Goal: Information Seeking & Learning: Learn about a topic

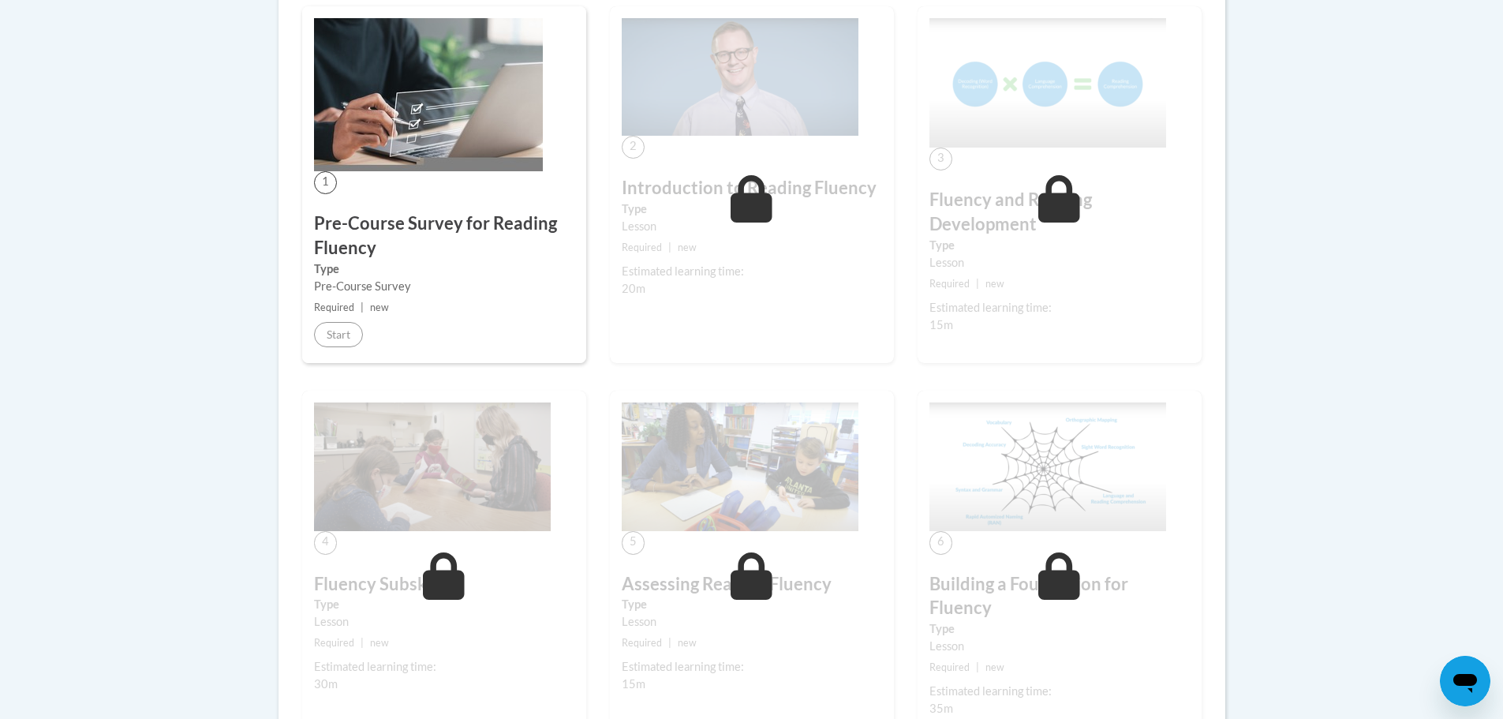
scroll to position [79, 0]
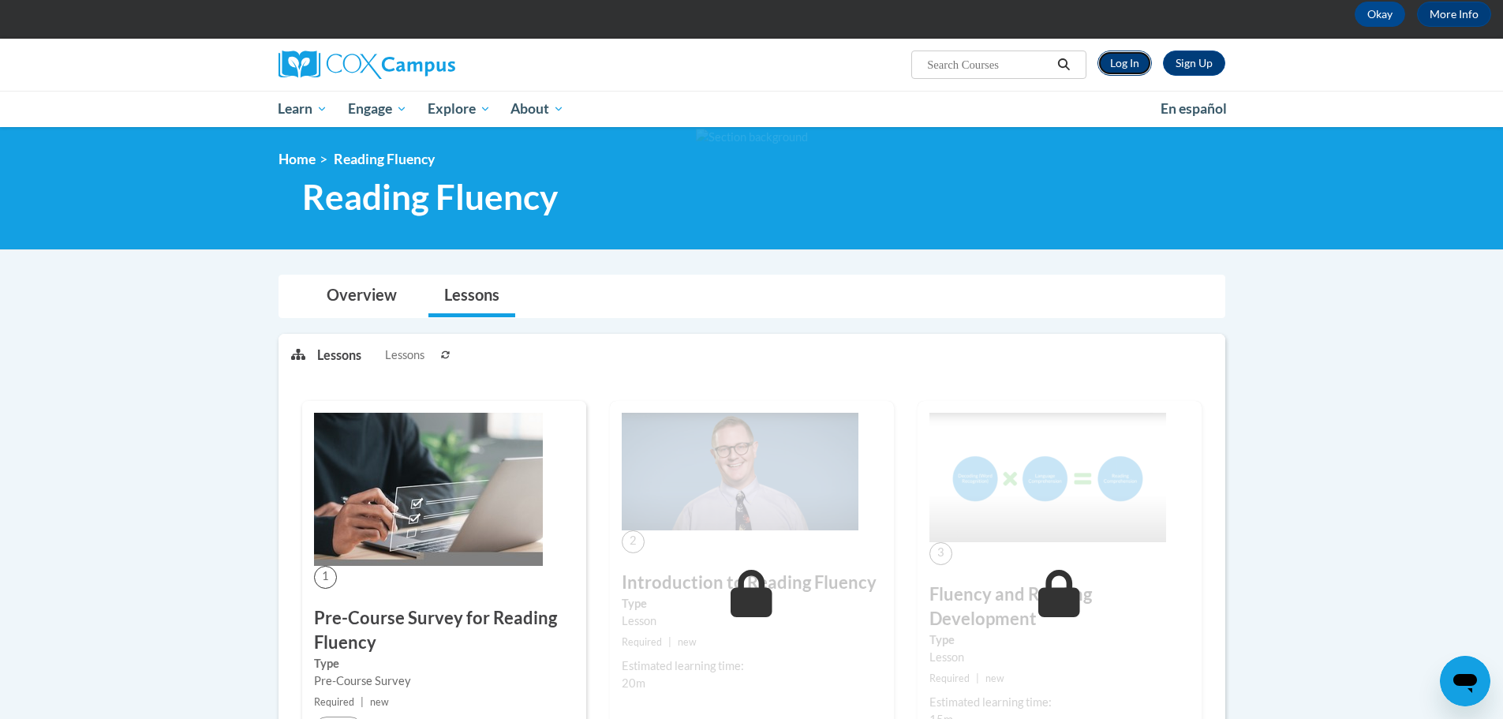
click at [1121, 66] on link "Log In" at bounding box center [1125, 63] width 54 height 25
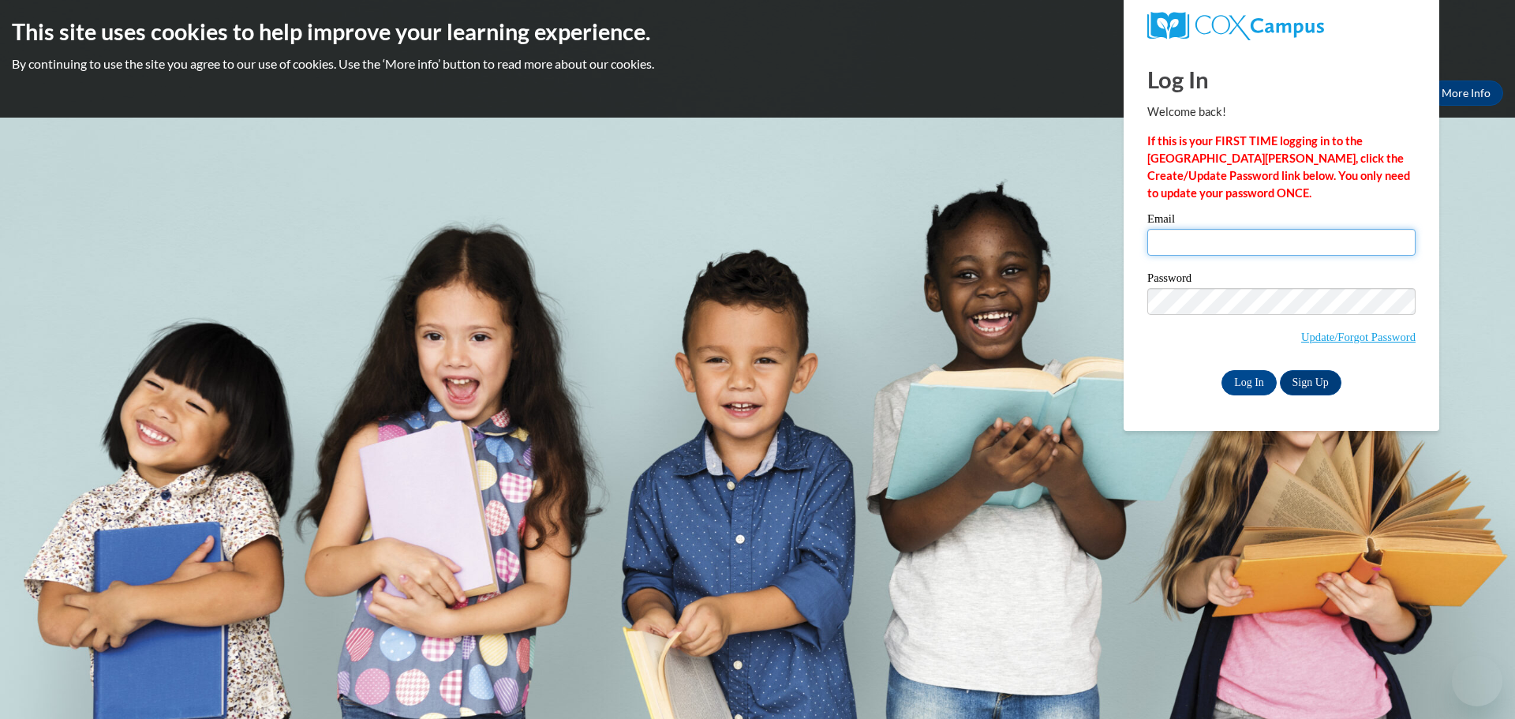
click at [1291, 235] on input "Email" at bounding box center [1281, 242] width 268 height 27
type input "braunl@prescott.k12.wi.us"
click at [1230, 385] on input "Log In" at bounding box center [1249, 382] width 55 height 25
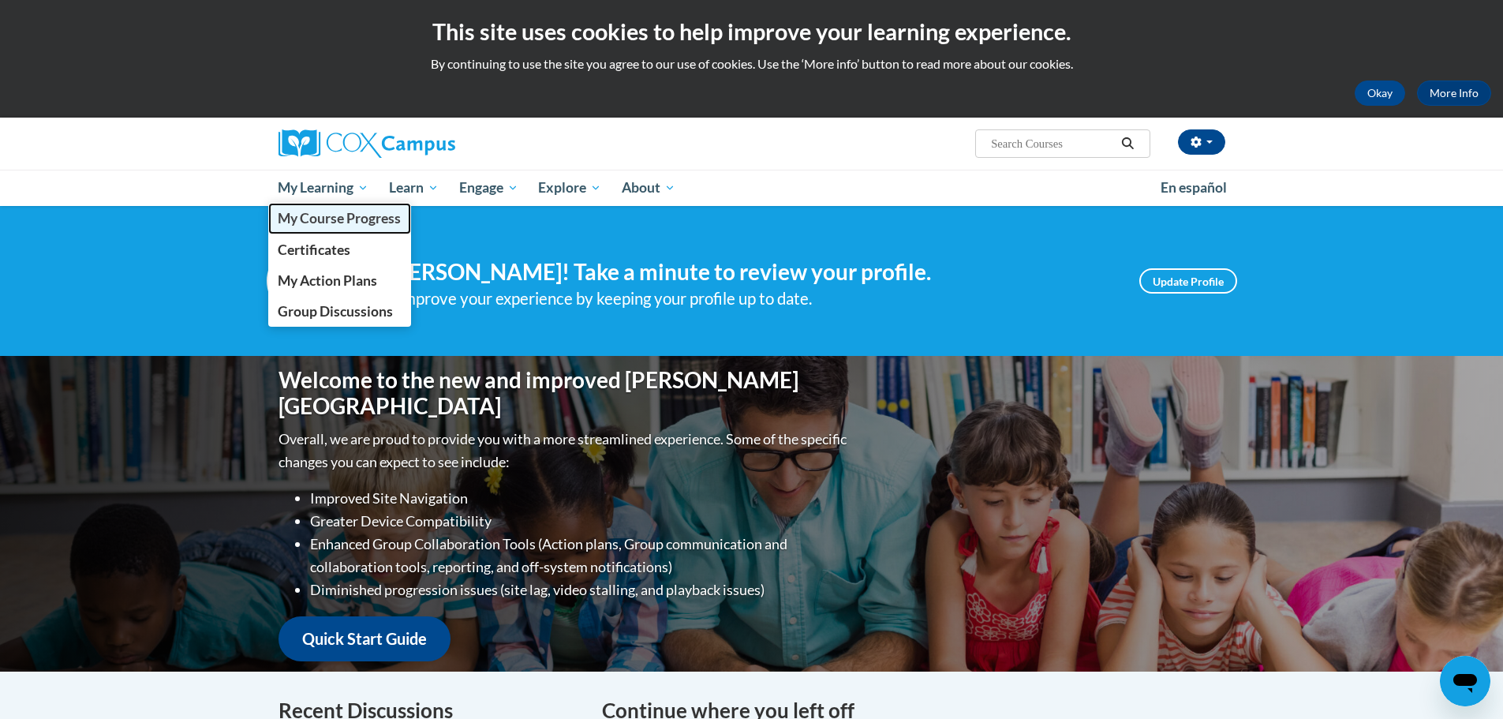
click at [345, 223] on span "My Course Progress" at bounding box center [339, 218] width 123 height 17
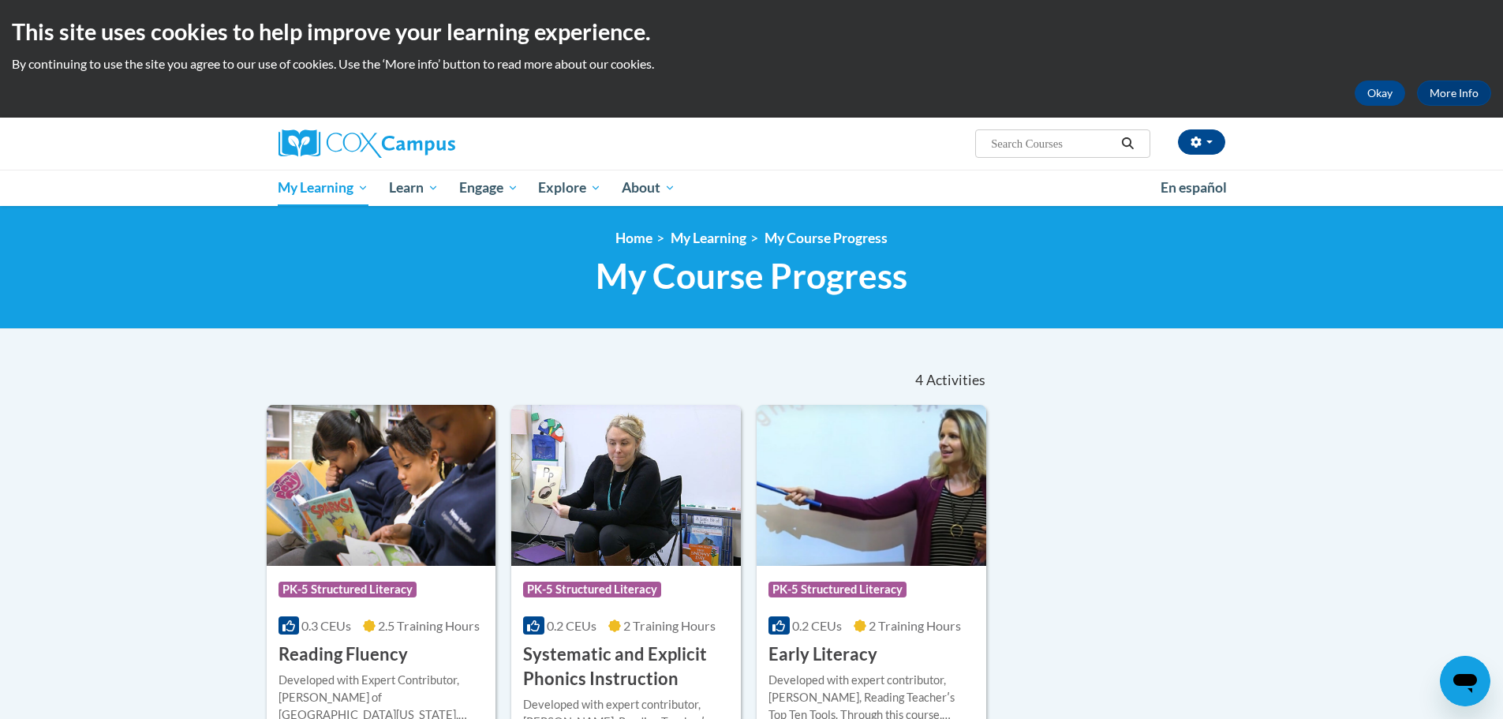
scroll to position [158, 0]
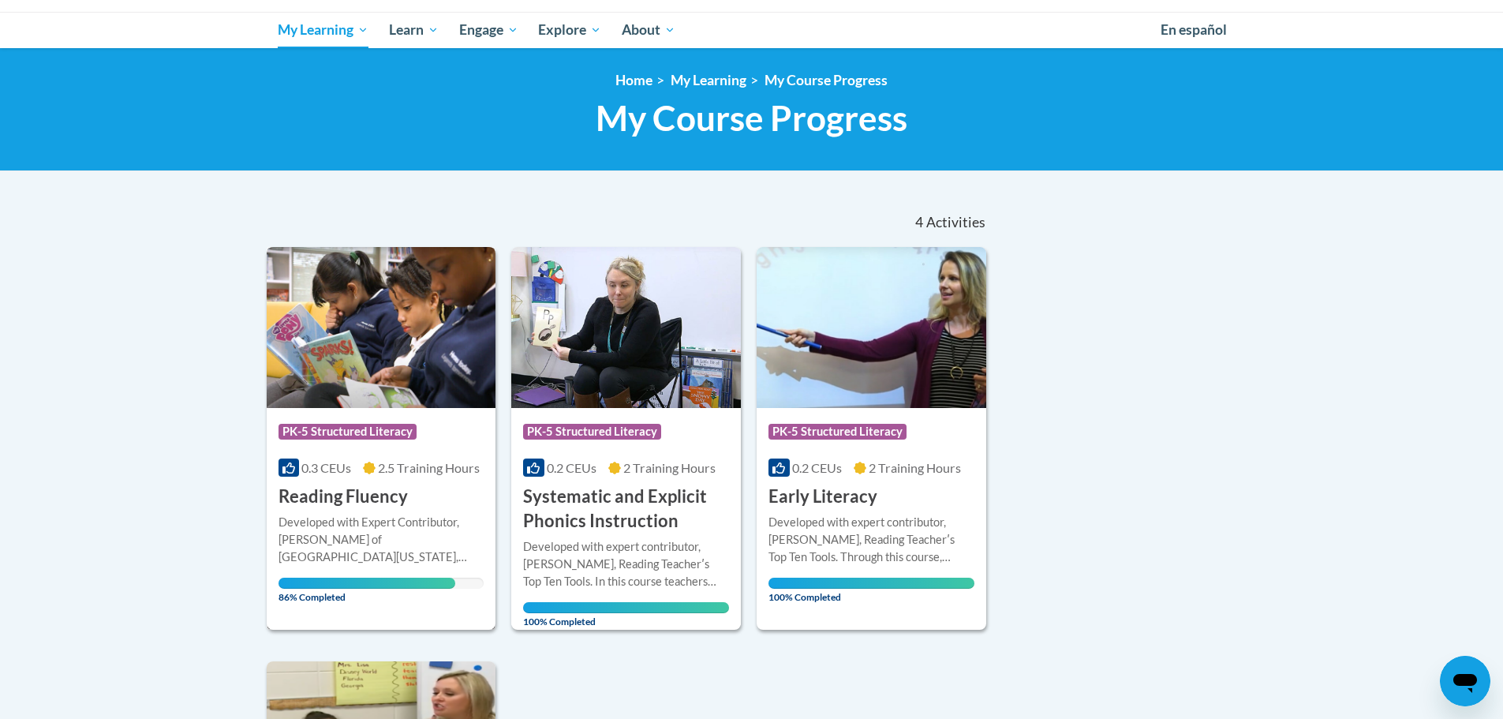
click at [377, 392] on img at bounding box center [382, 327] width 230 height 161
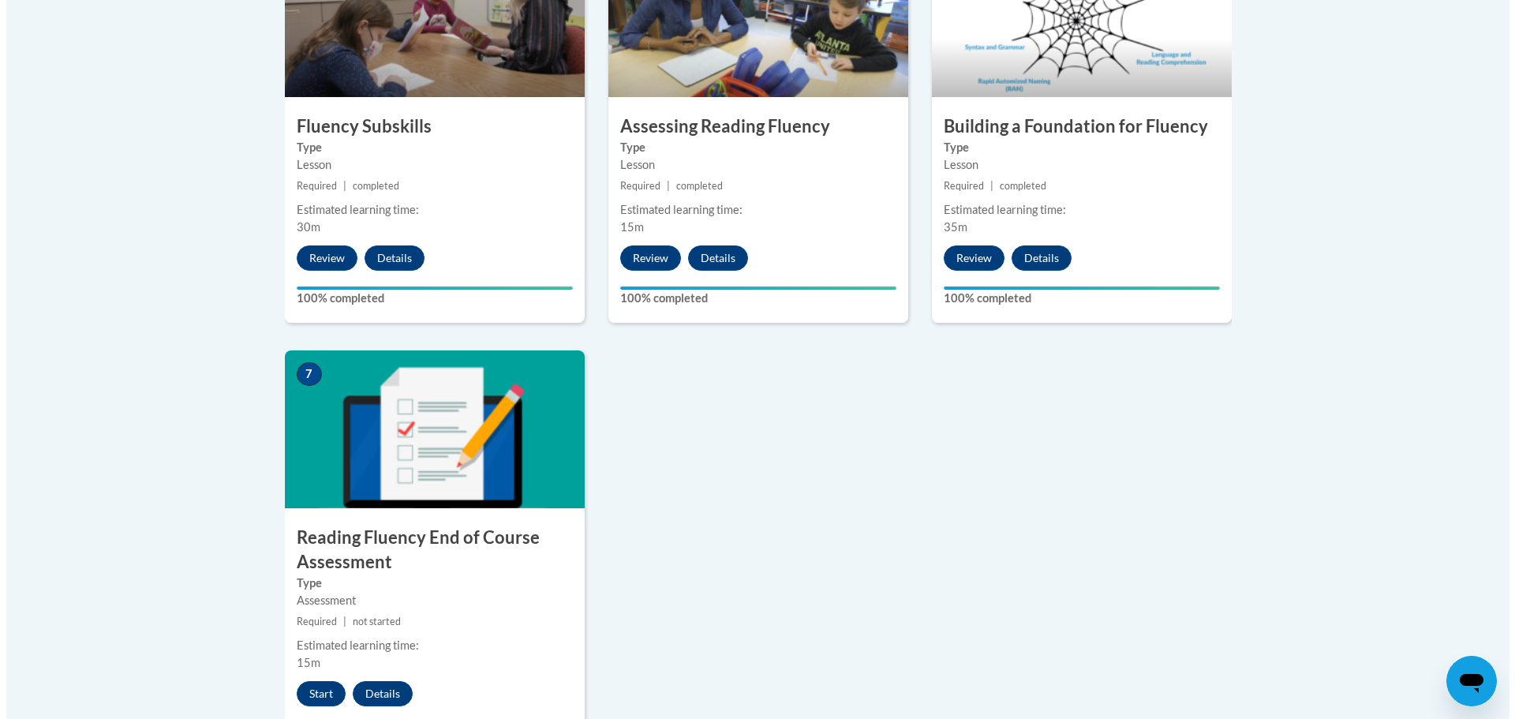
scroll to position [1184, 0]
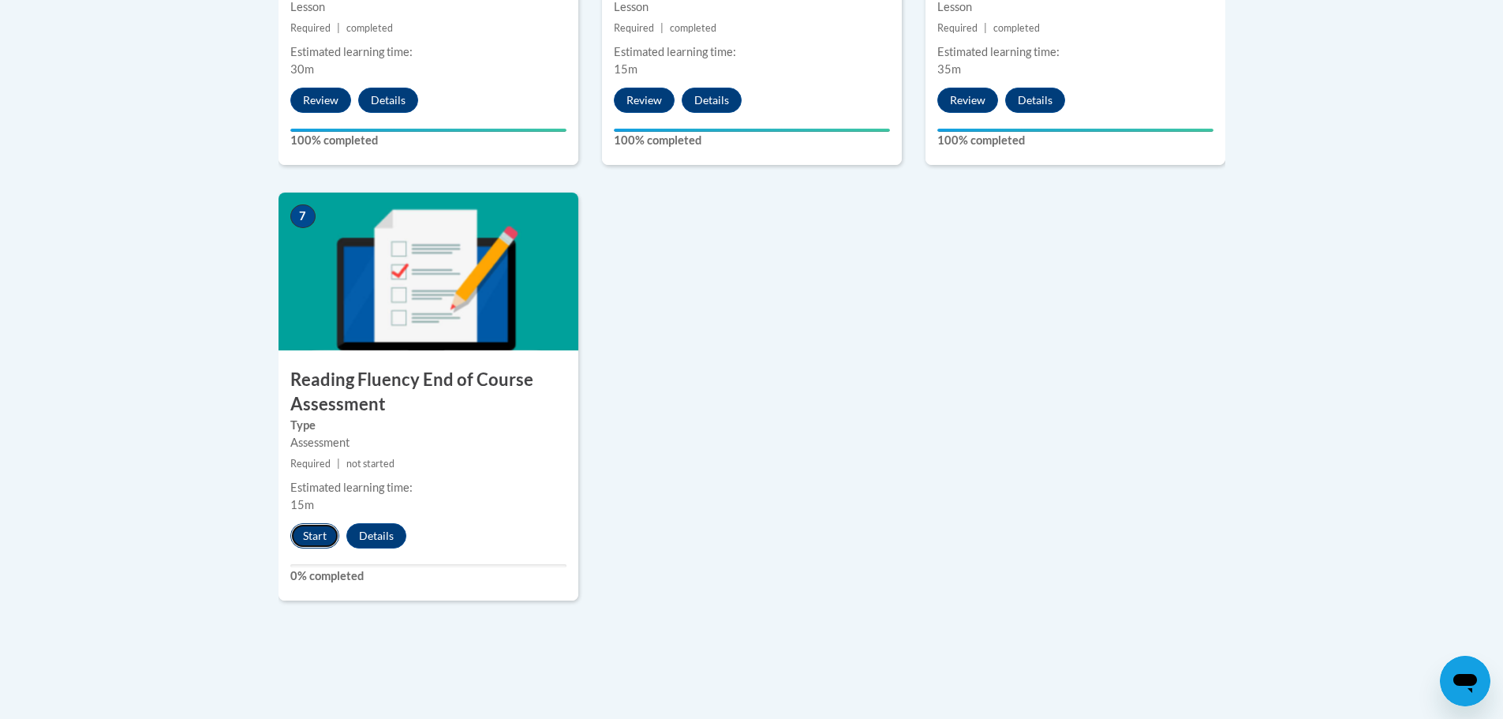
click at [300, 538] on button "Start" at bounding box center [314, 535] width 49 height 25
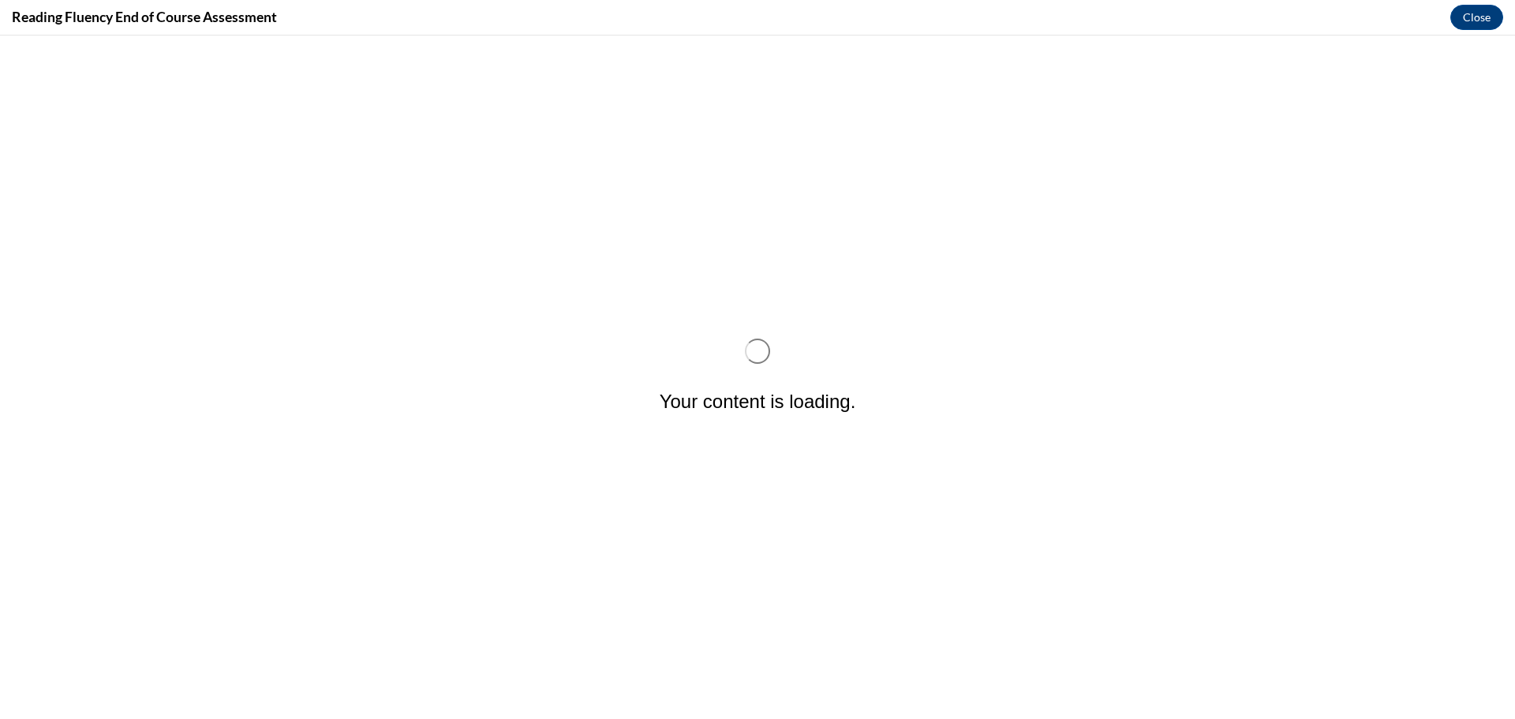
scroll to position [0, 0]
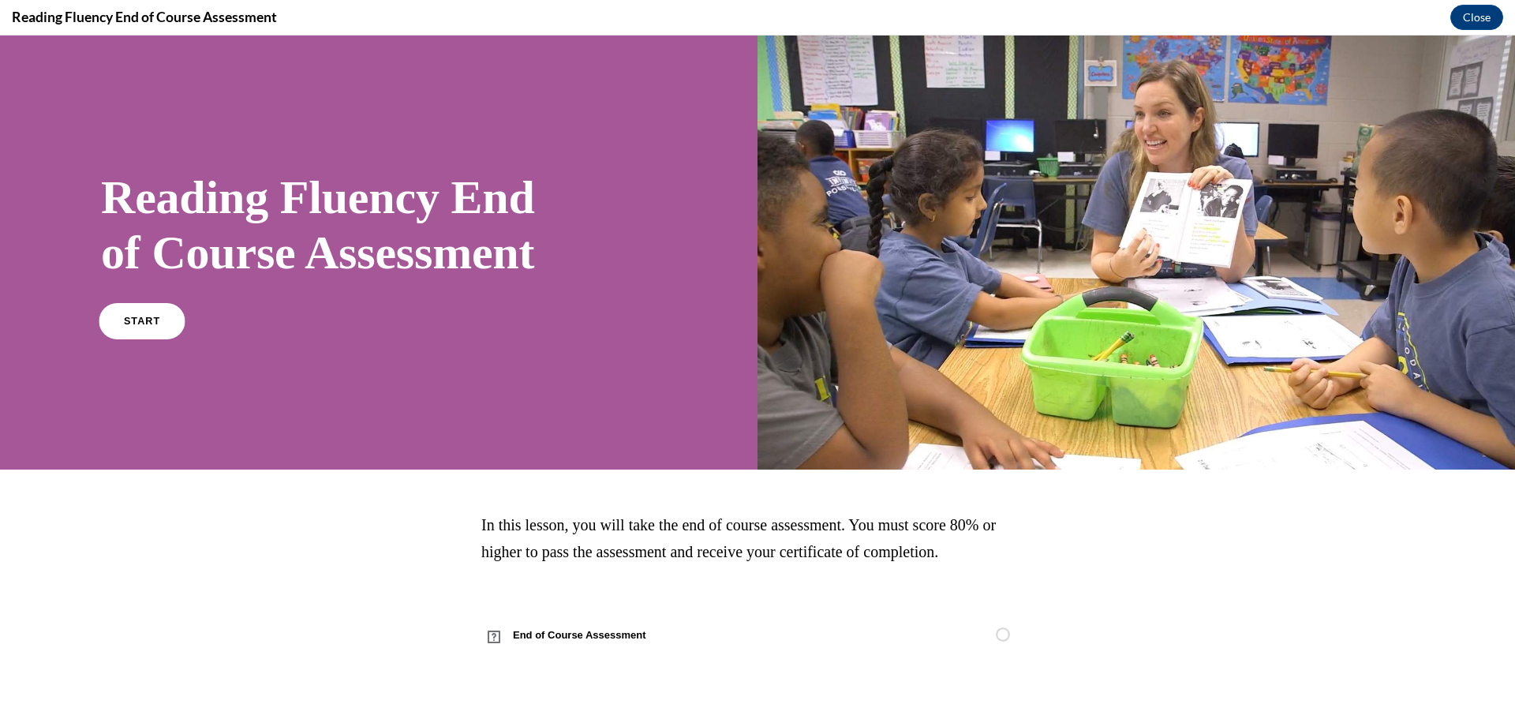
click at [122, 326] on link "START" at bounding box center [142, 320] width 86 height 36
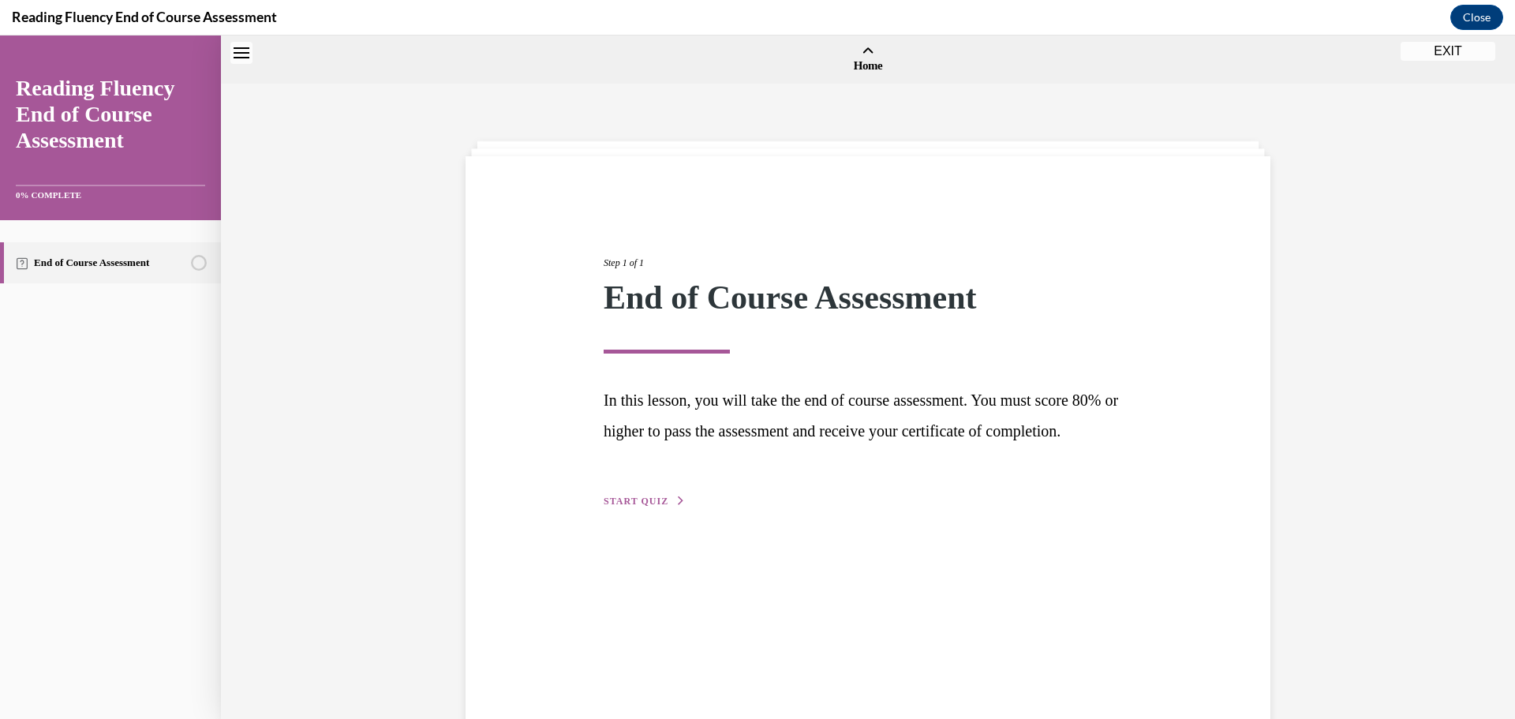
scroll to position [49, 0]
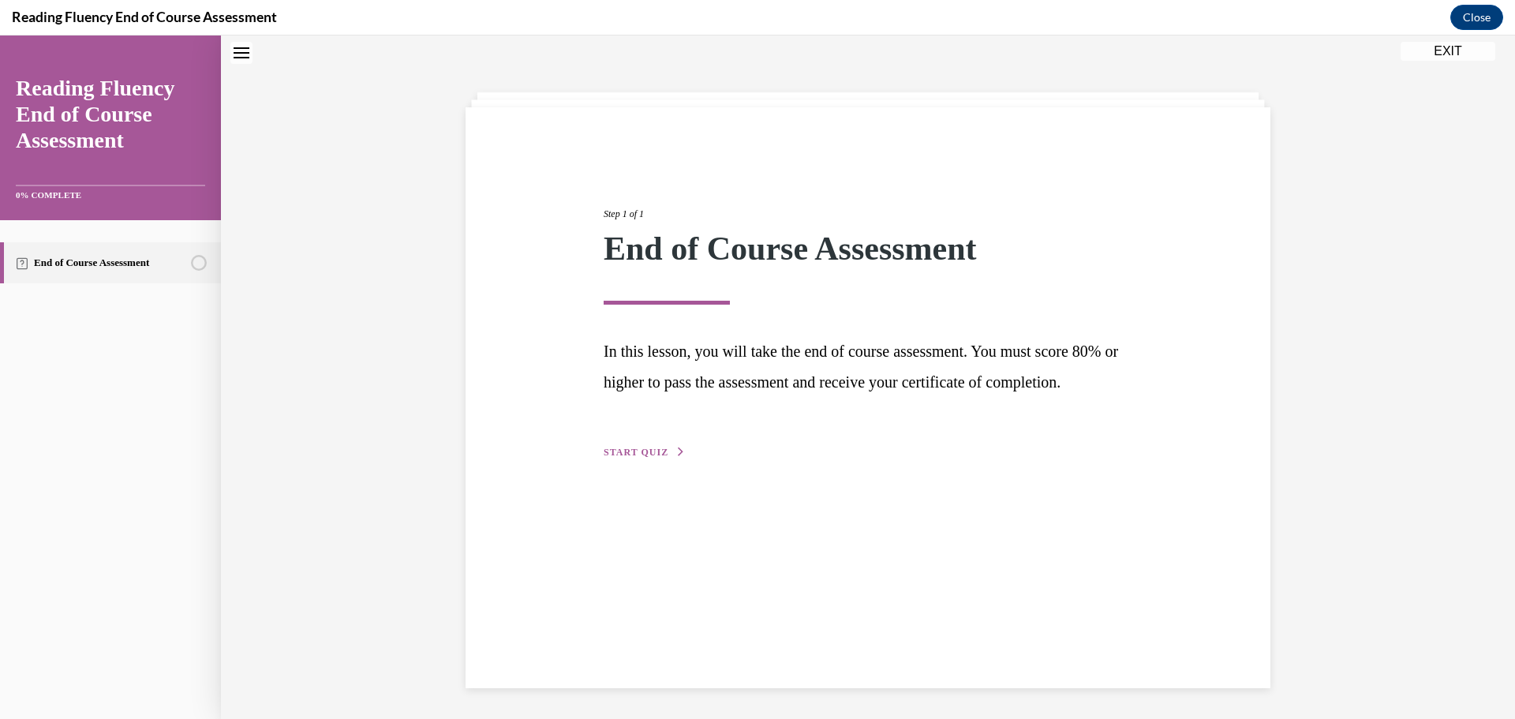
click at [657, 459] on button "START QUIZ" at bounding box center [645, 452] width 82 height 14
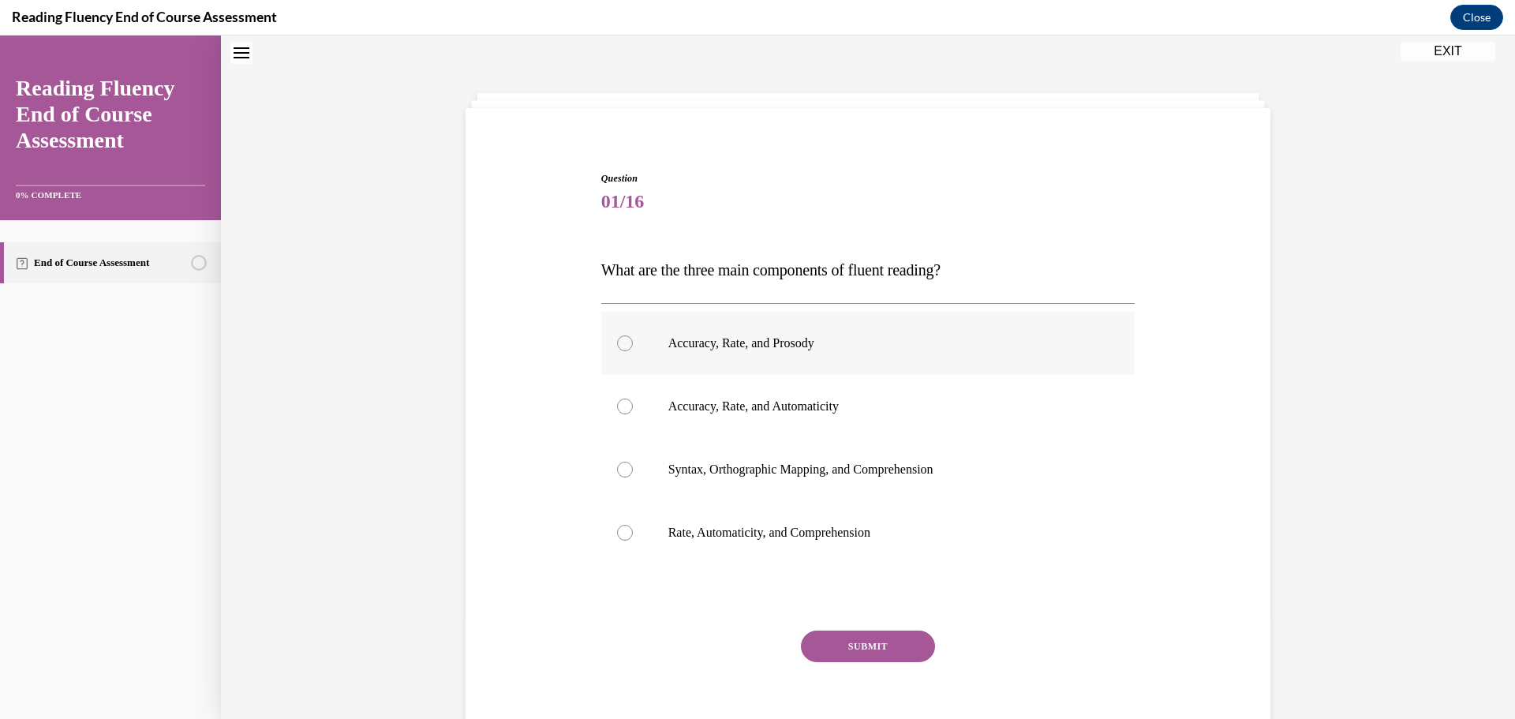
click at [608, 351] on label "Accuracy, Rate, and Prosody" at bounding box center [868, 343] width 534 height 63
click at [617, 351] on input "Accuracy, Rate, and Prosody" at bounding box center [625, 343] width 16 height 16
radio input "true"
click at [848, 642] on button "SUBMIT" at bounding box center [868, 647] width 134 height 32
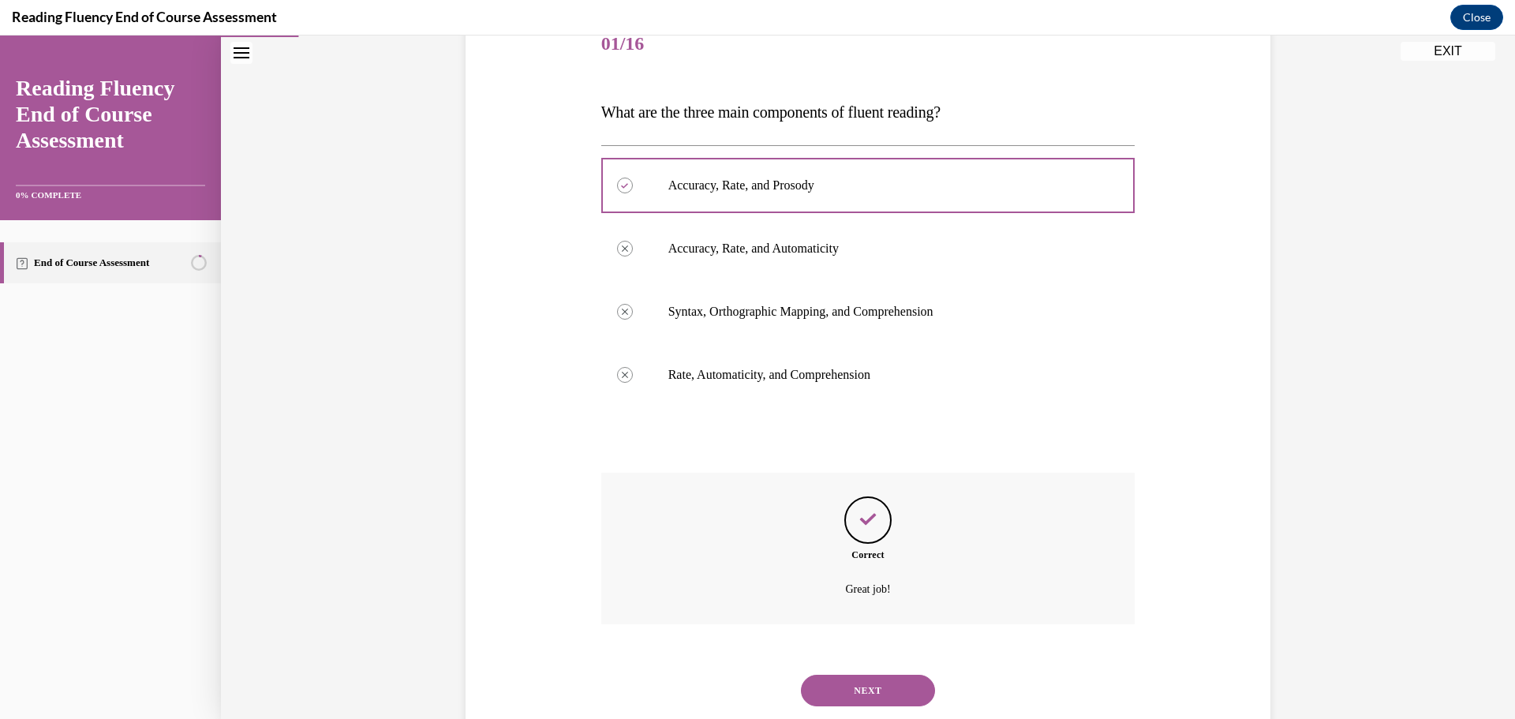
click at [851, 698] on button "NEXT" at bounding box center [868, 691] width 134 height 32
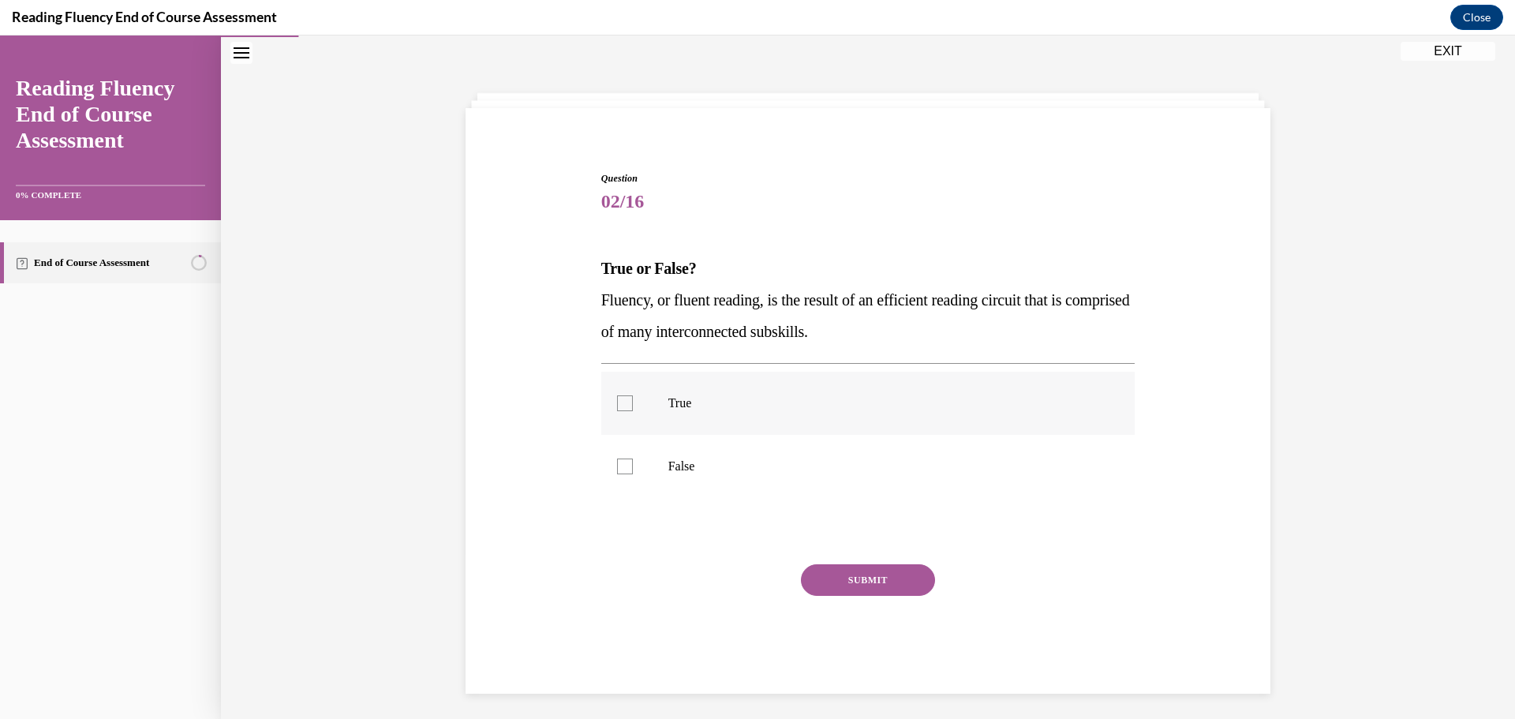
click at [623, 402] on div at bounding box center [625, 403] width 16 height 16
click at [623, 402] on input "True" at bounding box center [625, 403] width 16 height 16
checkbox input "true"
click at [879, 576] on button "SUBMIT" at bounding box center [868, 580] width 134 height 32
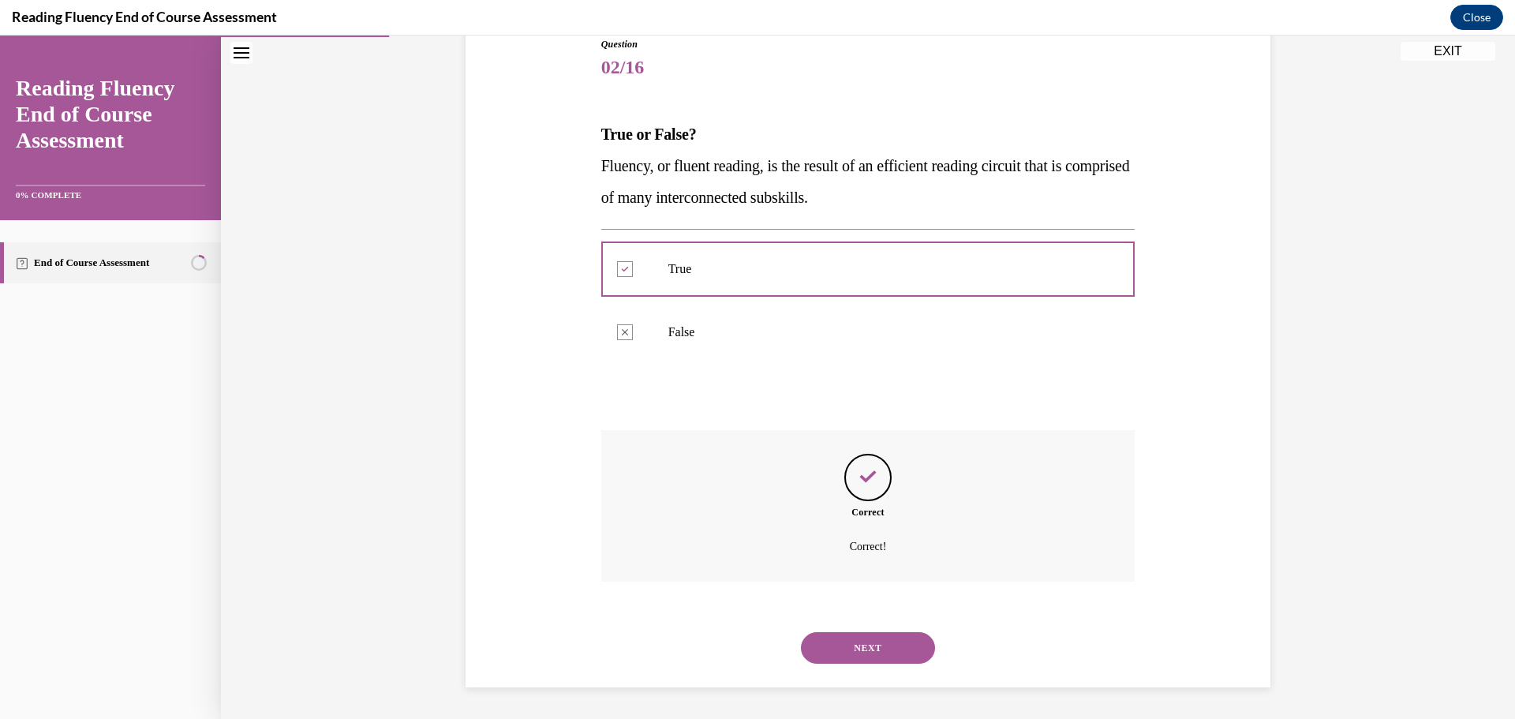
click at [851, 655] on button "NEXT" at bounding box center [868, 648] width 134 height 32
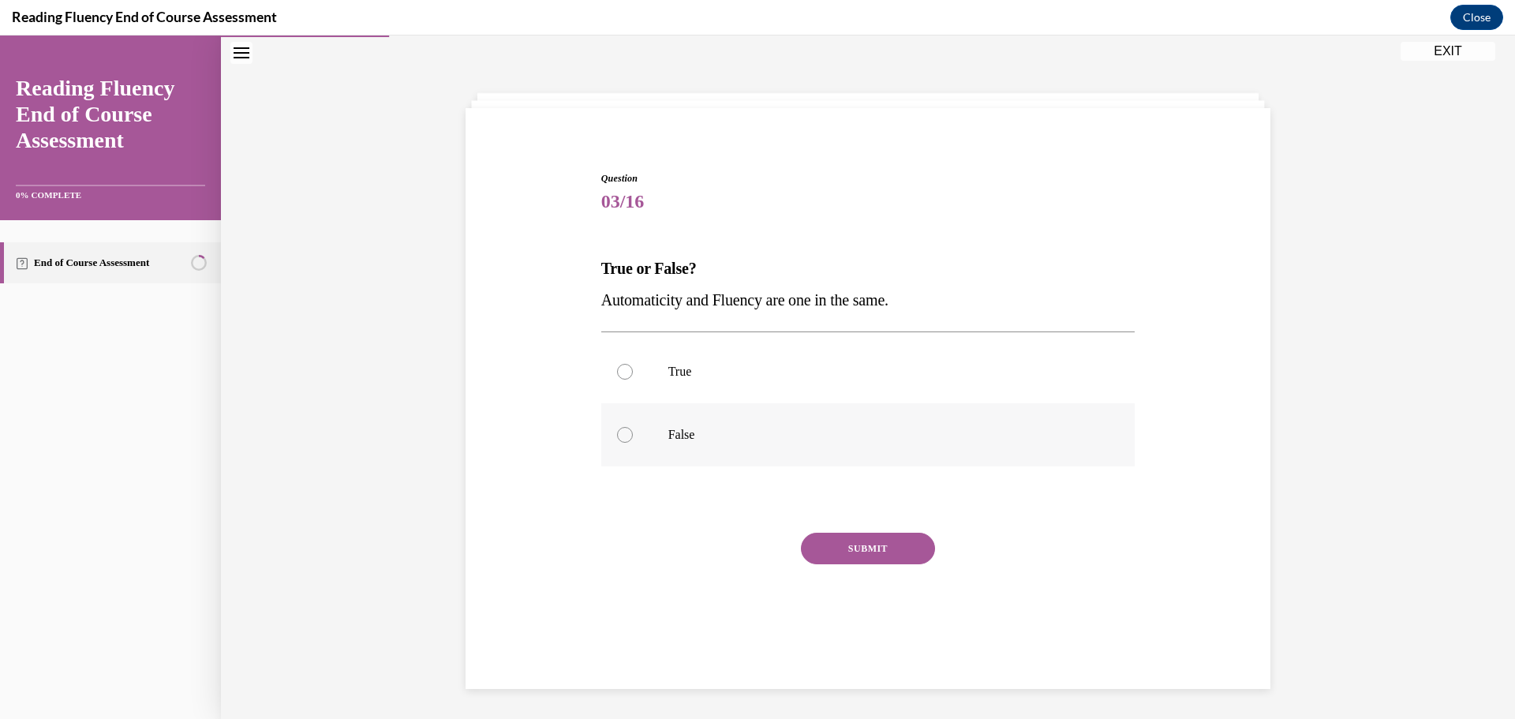
click at [619, 435] on div at bounding box center [625, 435] width 16 height 16
click at [619, 435] on input "False" at bounding box center [625, 435] width 16 height 16
radio input "true"
click at [822, 552] on button "SUBMIT" at bounding box center [868, 549] width 134 height 32
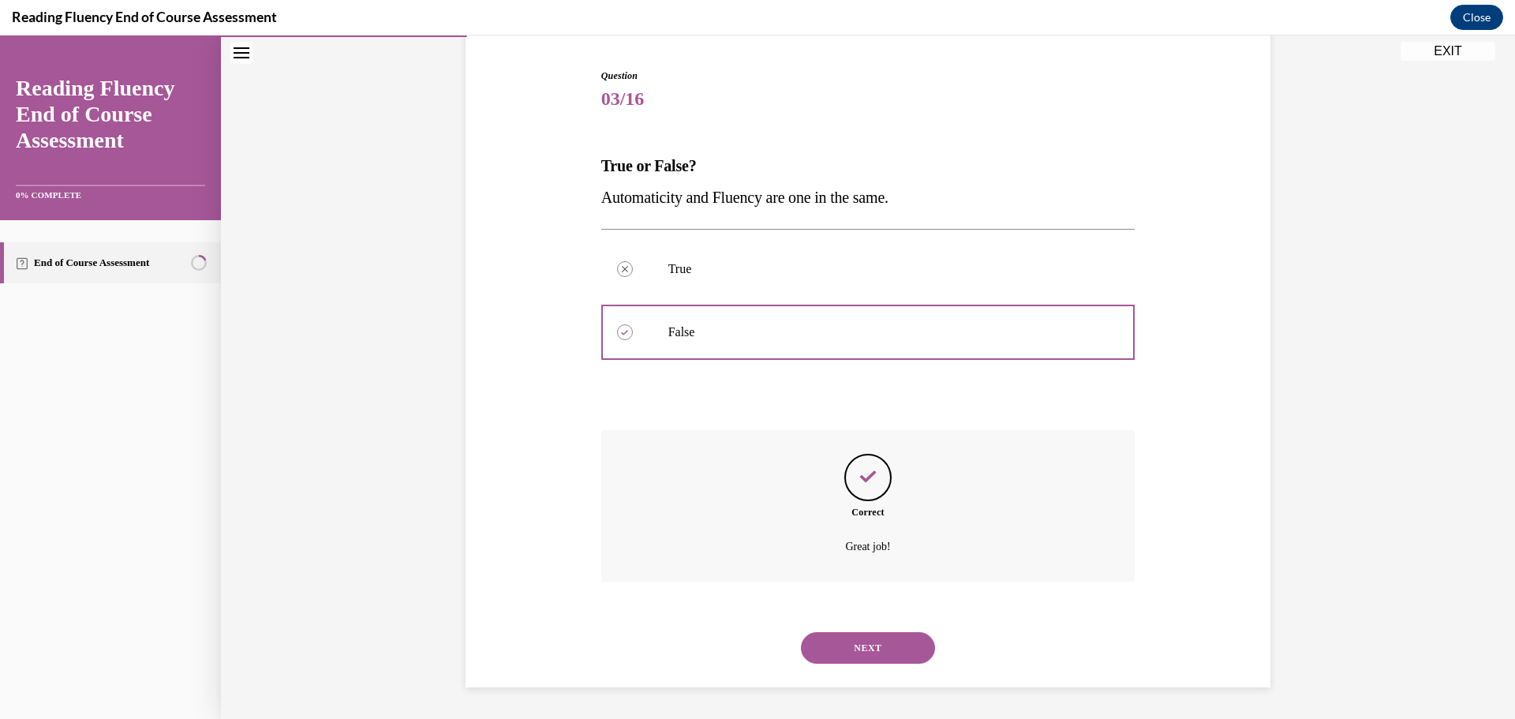
click at [900, 659] on button "NEXT" at bounding box center [868, 648] width 134 height 32
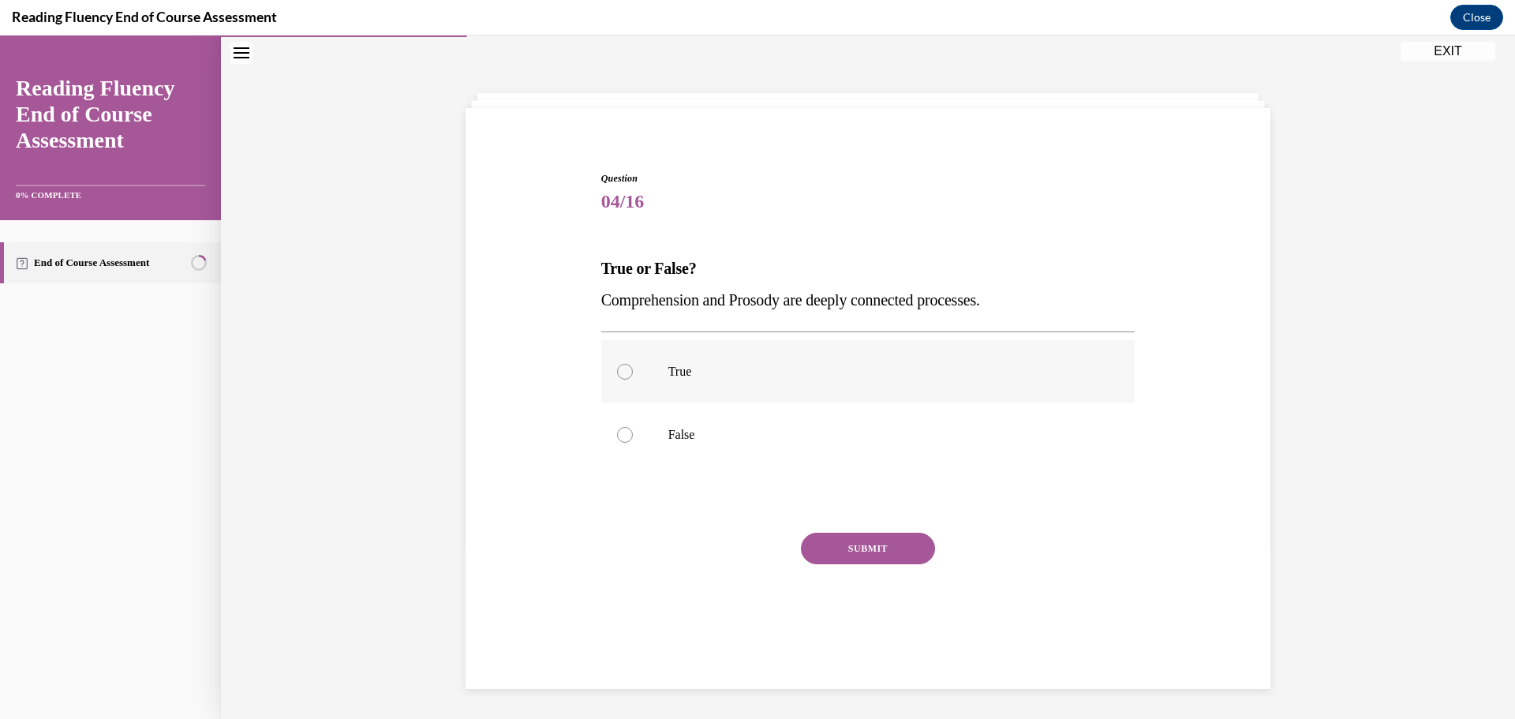
click at [617, 383] on label "True" at bounding box center [868, 371] width 534 height 63
click at [617, 380] on input "True" at bounding box center [625, 372] width 16 height 16
radio input "true"
click at [878, 545] on button "SUBMIT" at bounding box center [868, 549] width 134 height 32
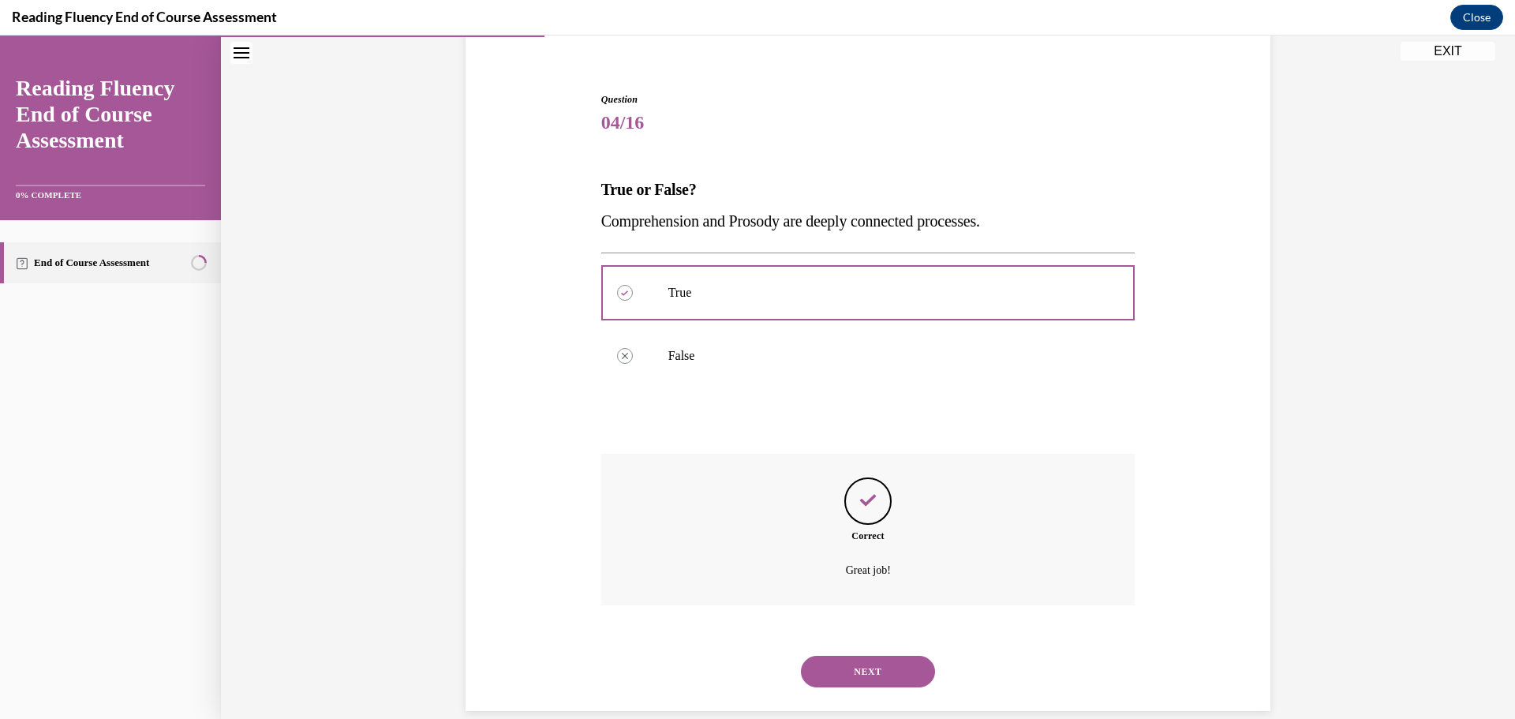
click at [880, 668] on button "NEXT" at bounding box center [868, 672] width 134 height 32
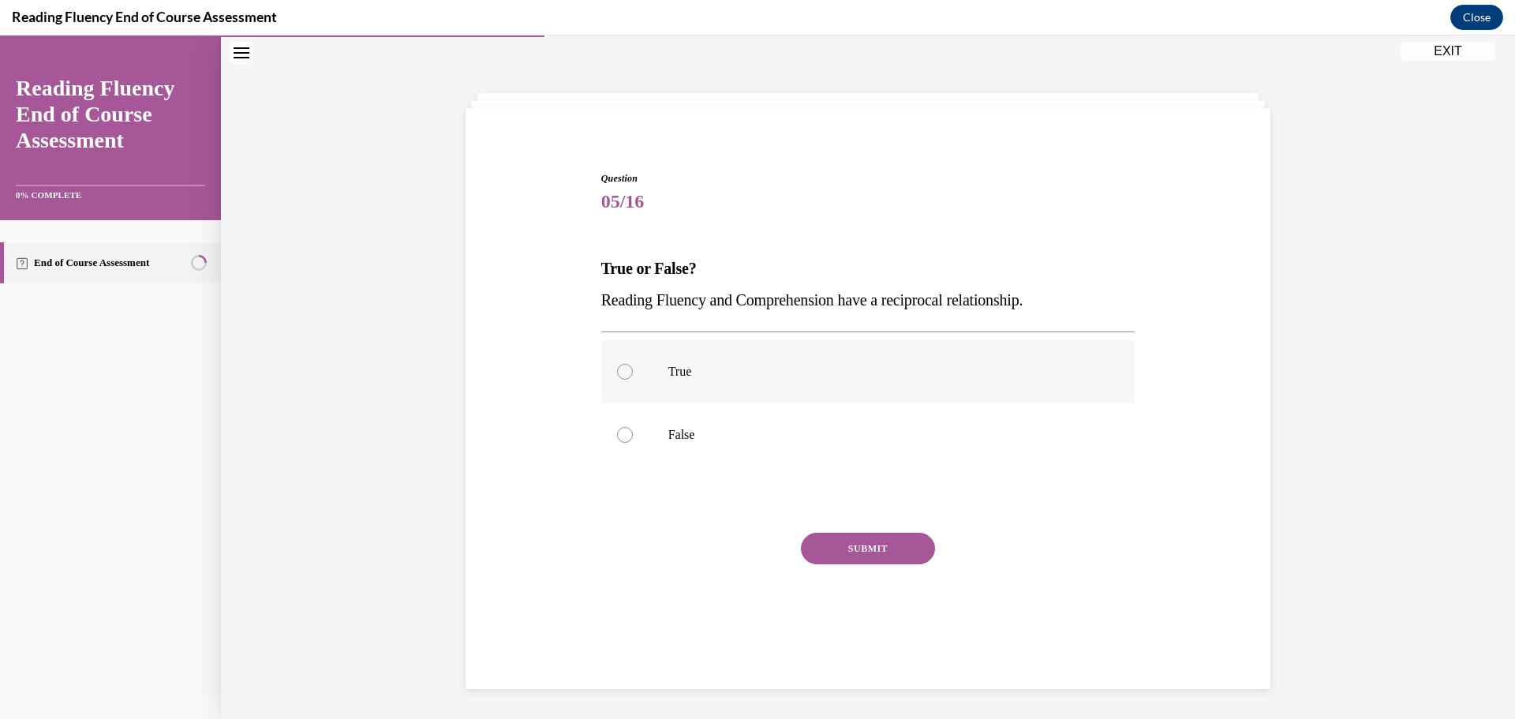
click at [618, 376] on div at bounding box center [625, 372] width 16 height 16
click at [618, 376] on input "True" at bounding box center [625, 372] width 16 height 16
radio input "true"
click at [866, 552] on button "SUBMIT" at bounding box center [868, 549] width 134 height 32
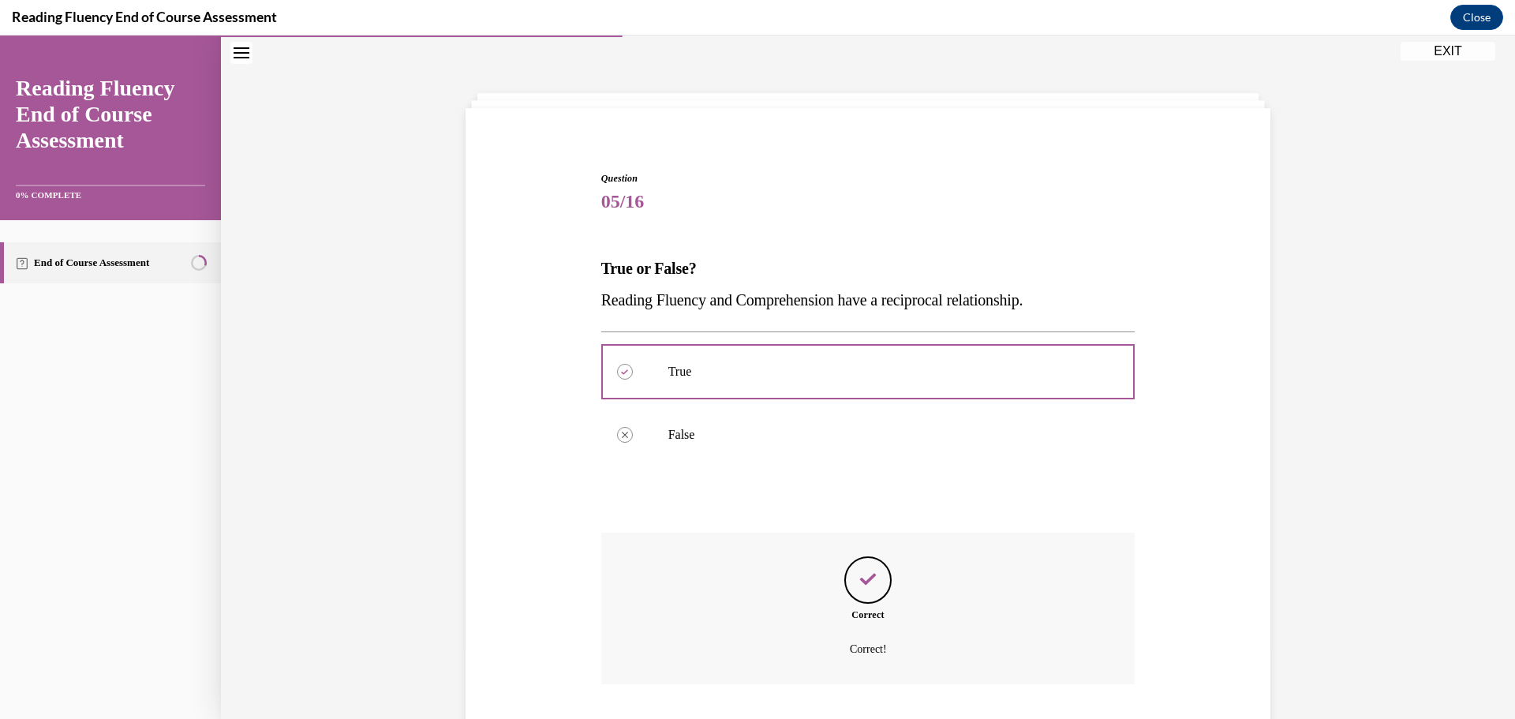
scroll to position [151, 0]
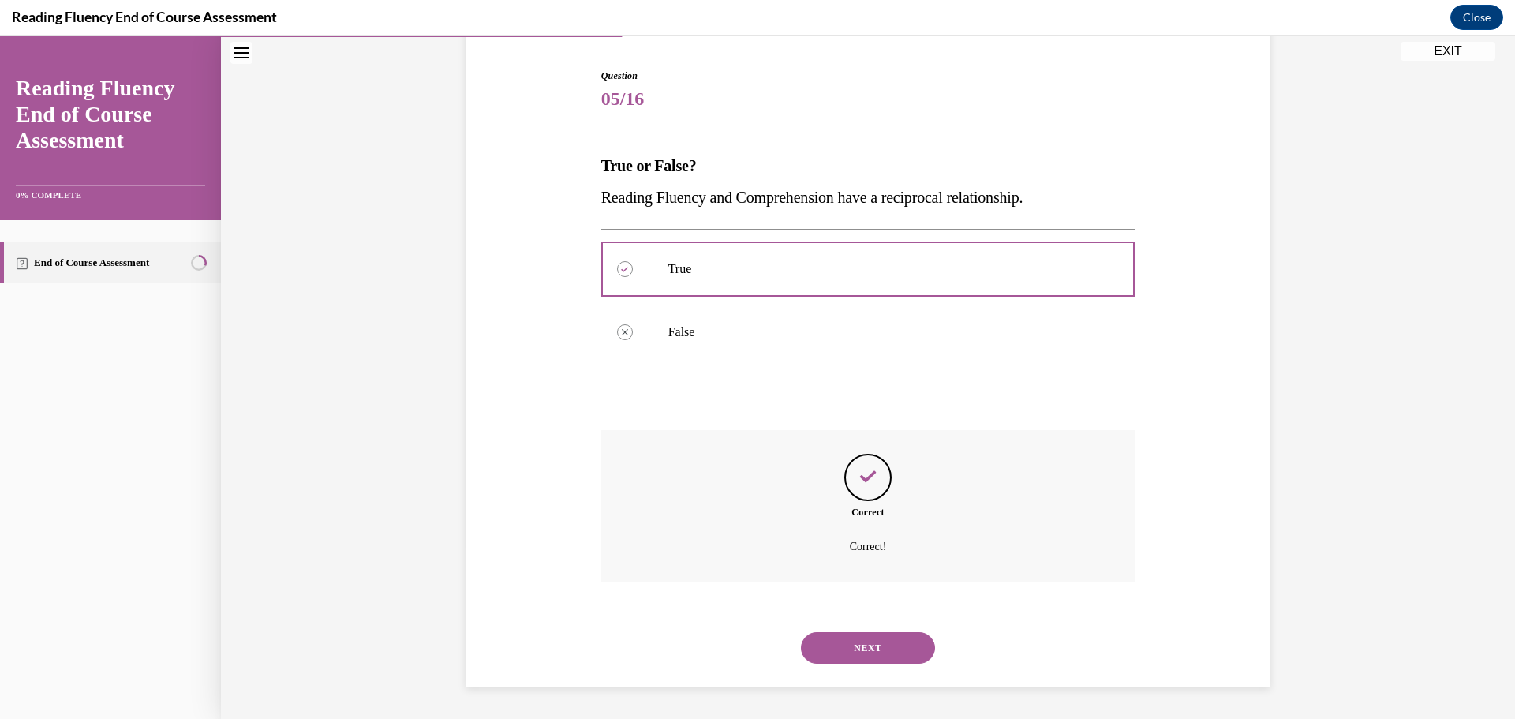
click at [896, 653] on button "NEXT" at bounding box center [868, 648] width 134 height 32
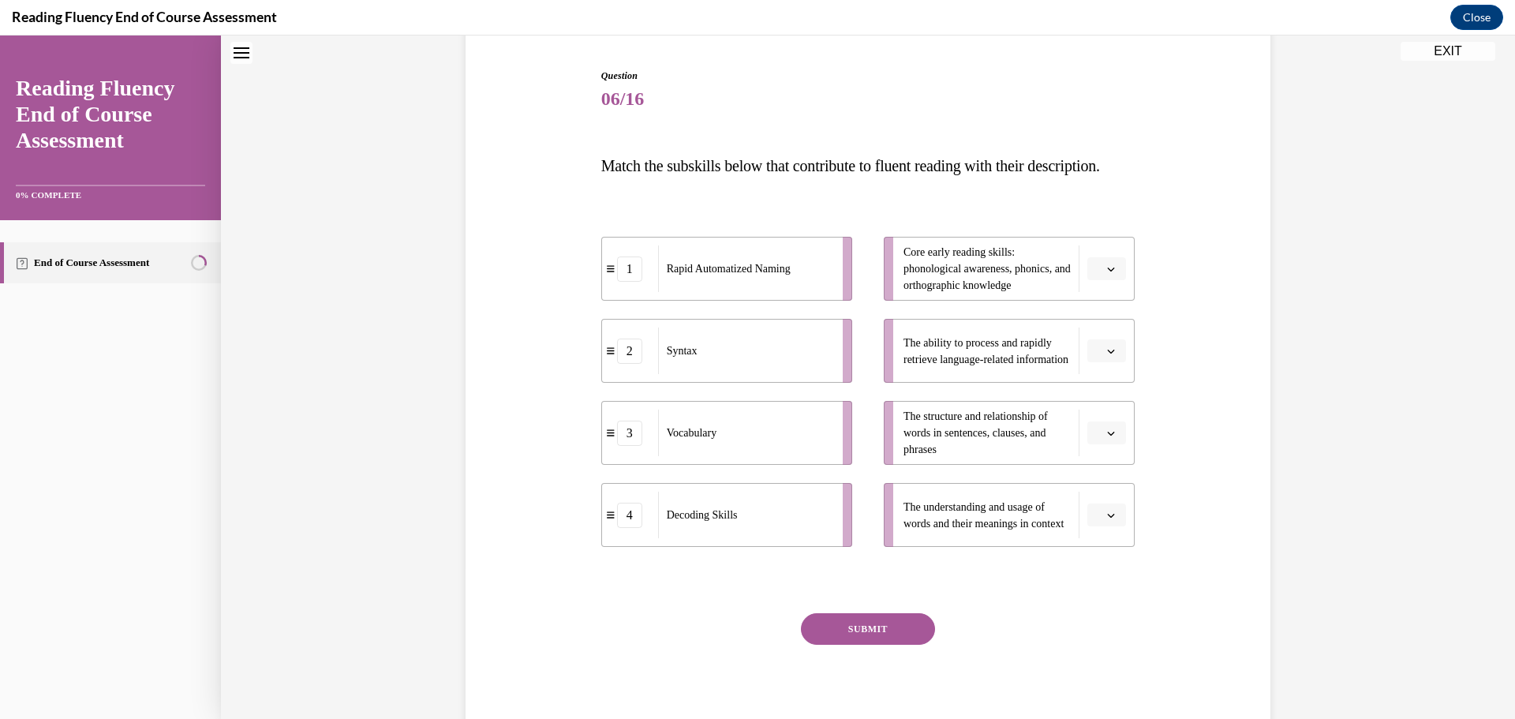
scroll to position [48, 0]
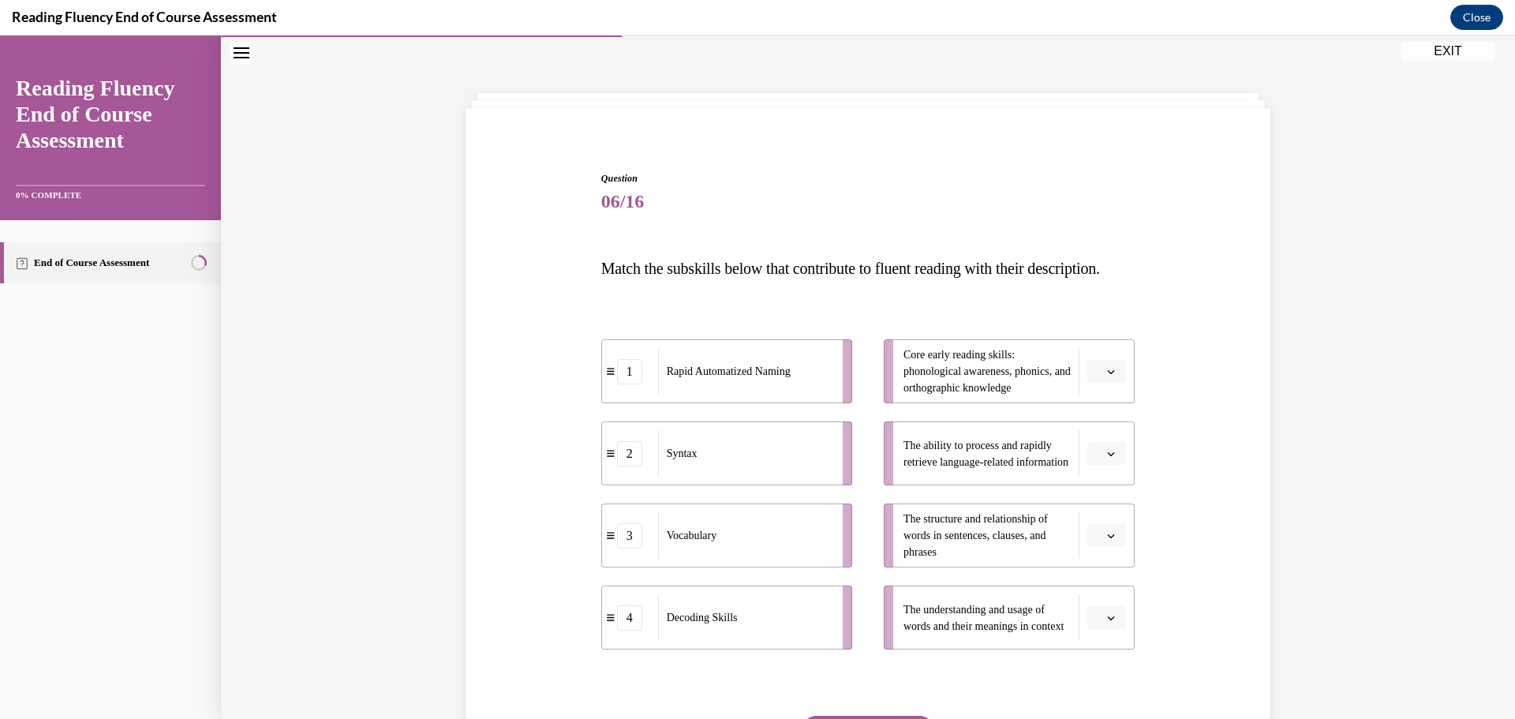
click at [1107, 540] on icon "button" at bounding box center [1111, 536] width 8 height 8
click at [1098, 468] on span "2" at bounding box center [1095, 468] width 6 height 13
click at [1111, 630] on button "button" at bounding box center [1106, 618] width 39 height 24
click at [1094, 588] on span "3" at bounding box center [1095, 582] width 6 height 13
click at [1097, 462] on span "Please select an option" at bounding box center [1100, 454] width 6 height 16
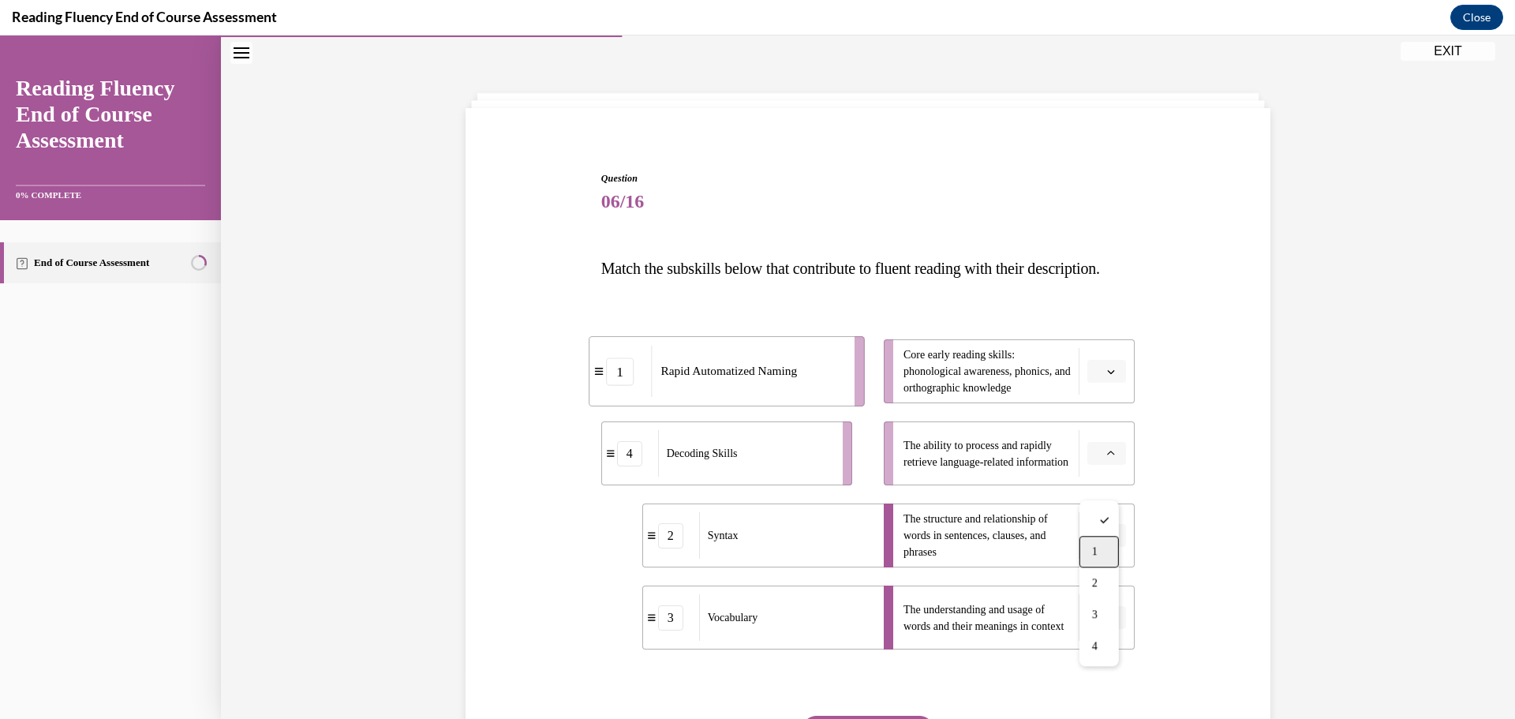
click at [1102, 557] on div "1" at bounding box center [1099, 552] width 39 height 32
click at [1108, 376] on icon "button" at bounding box center [1111, 372] width 8 height 8
click at [1106, 558] on div "4" at bounding box center [1099, 564] width 39 height 32
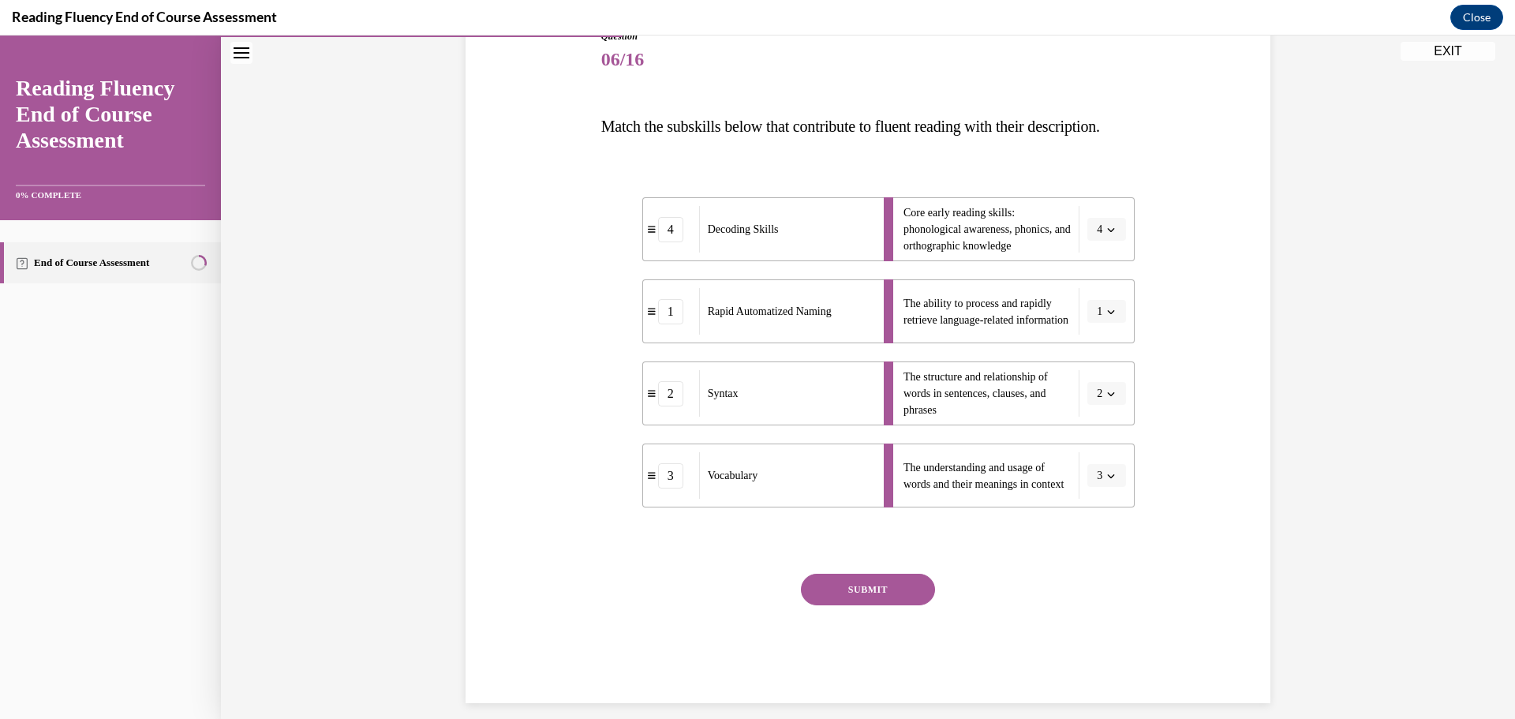
click at [830, 605] on button "SUBMIT" at bounding box center [868, 590] width 134 height 32
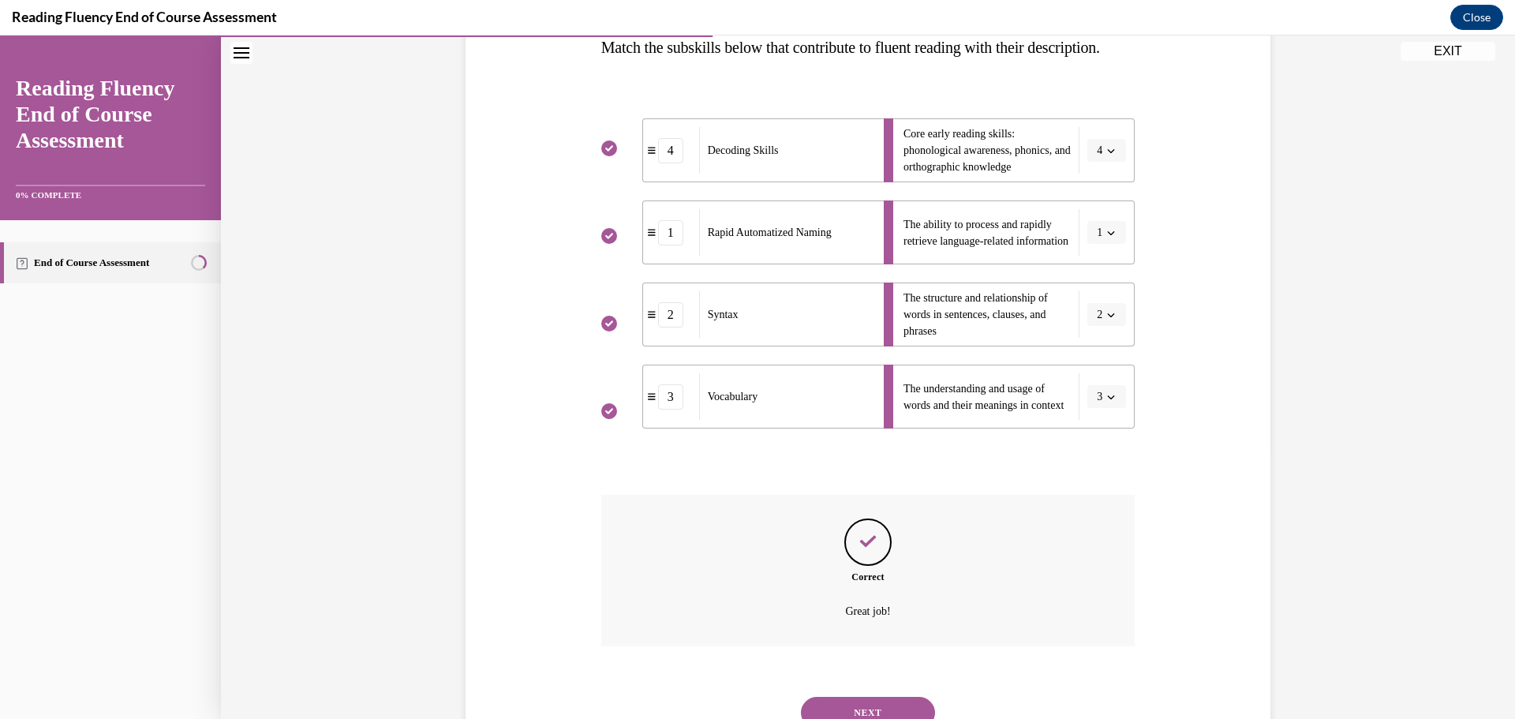
scroll to position [365, 0]
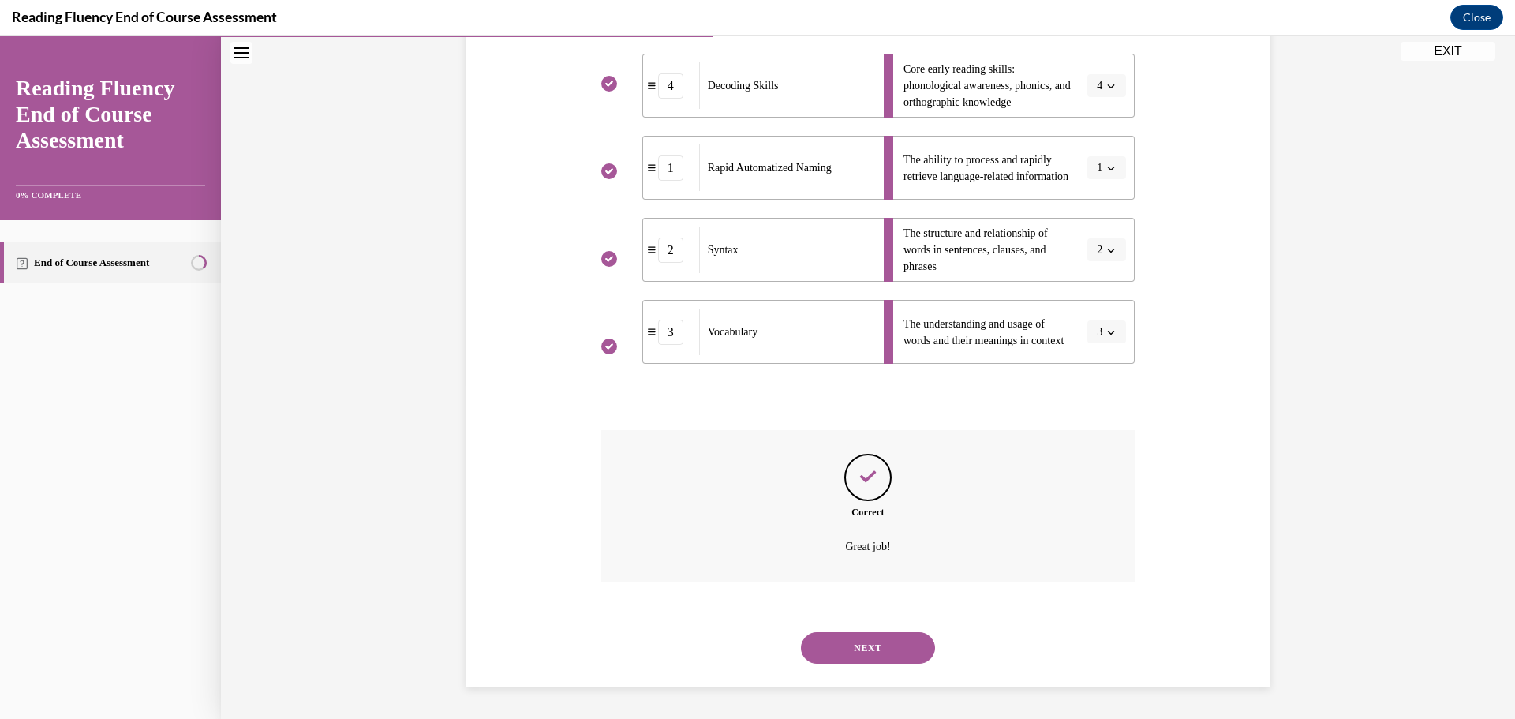
click at [913, 642] on button "NEXT" at bounding box center [868, 648] width 134 height 32
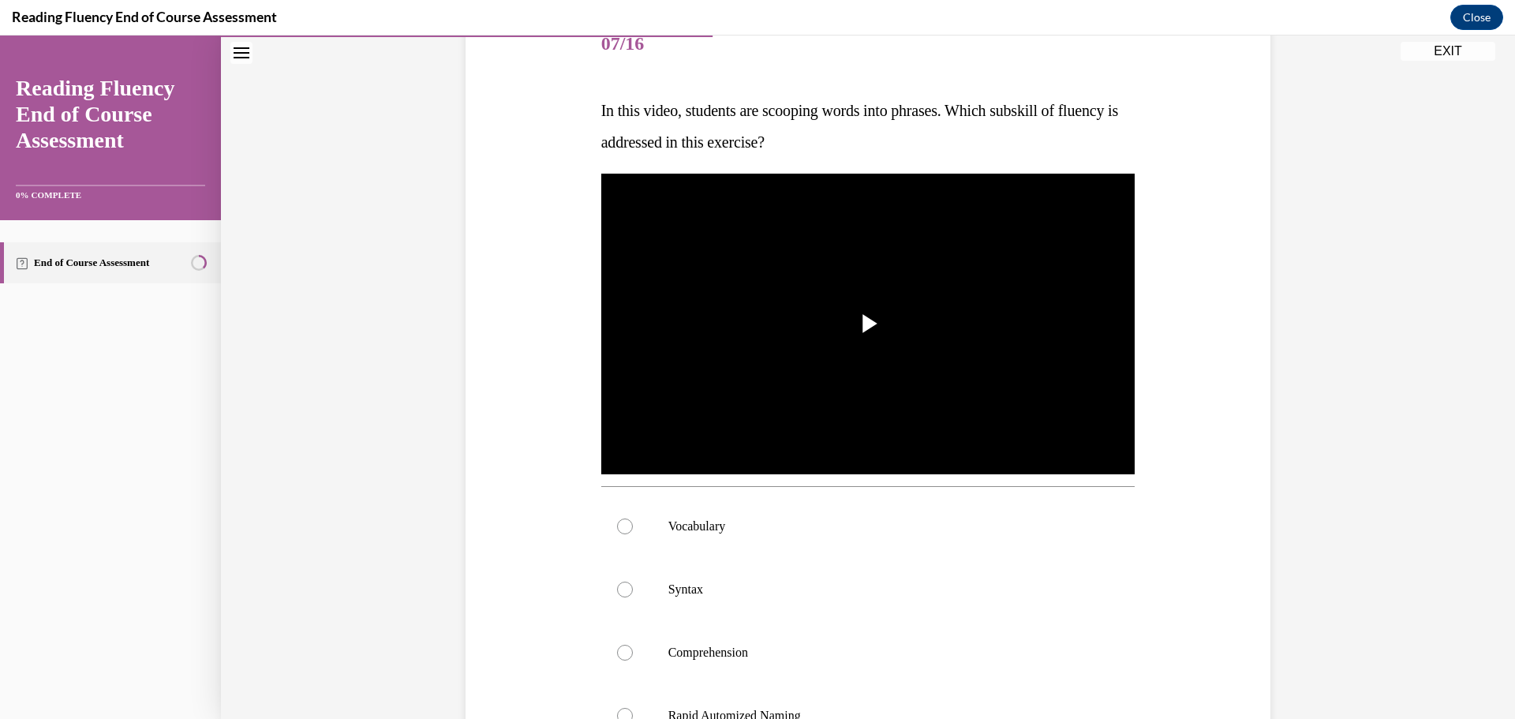
scroll to position [285, 0]
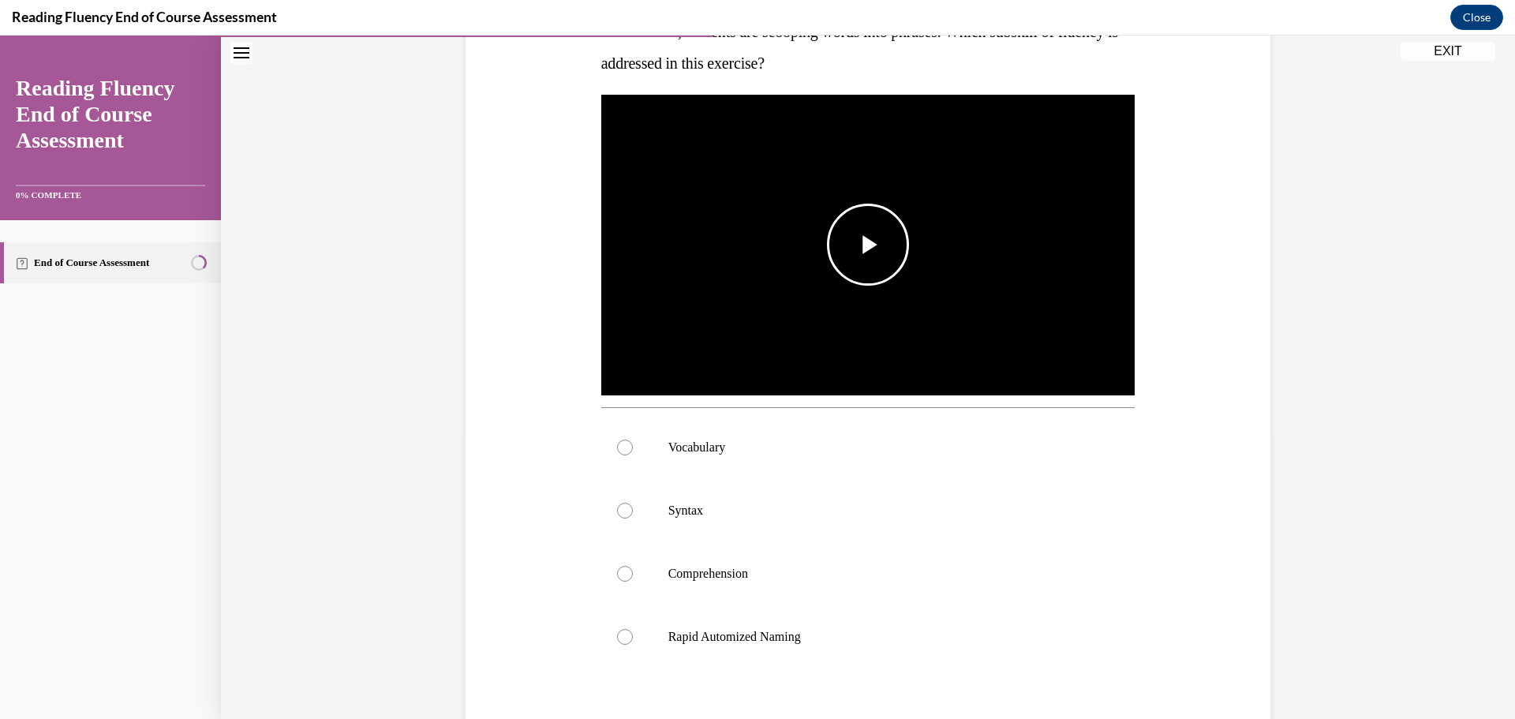
click at [868, 245] on span "Video player" at bounding box center [868, 245] width 0 height 0
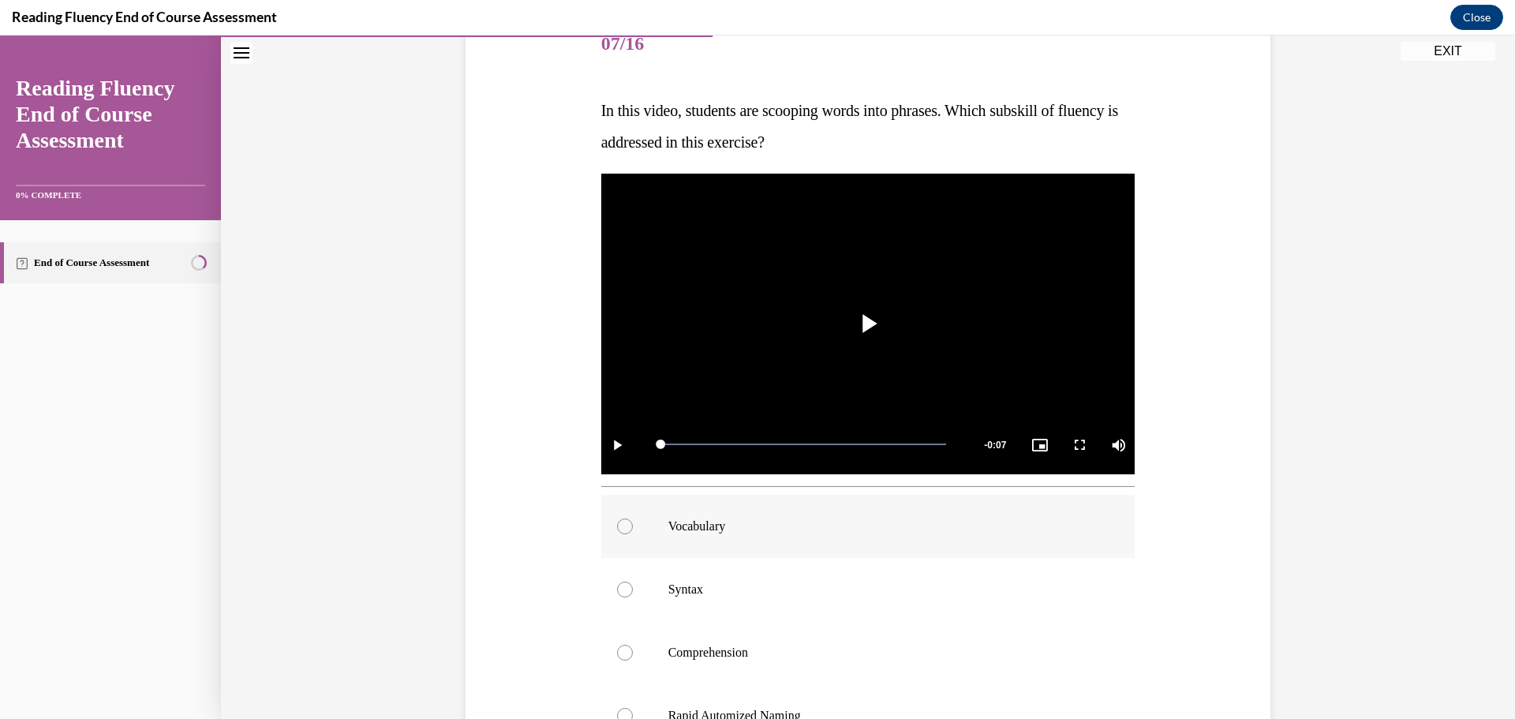
click at [622, 532] on div at bounding box center [625, 526] width 16 height 16
click at [622, 532] on input "Vocabulary" at bounding box center [625, 526] width 16 height 16
radio input "true"
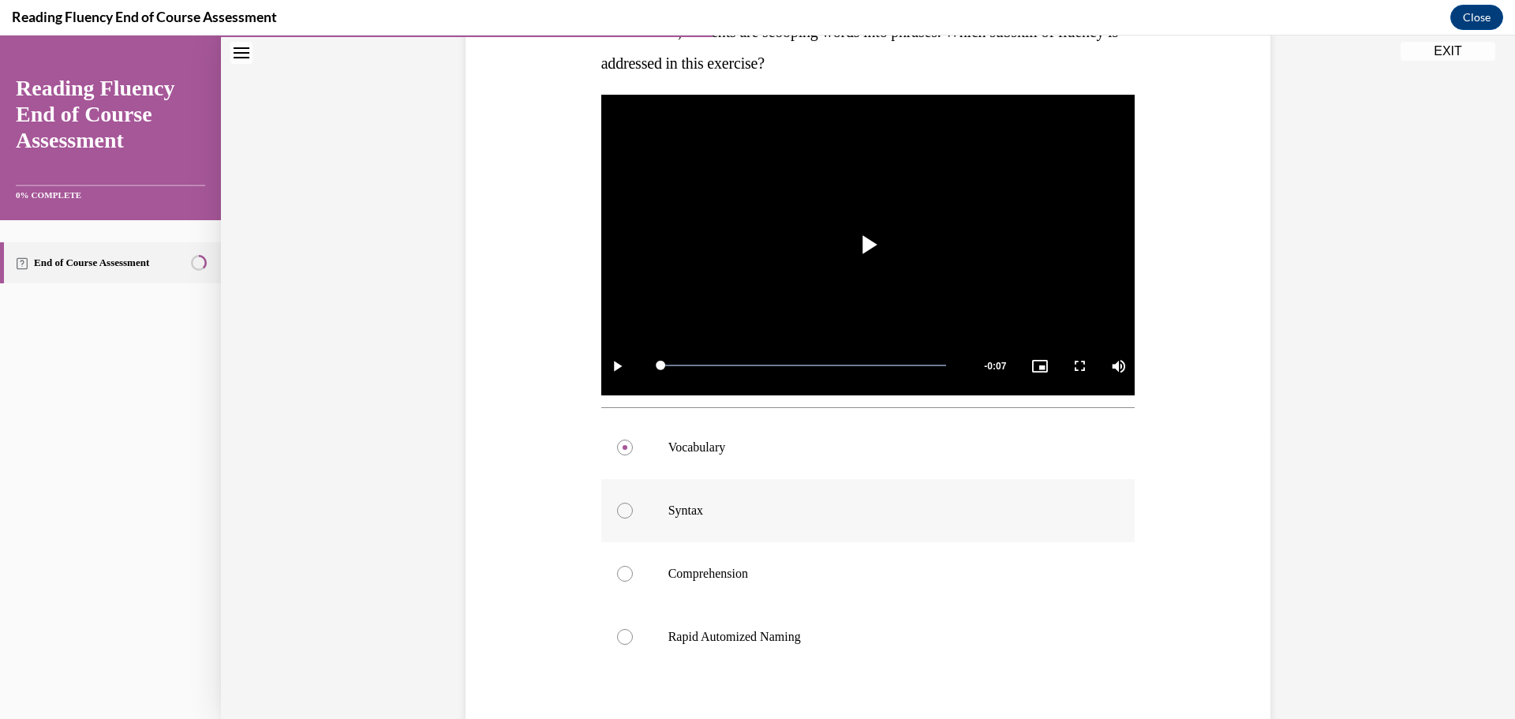
scroll to position [364, 0]
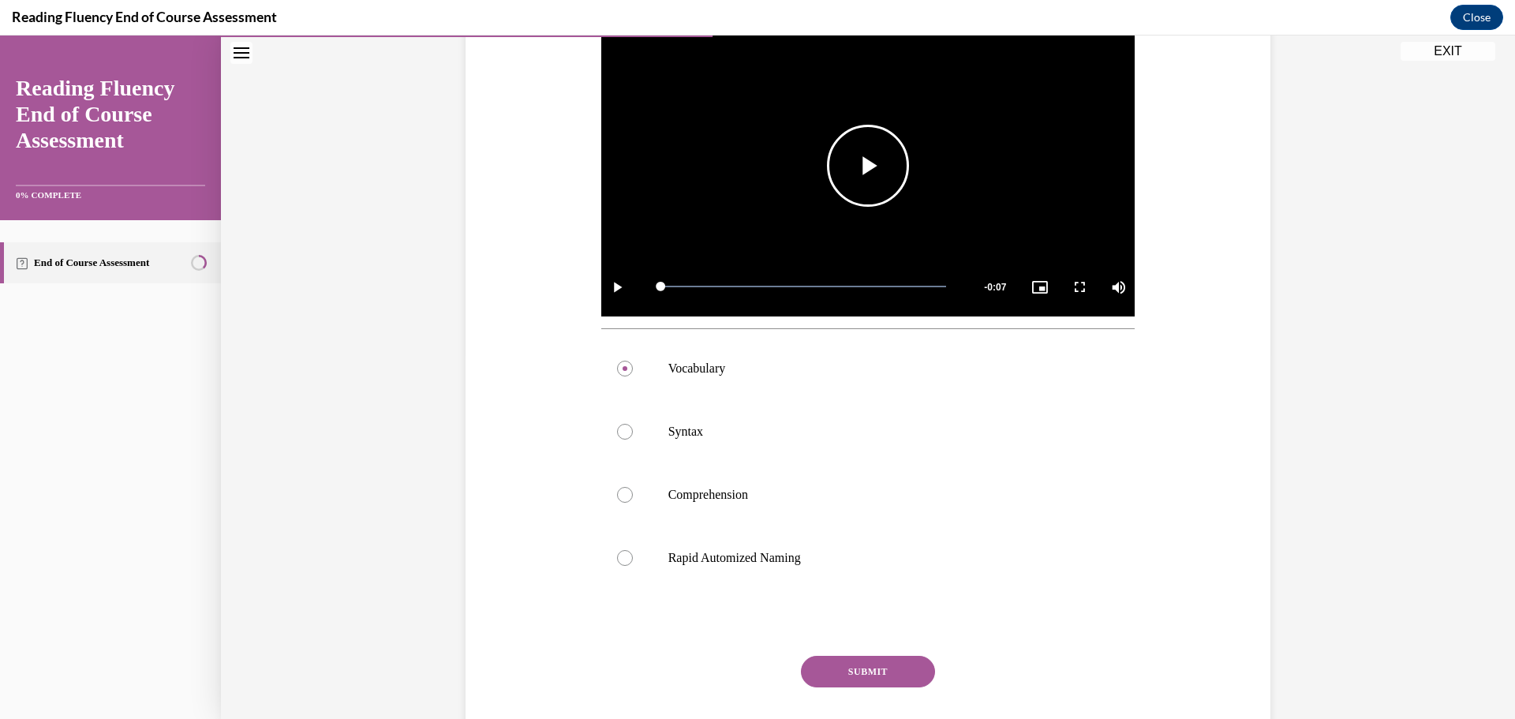
click at [868, 166] on span "Video player" at bounding box center [868, 166] width 0 height 0
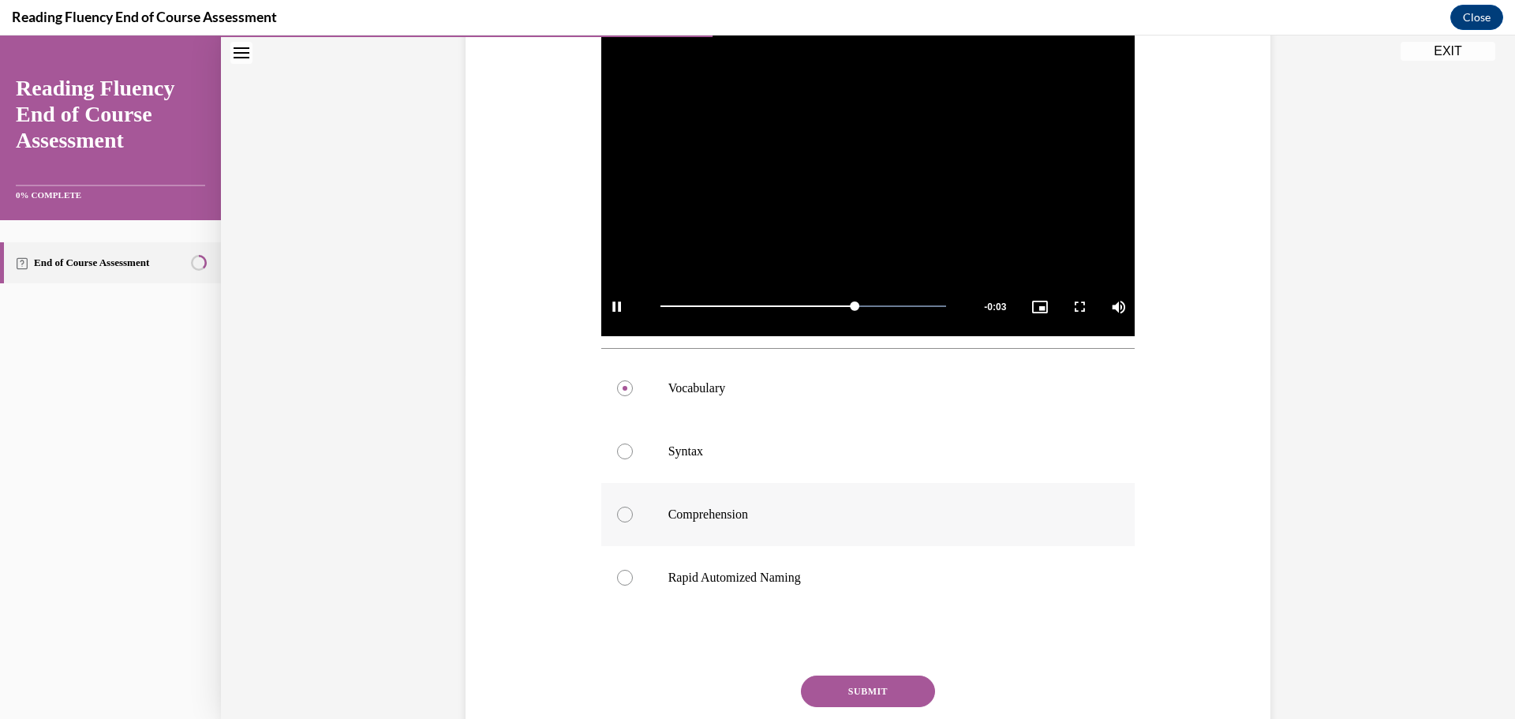
click at [617, 515] on div at bounding box center [625, 515] width 16 height 16
click at [617, 515] on input "Comprehension" at bounding box center [625, 515] width 16 height 16
radio input "true"
click at [900, 698] on button "SUBMIT" at bounding box center [868, 692] width 134 height 32
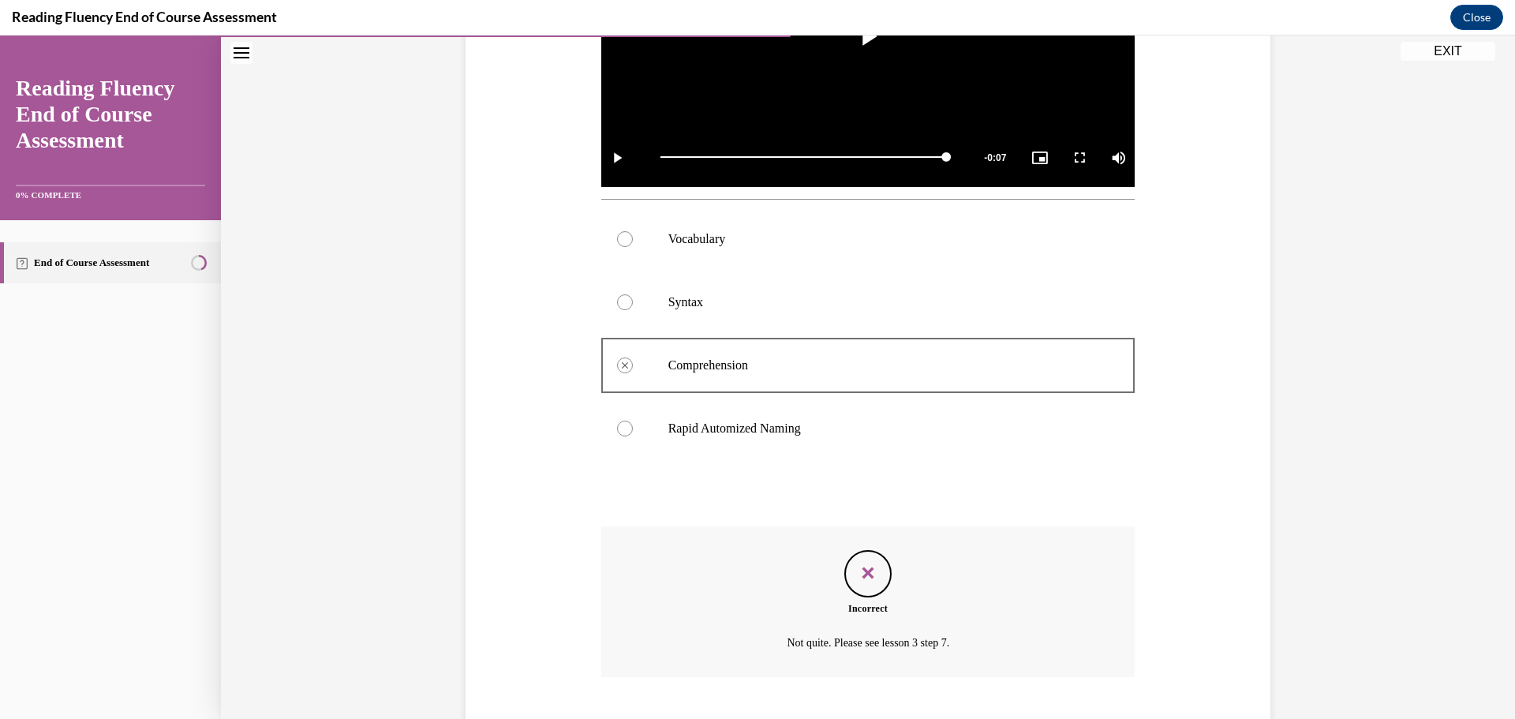
scroll to position [581, 0]
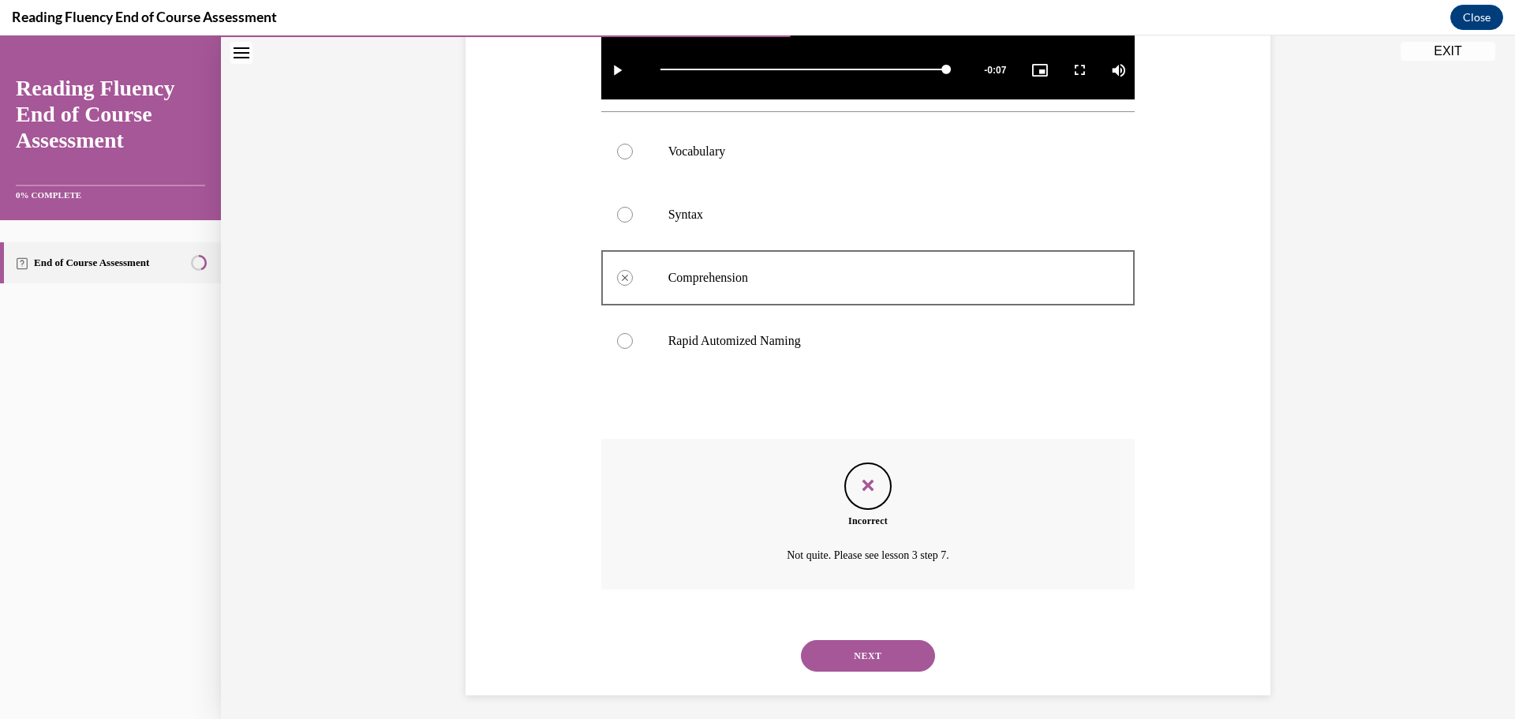
click at [825, 645] on button "NEXT" at bounding box center [868, 656] width 134 height 32
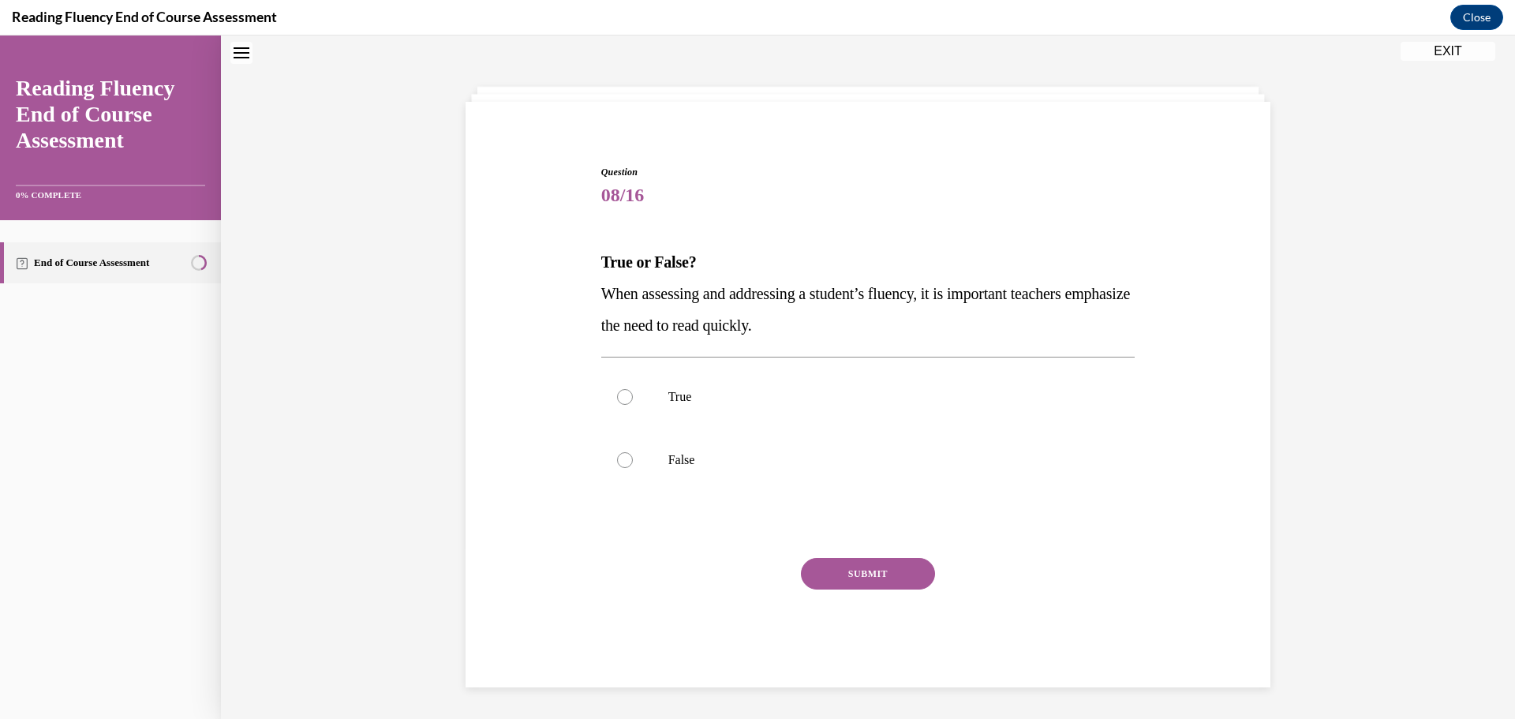
scroll to position [48, 0]
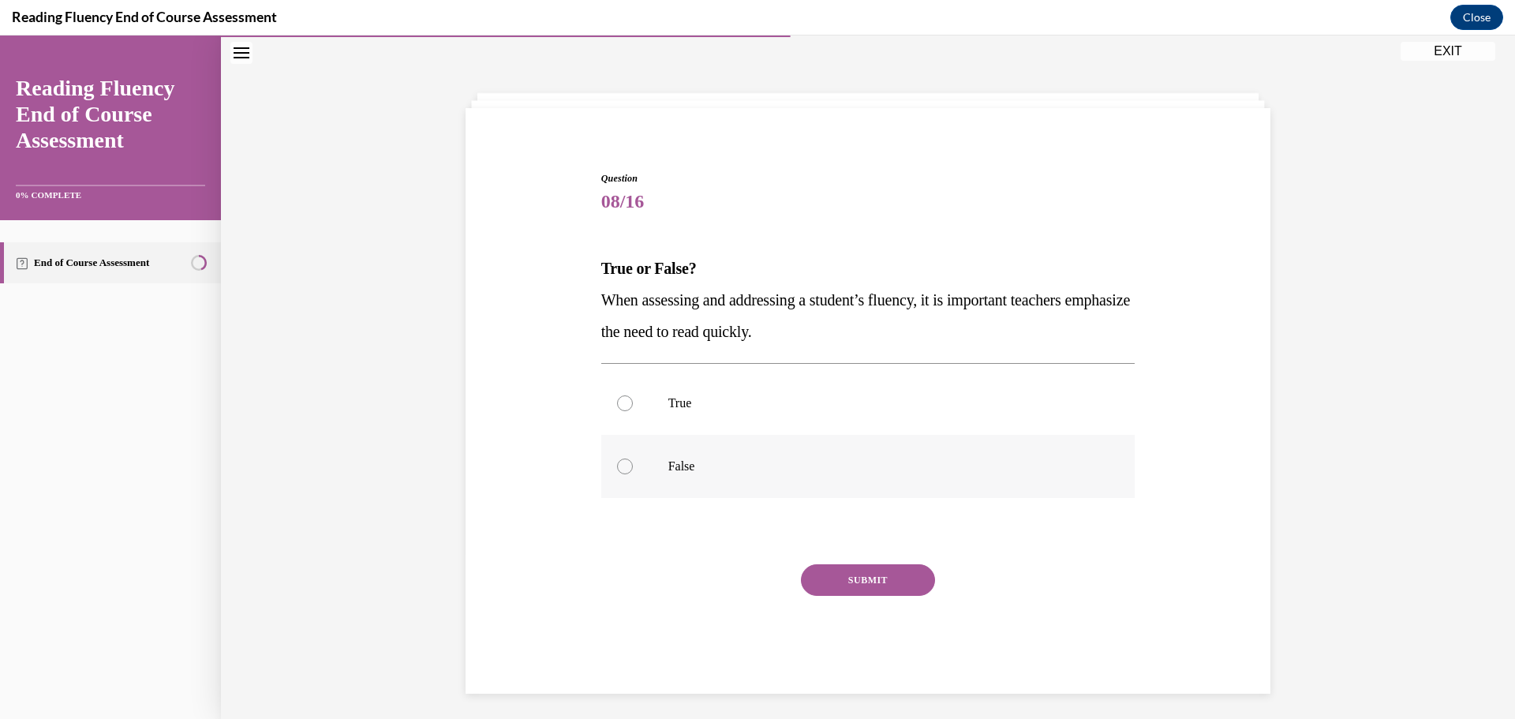
click at [623, 457] on label "False" at bounding box center [868, 466] width 534 height 63
click at [623, 458] on input "False" at bounding box center [625, 466] width 16 height 16
radio input "true"
click at [881, 574] on button "SUBMIT" at bounding box center [868, 580] width 134 height 32
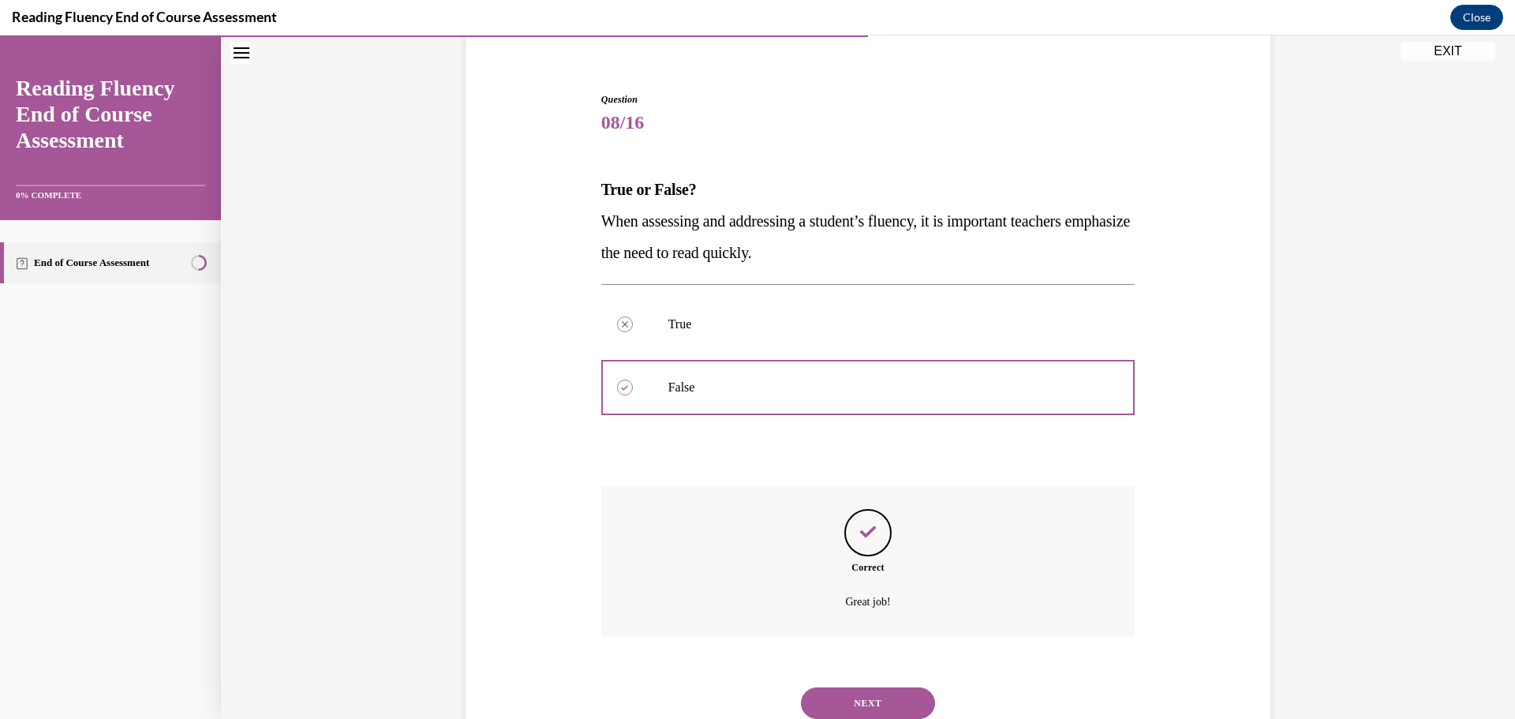
click at [883, 698] on button "NEXT" at bounding box center [868, 703] width 134 height 32
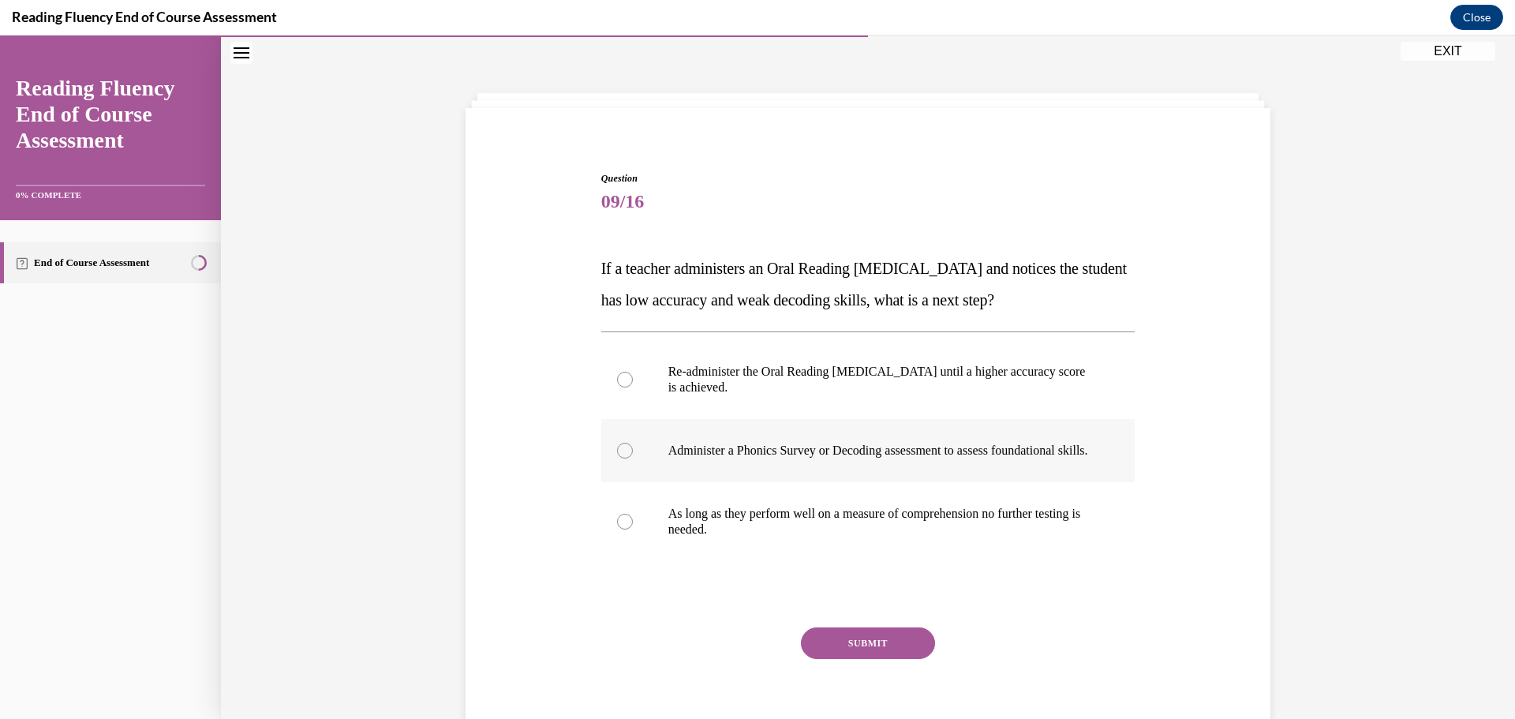
click at [611, 466] on label "Administer a Phonics Survey or Decoding assessment to assess foundational skill…" at bounding box center [868, 450] width 534 height 63
click at [617, 458] on input "Administer a Phonics Survey or Decoding assessment to assess foundational skill…" at bounding box center [625, 451] width 16 height 16
radio input "true"
click at [852, 659] on button "SUBMIT" at bounding box center [868, 643] width 134 height 32
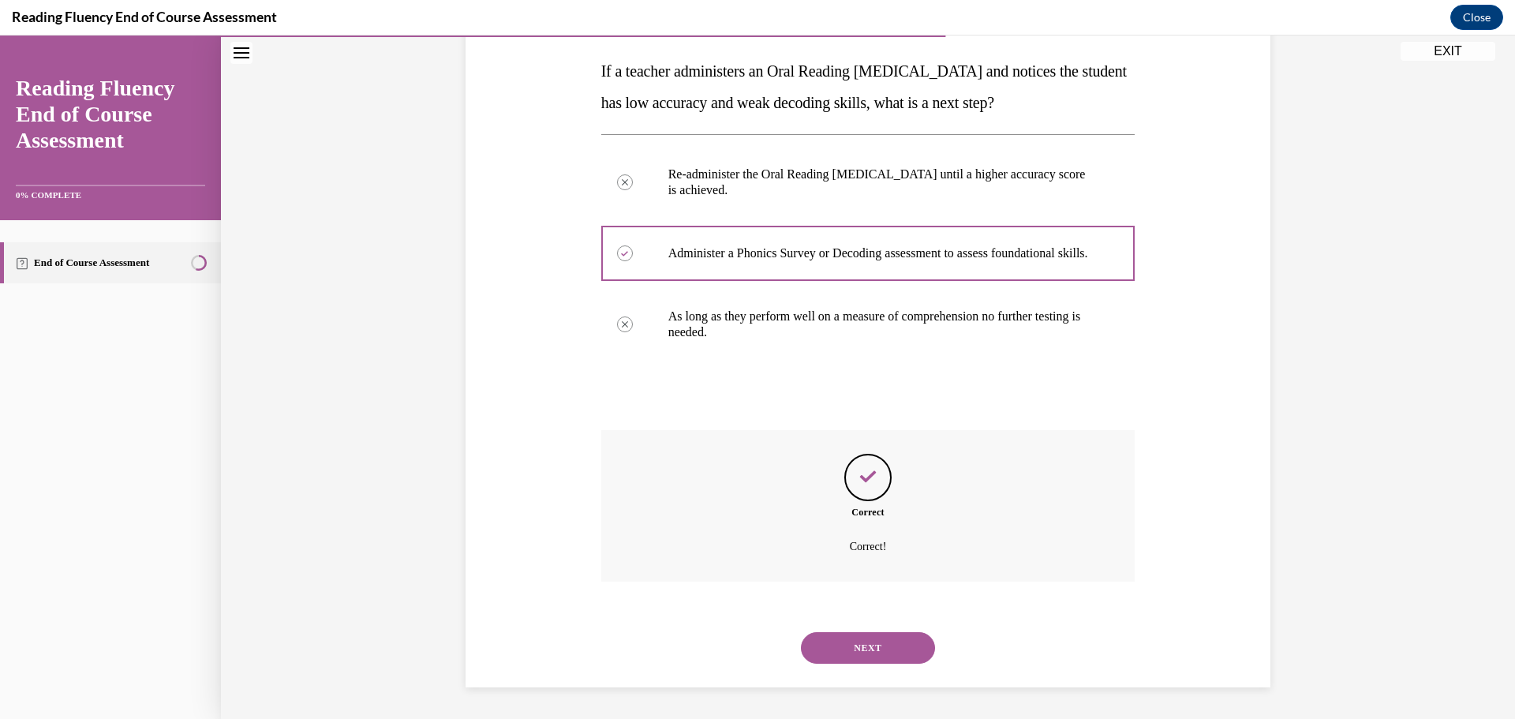
click at [881, 653] on button "NEXT" at bounding box center [868, 648] width 134 height 32
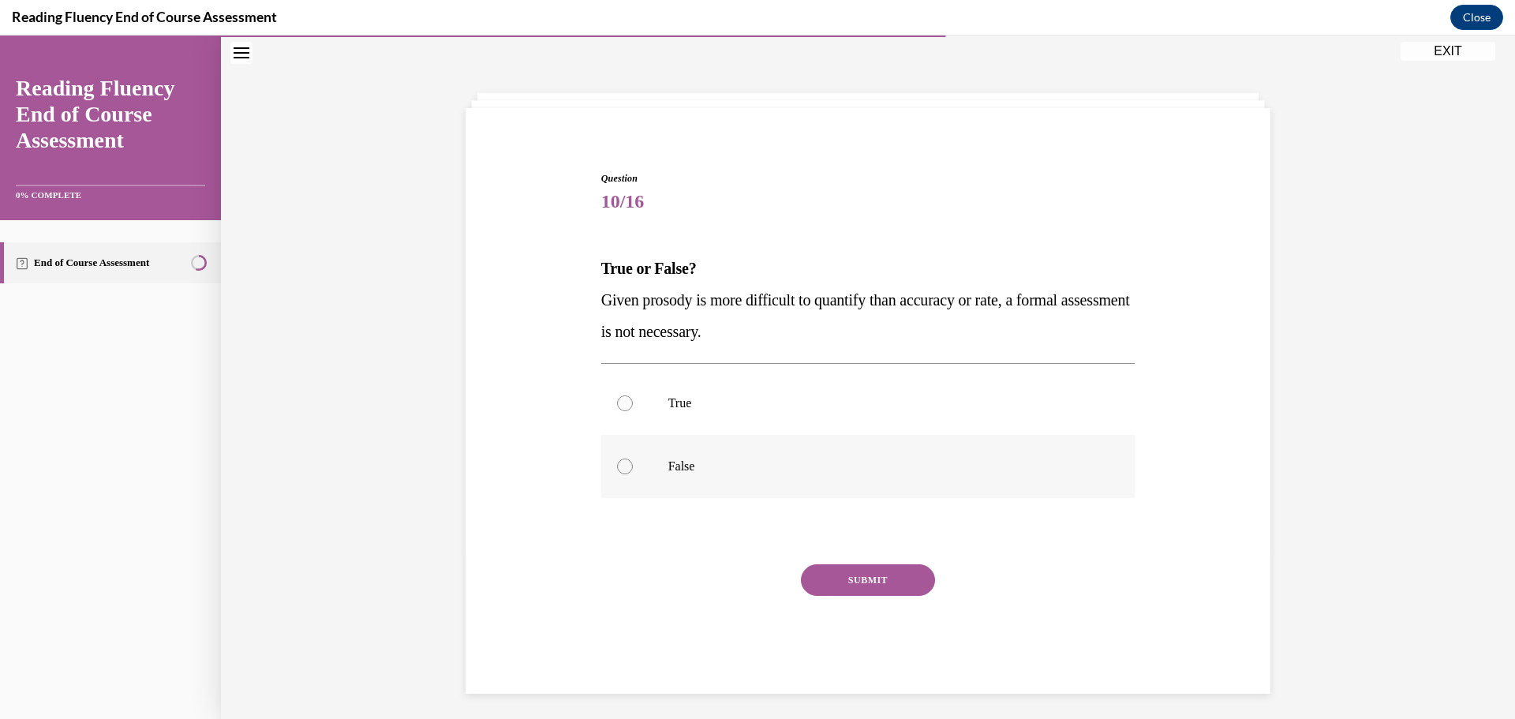
click at [624, 469] on div at bounding box center [625, 466] width 16 height 16
click at [624, 469] on input "False" at bounding box center [625, 466] width 16 height 16
radio input "true"
click at [882, 589] on button "SUBMIT" at bounding box center [868, 580] width 134 height 32
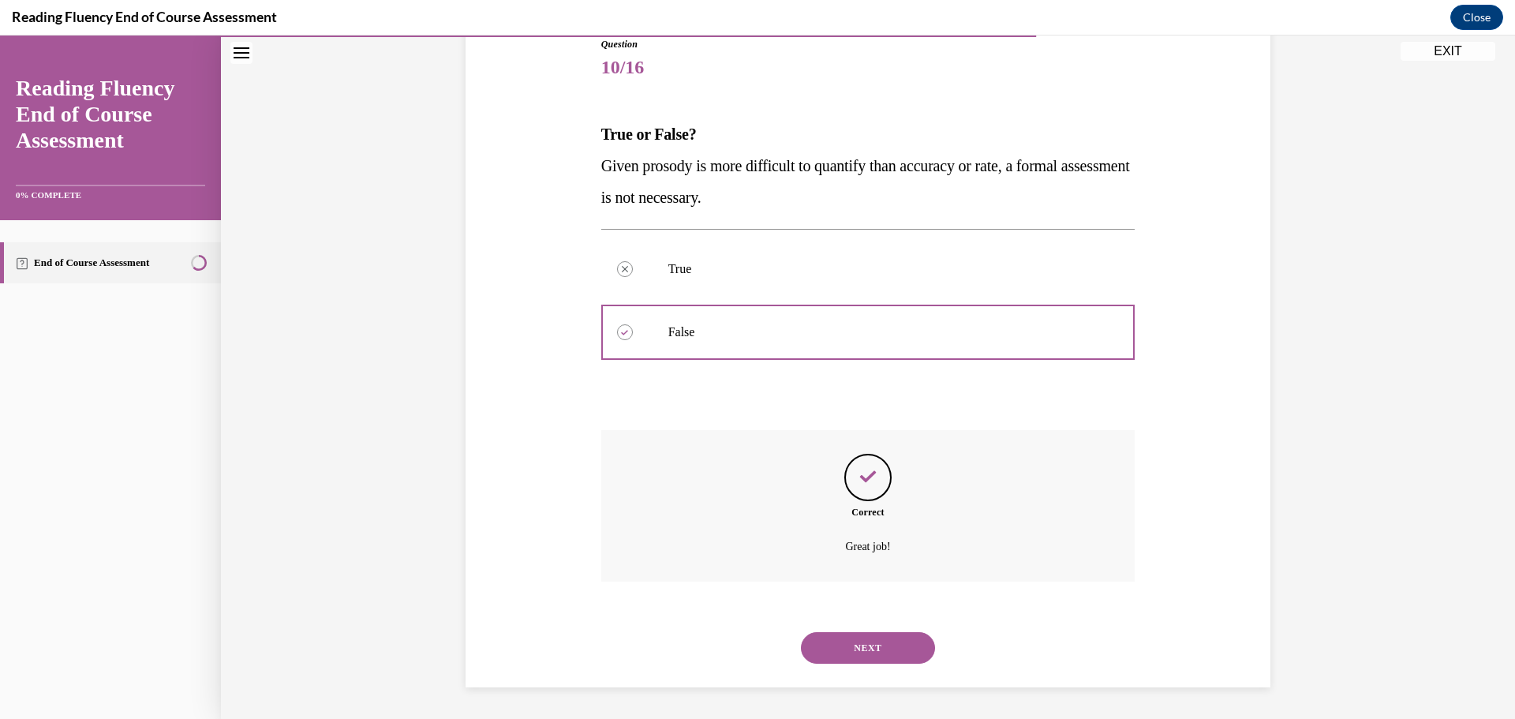
click at [875, 660] on button "NEXT" at bounding box center [868, 648] width 134 height 32
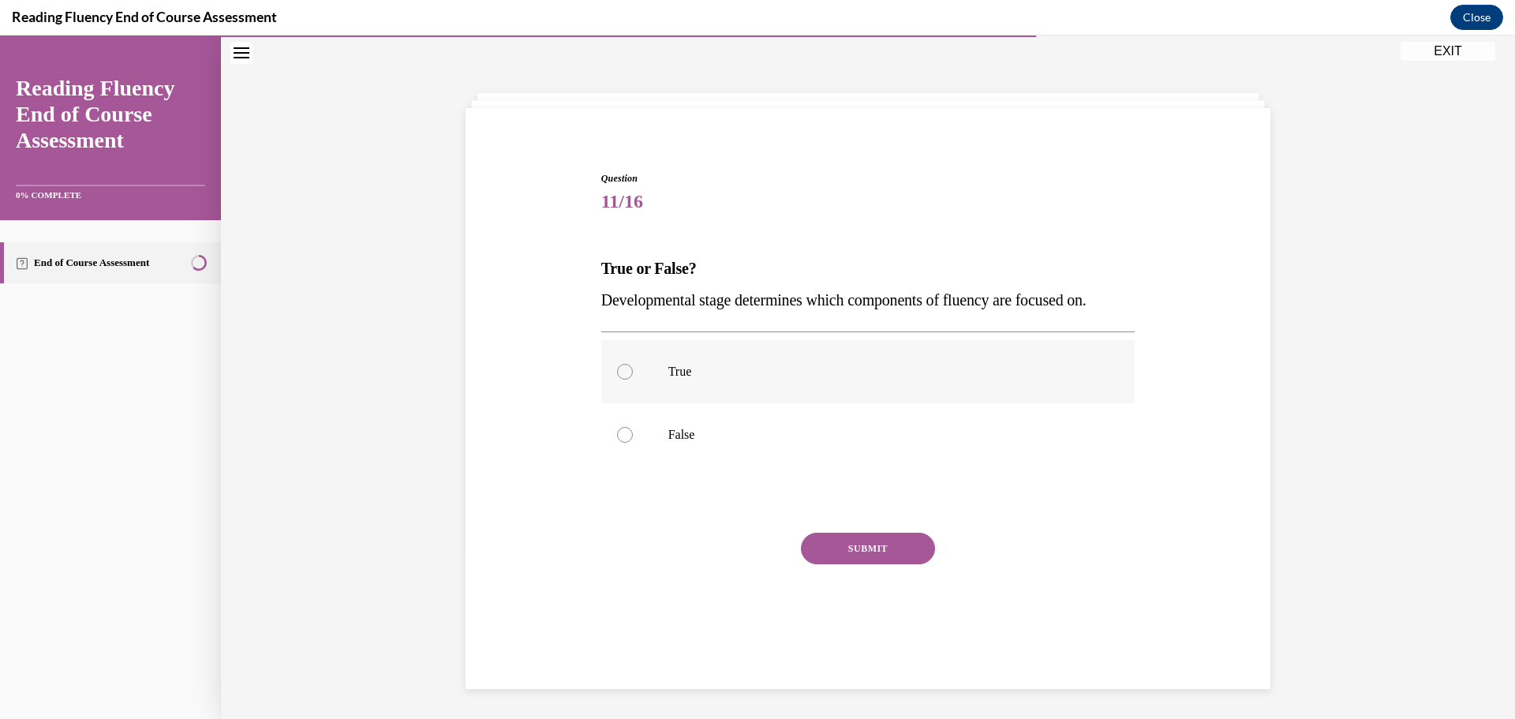
click at [610, 372] on label "True" at bounding box center [868, 371] width 534 height 63
click at [617, 372] on input "True" at bounding box center [625, 372] width 16 height 16
radio input "true"
click at [868, 550] on button "SUBMIT" at bounding box center [868, 549] width 134 height 32
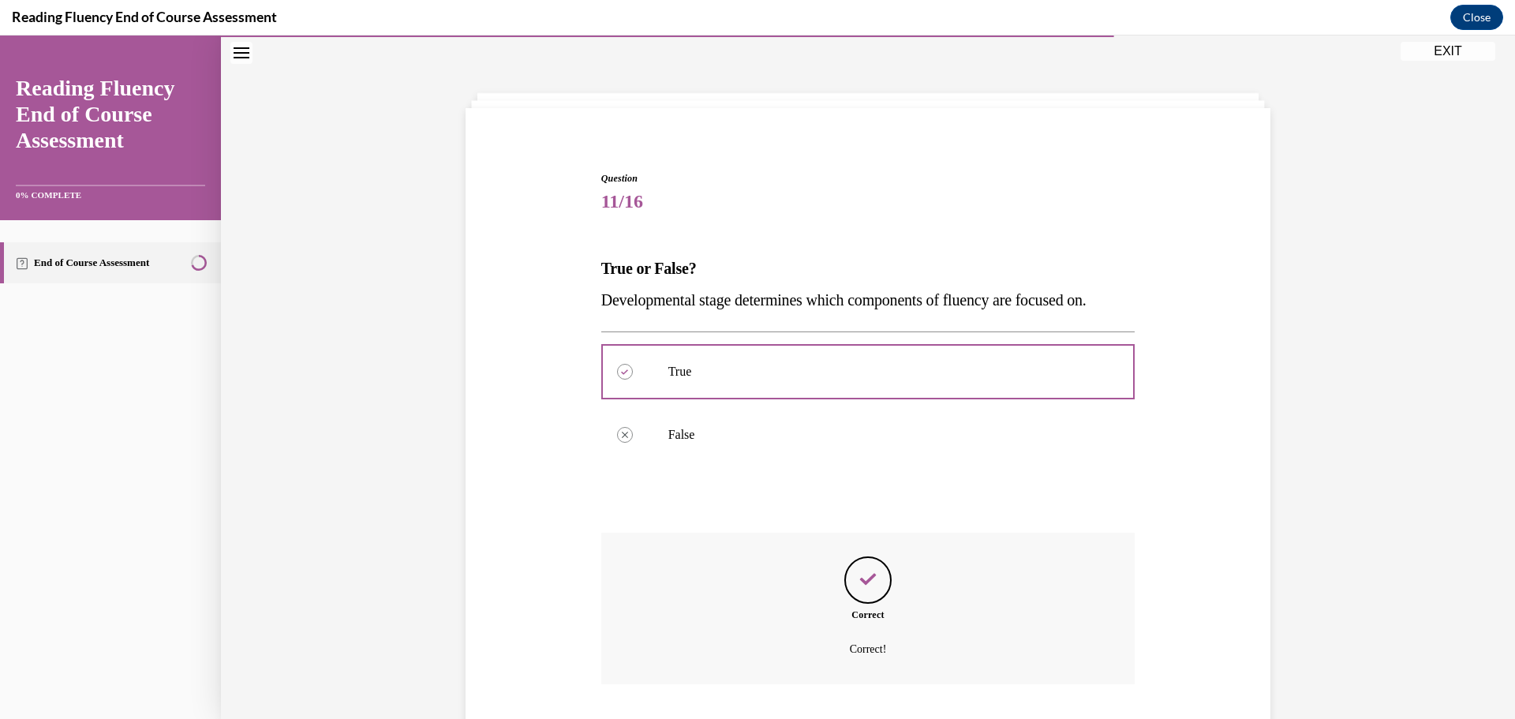
scroll to position [151, 0]
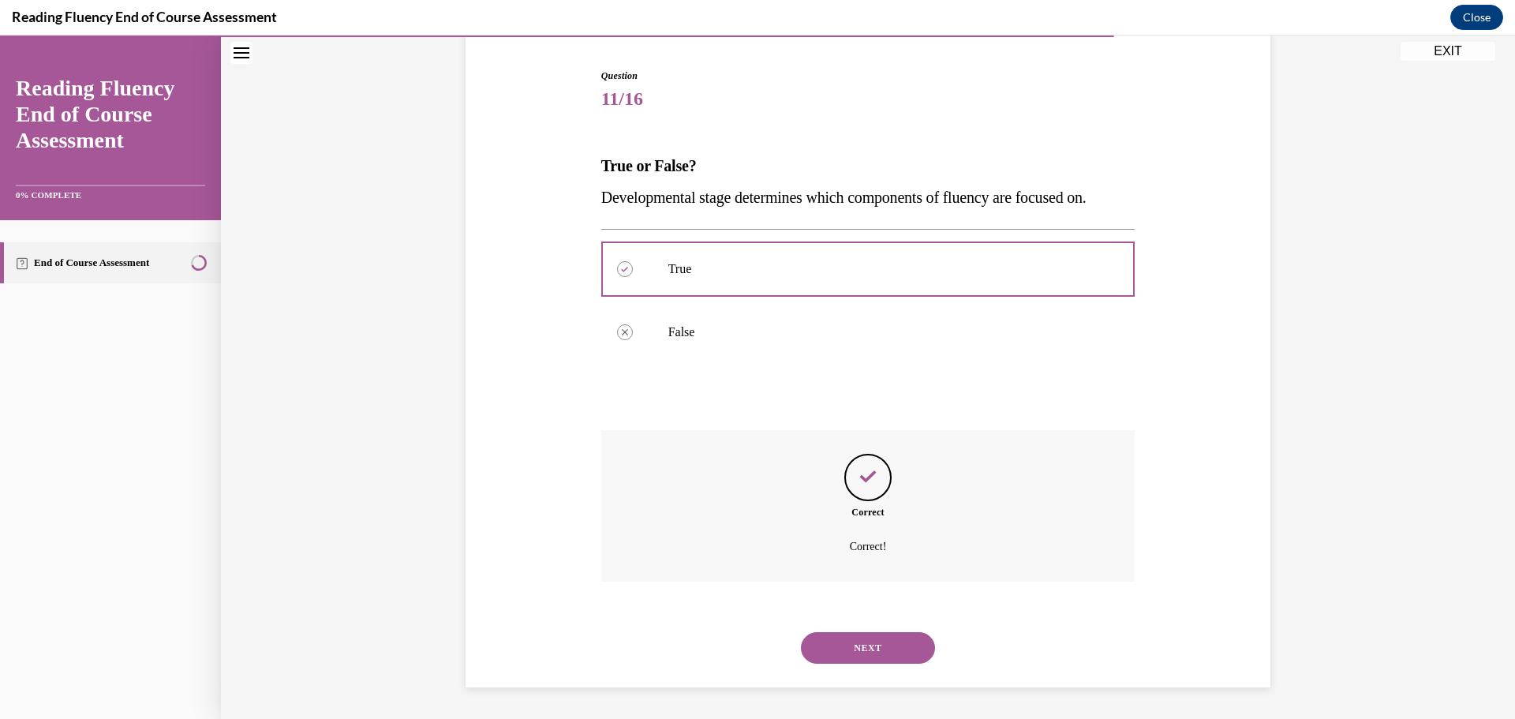
click at [911, 648] on button "NEXT" at bounding box center [868, 648] width 134 height 32
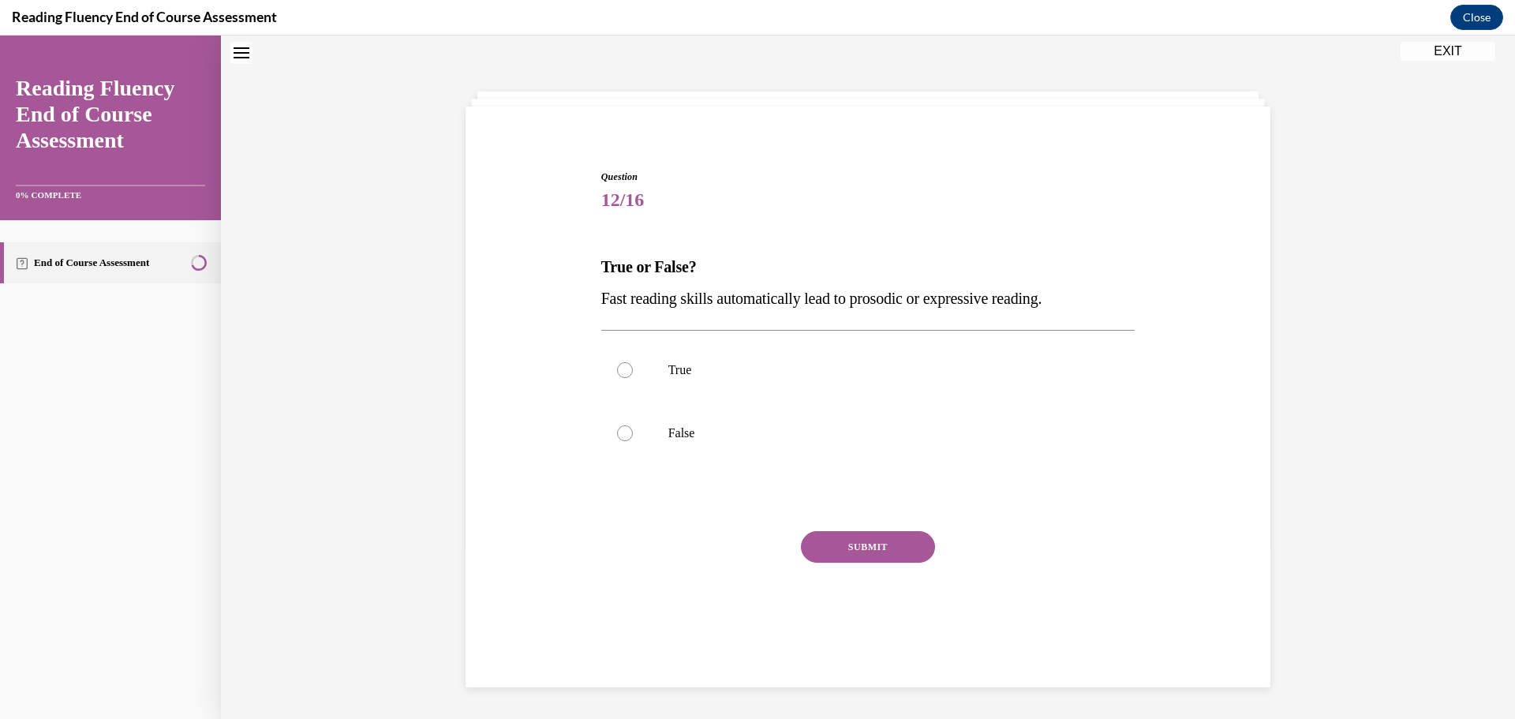
scroll to position [48, 0]
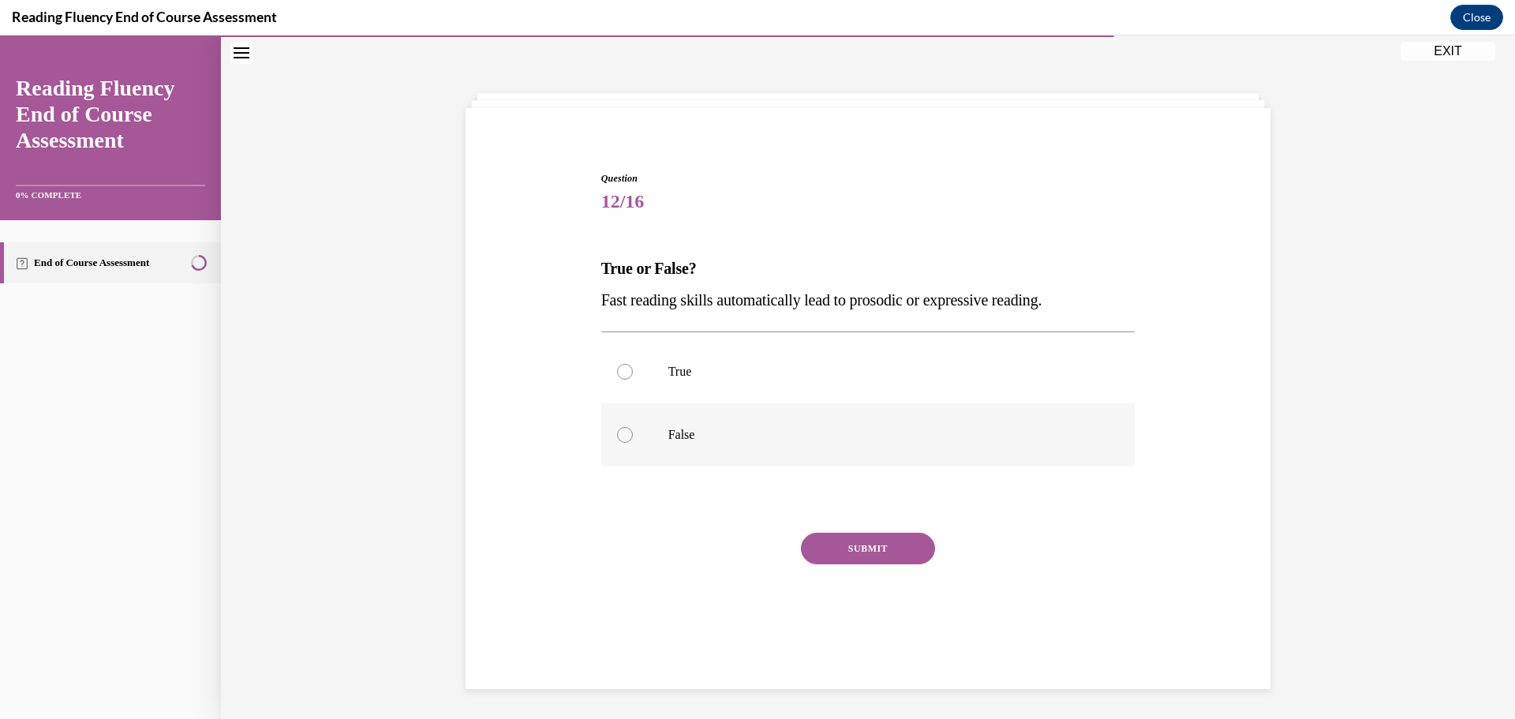
click at [612, 444] on label "False" at bounding box center [868, 434] width 534 height 63
click at [617, 443] on input "False" at bounding box center [625, 435] width 16 height 16
radio input "true"
click at [851, 556] on button "SUBMIT" at bounding box center [868, 549] width 134 height 32
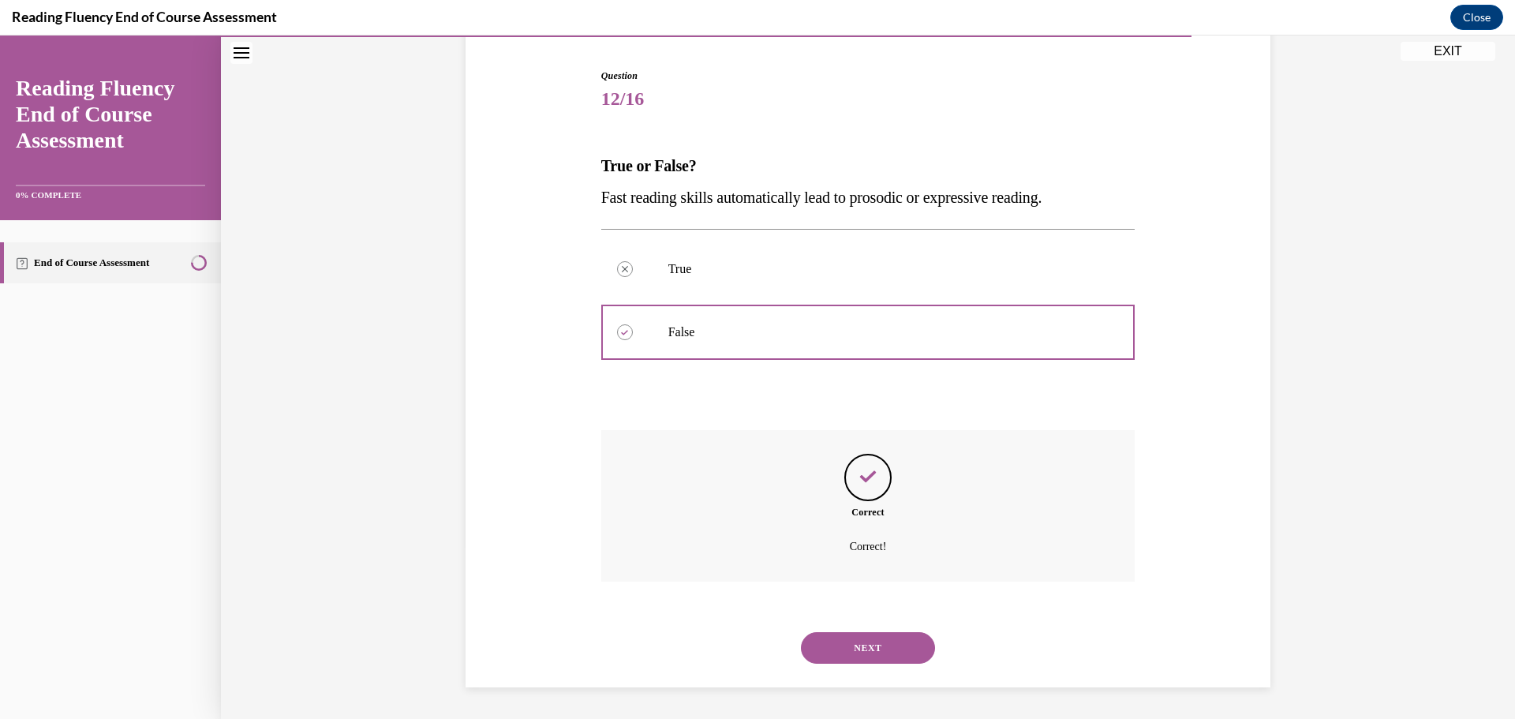
click at [889, 646] on button "NEXT" at bounding box center [868, 648] width 134 height 32
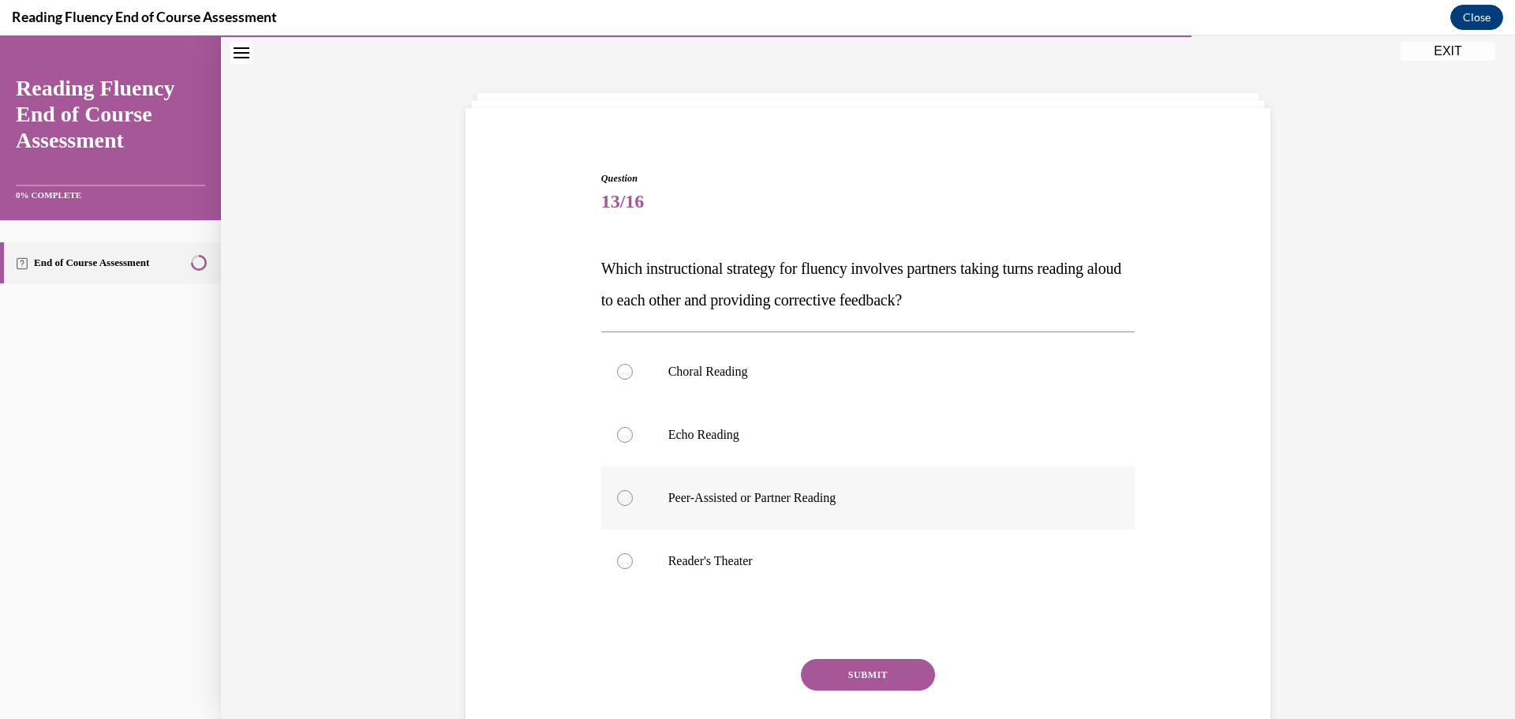
click at [622, 498] on div at bounding box center [625, 498] width 16 height 16
click at [622, 498] on input "Peer-Assisted or Partner Reading" at bounding box center [625, 498] width 16 height 16
radio input "true"
click at [855, 681] on button "SUBMIT" at bounding box center [868, 675] width 134 height 32
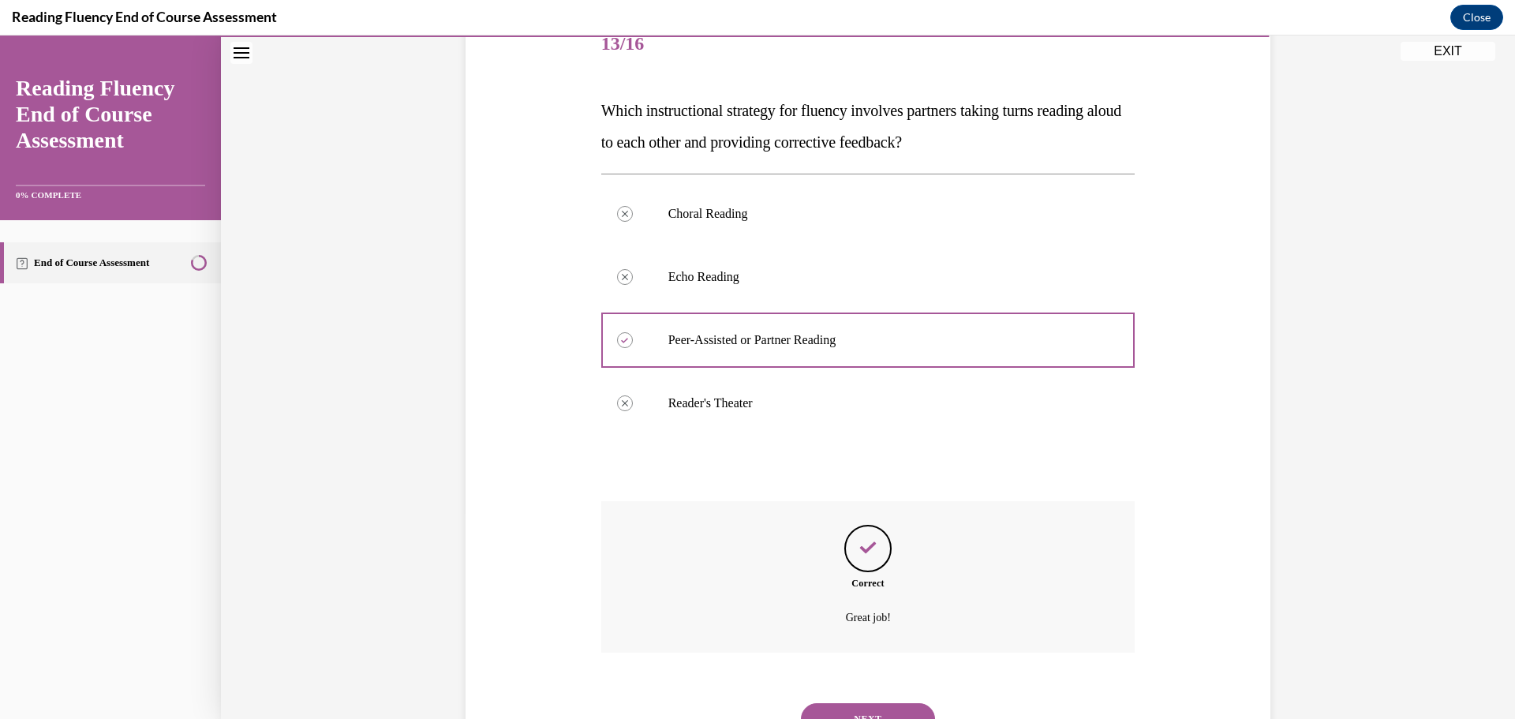
scroll to position [277, 0]
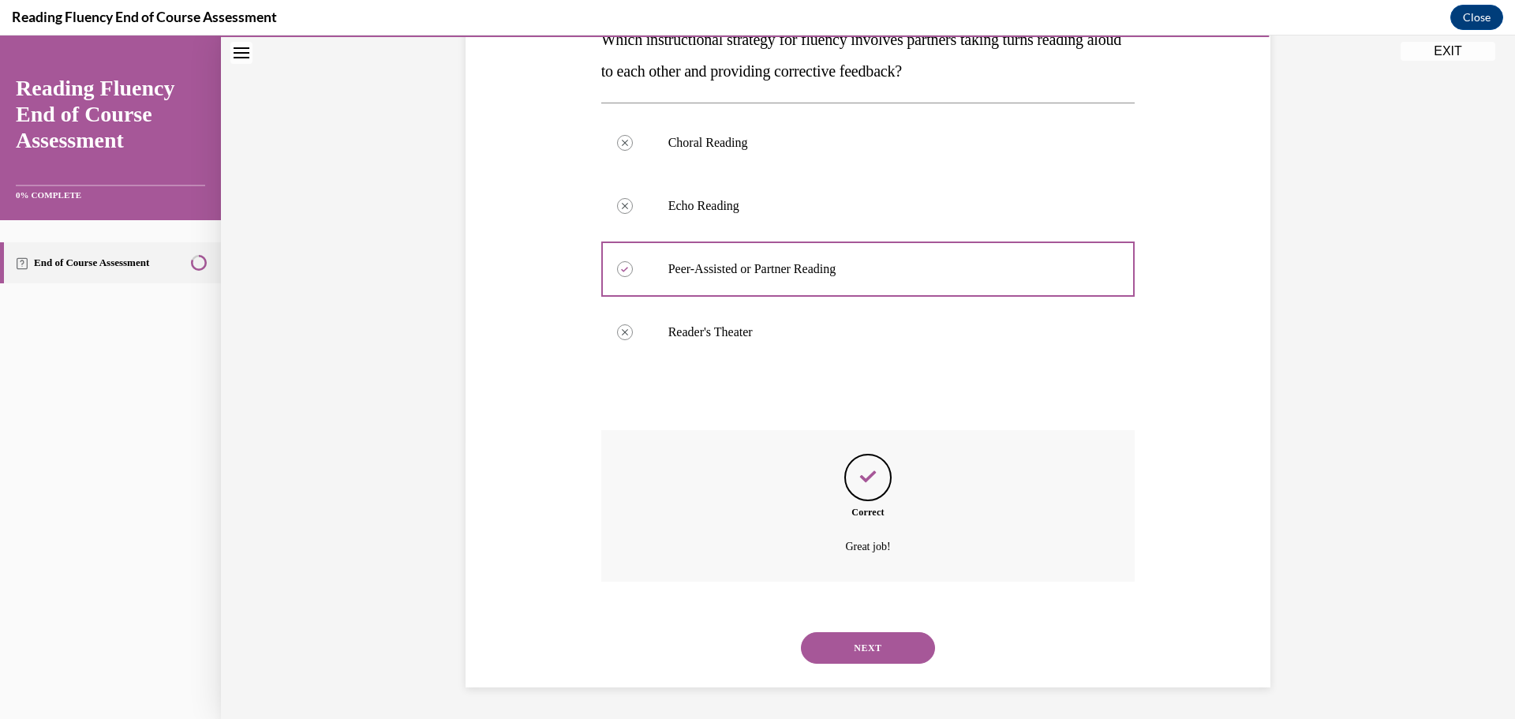
click at [878, 653] on button "NEXT" at bounding box center [868, 648] width 134 height 32
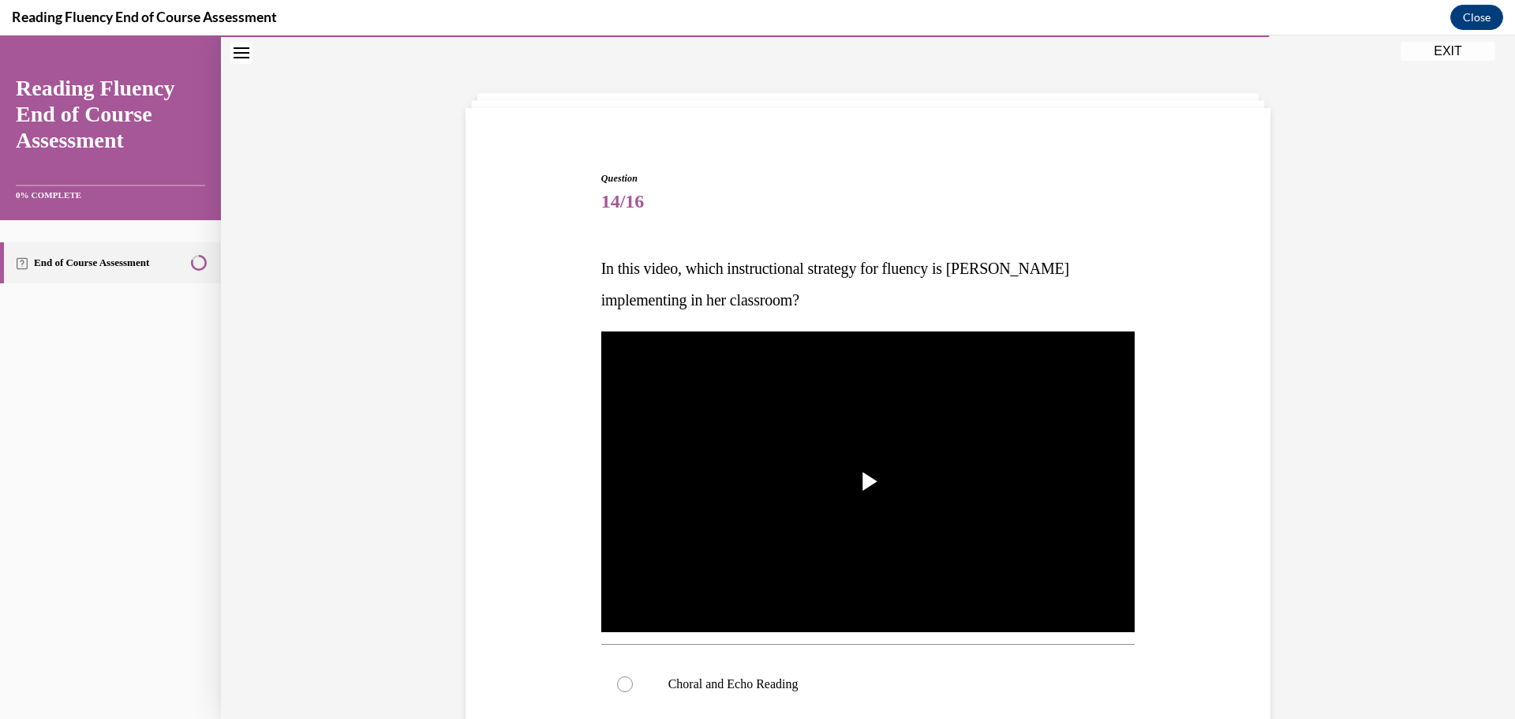
scroll to position [127, 0]
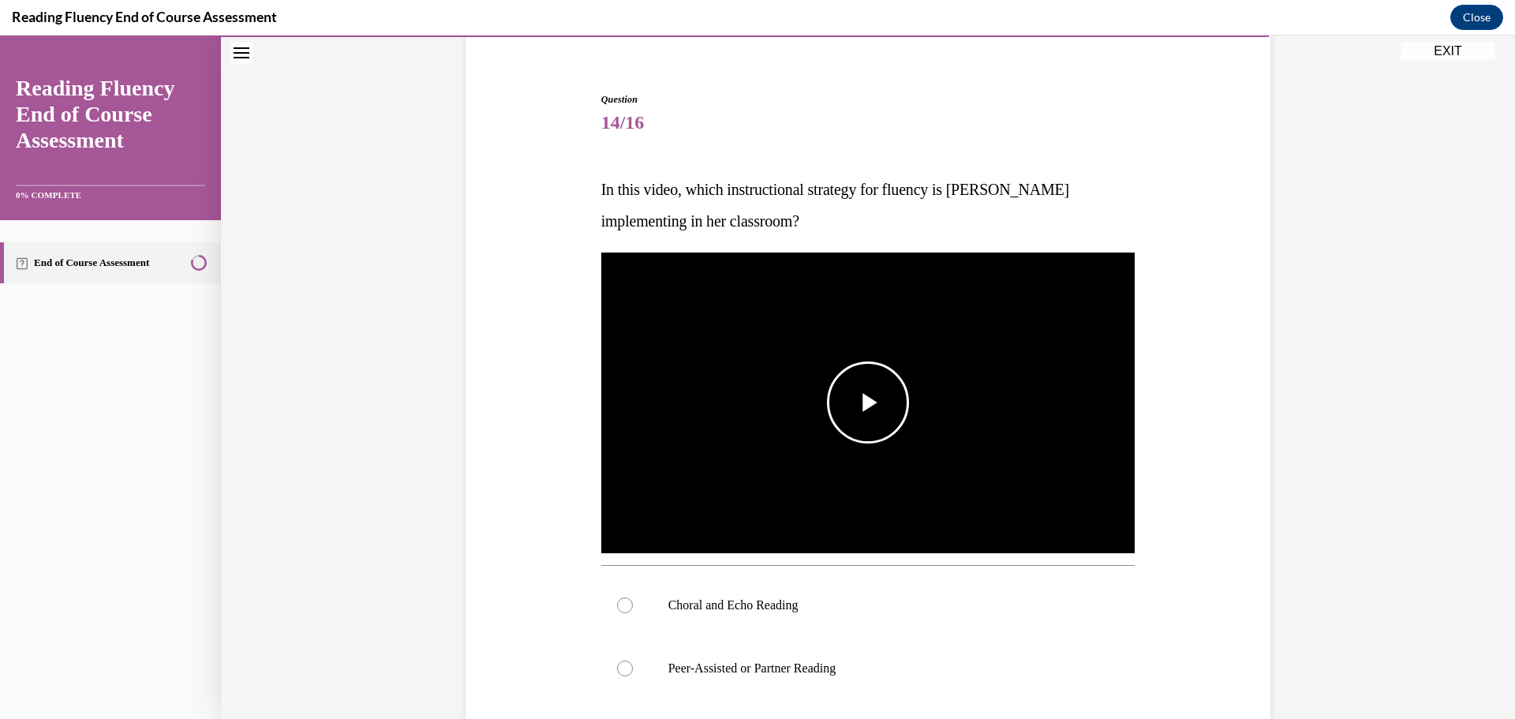
click at [868, 402] on span "Video player" at bounding box center [868, 402] width 0 height 0
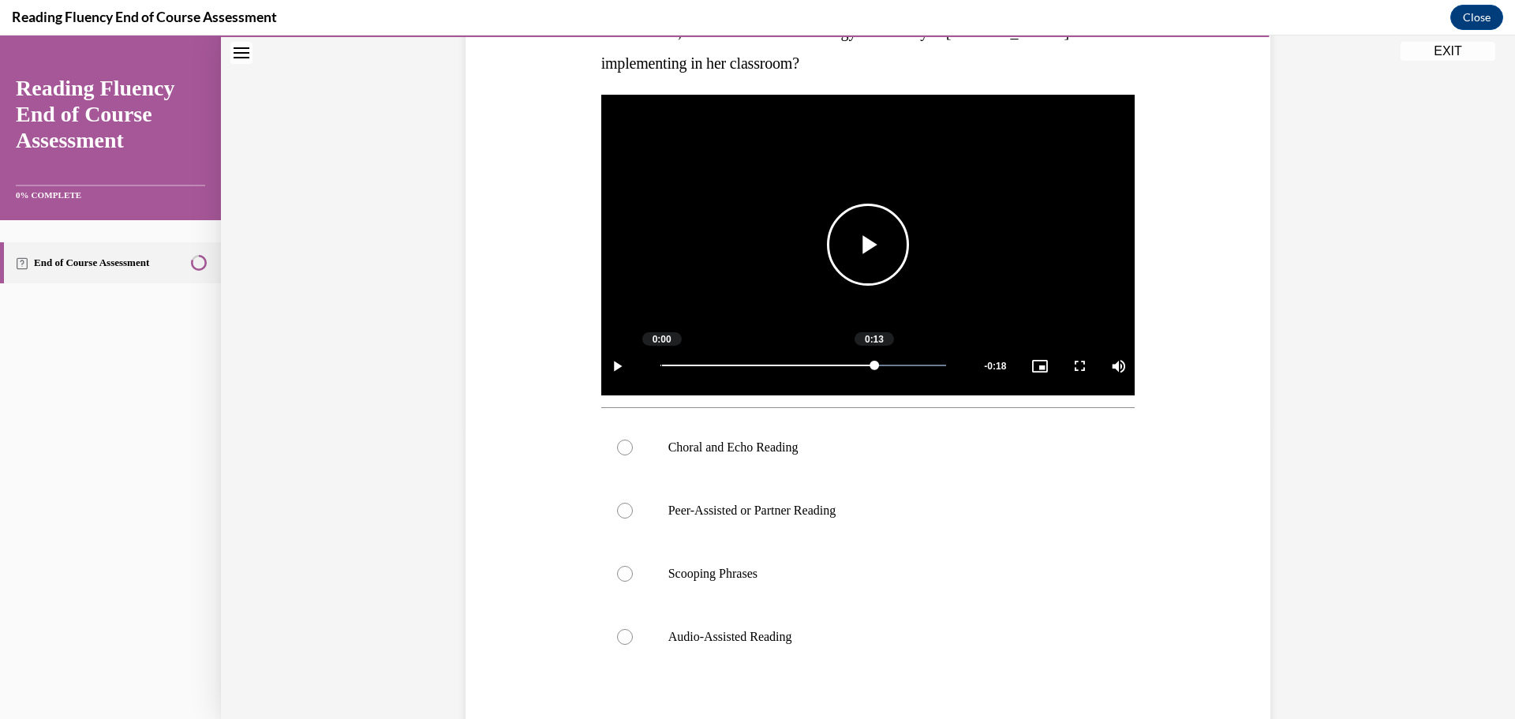
click at [655, 364] on div "Loaded : 100.00% 0:00 0:13" at bounding box center [804, 365] width 302 height 59
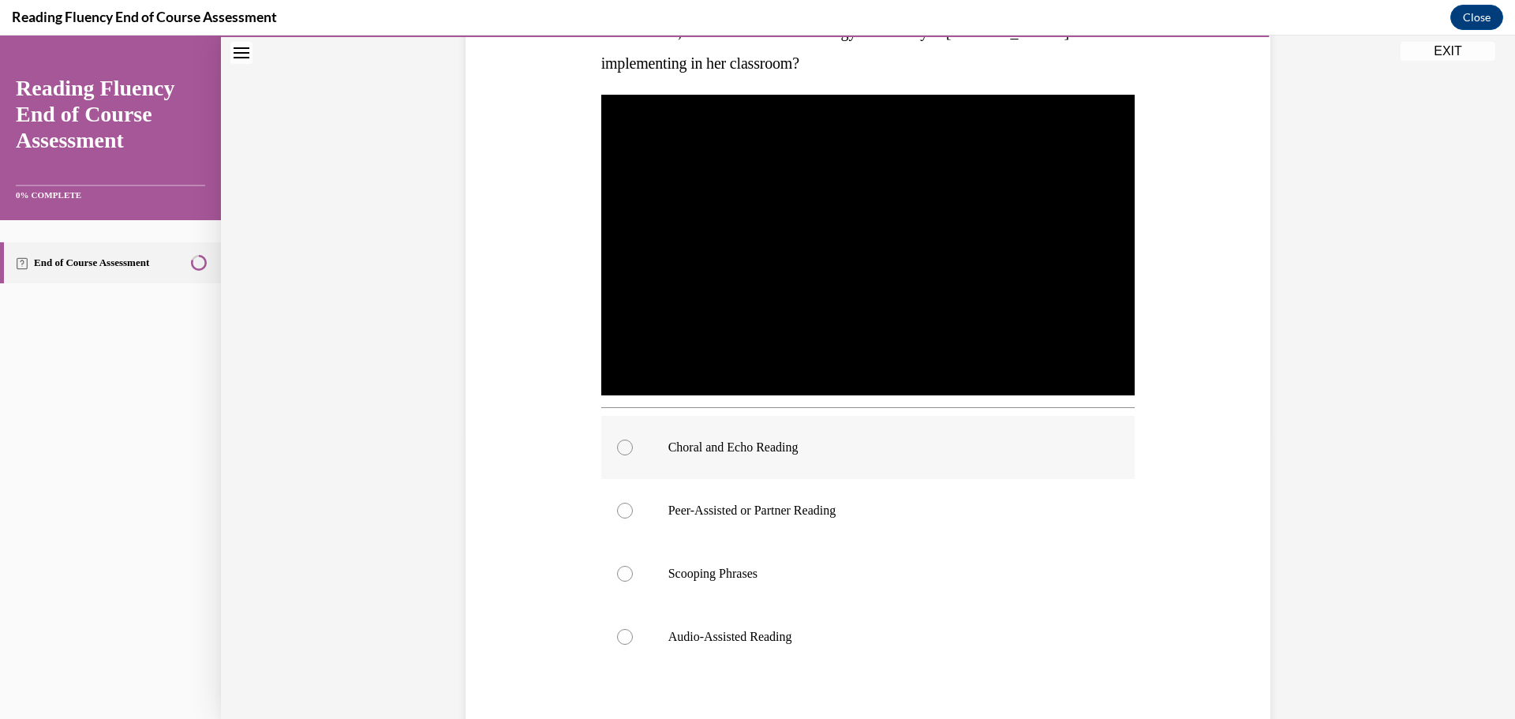
click at [617, 450] on div at bounding box center [625, 448] width 16 height 16
click at [617, 450] on input "Choral and Echo Reading" at bounding box center [625, 448] width 16 height 16
radio input "true"
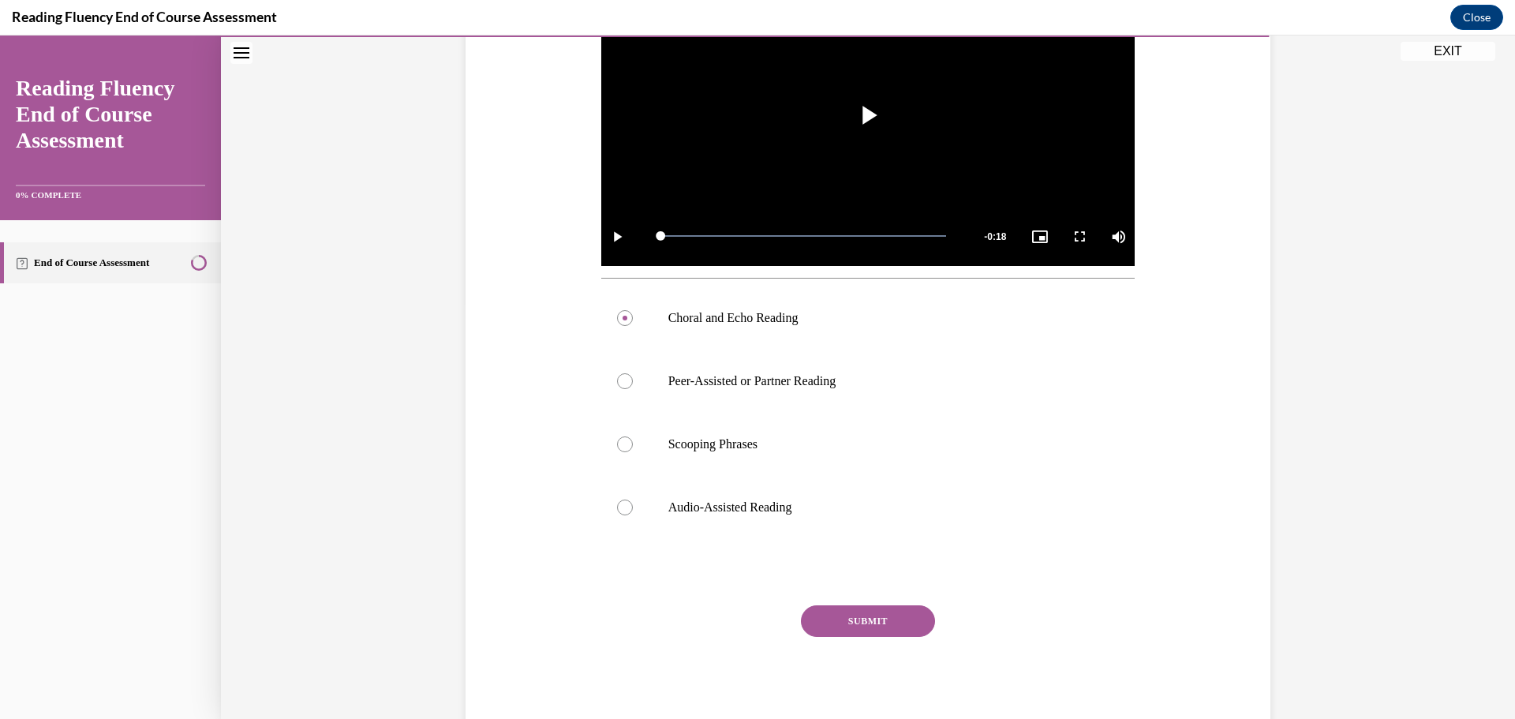
click at [859, 625] on button "SUBMIT" at bounding box center [868, 621] width 134 height 32
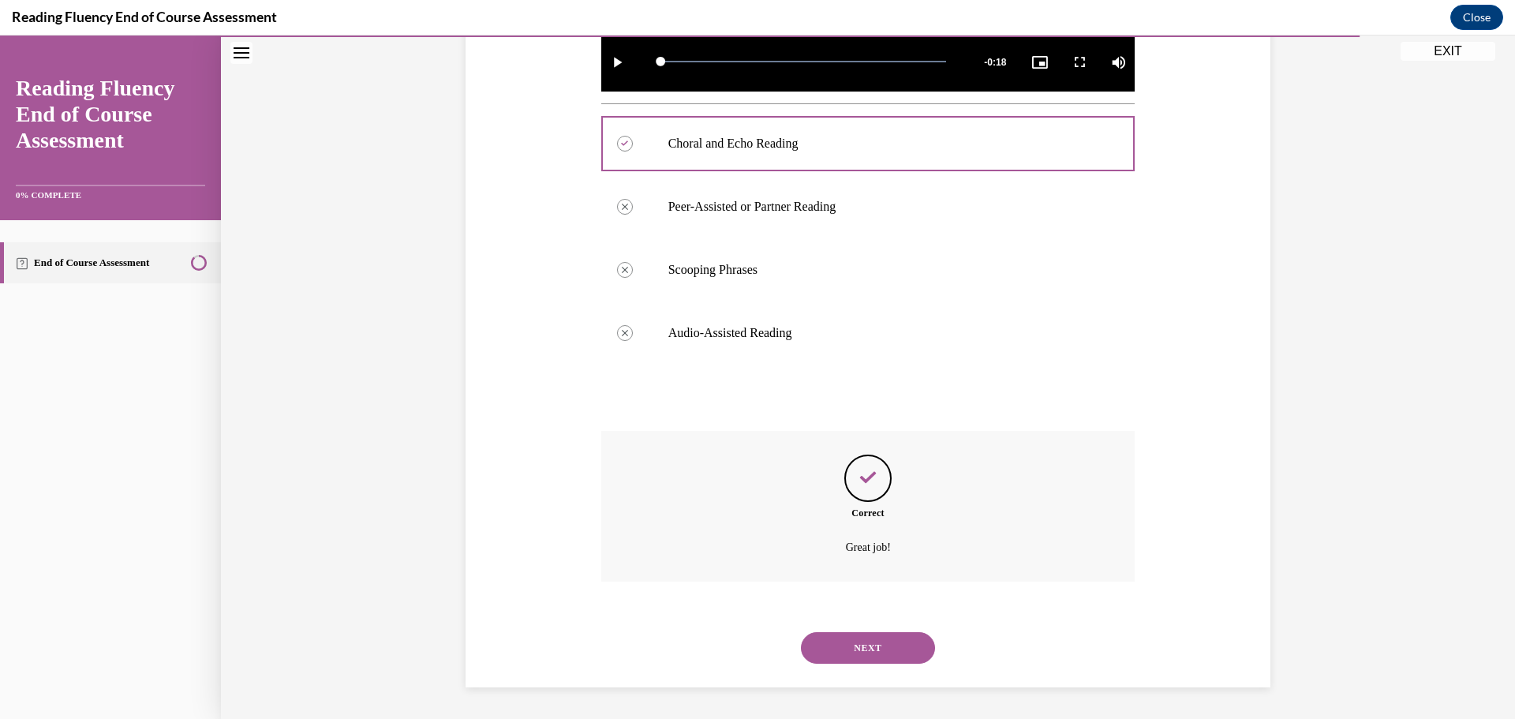
click at [869, 638] on button "NEXT" at bounding box center [868, 648] width 134 height 32
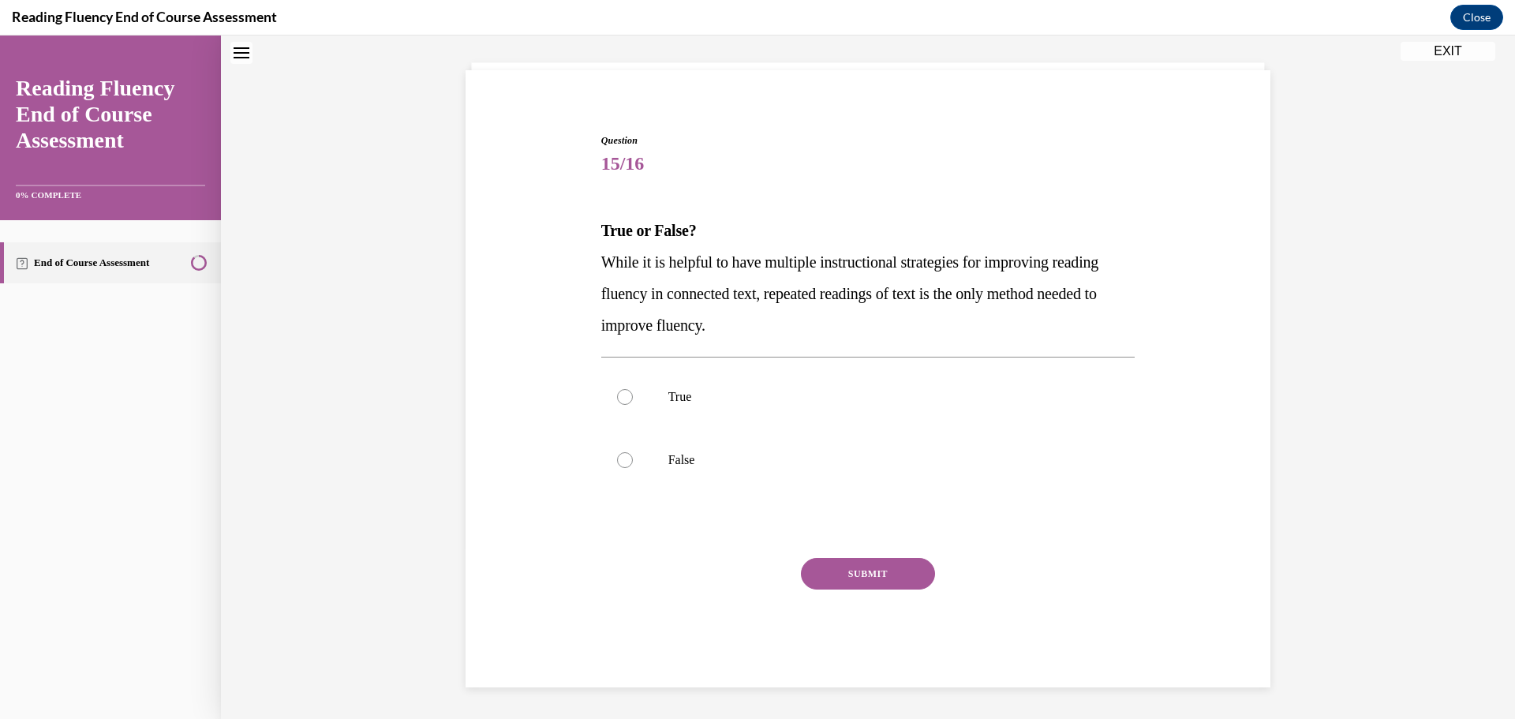
scroll to position [48, 0]
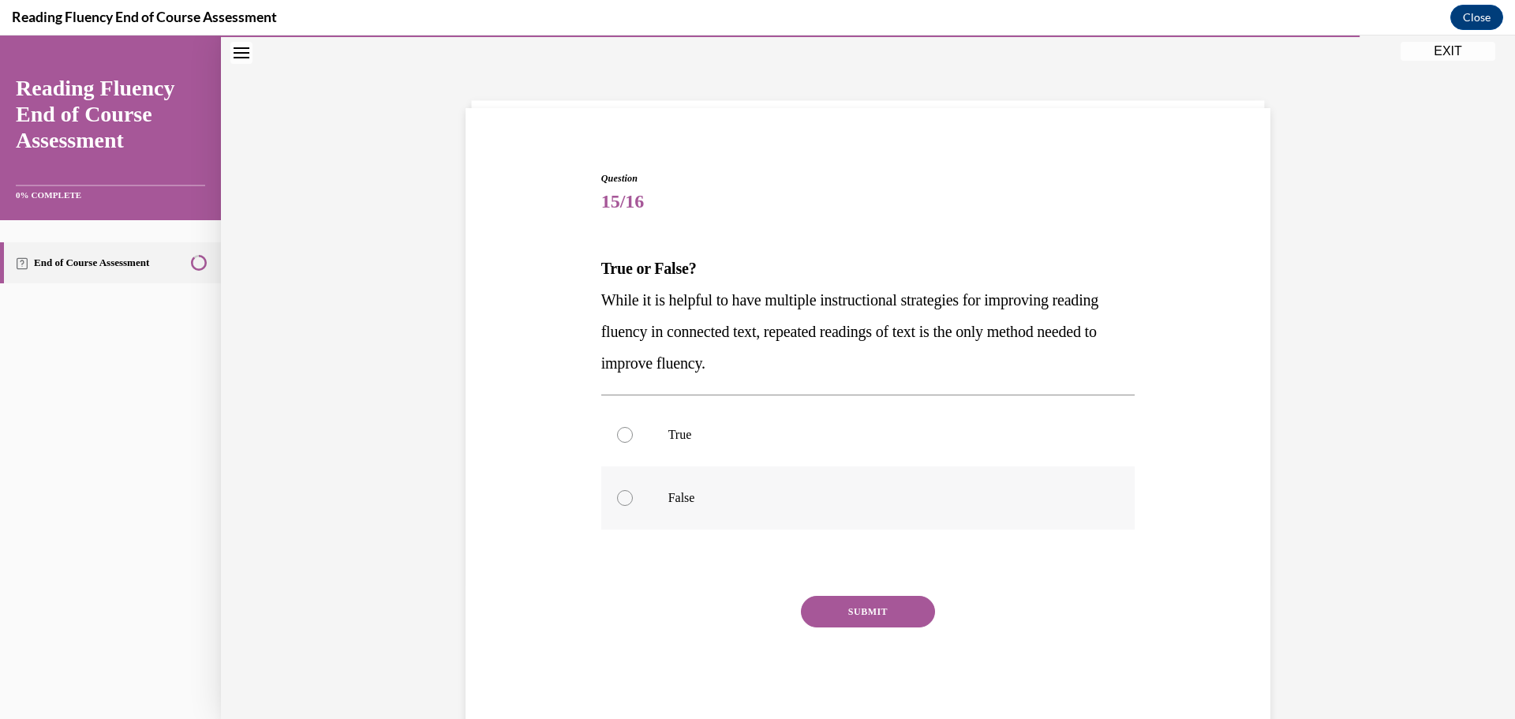
click at [621, 499] on div at bounding box center [625, 498] width 16 height 16
click at [621, 499] on input "False" at bounding box center [625, 498] width 16 height 16
radio input "true"
click at [840, 620] on button "SUBMIT" at bounding box center [868, 612] width 134 height 32
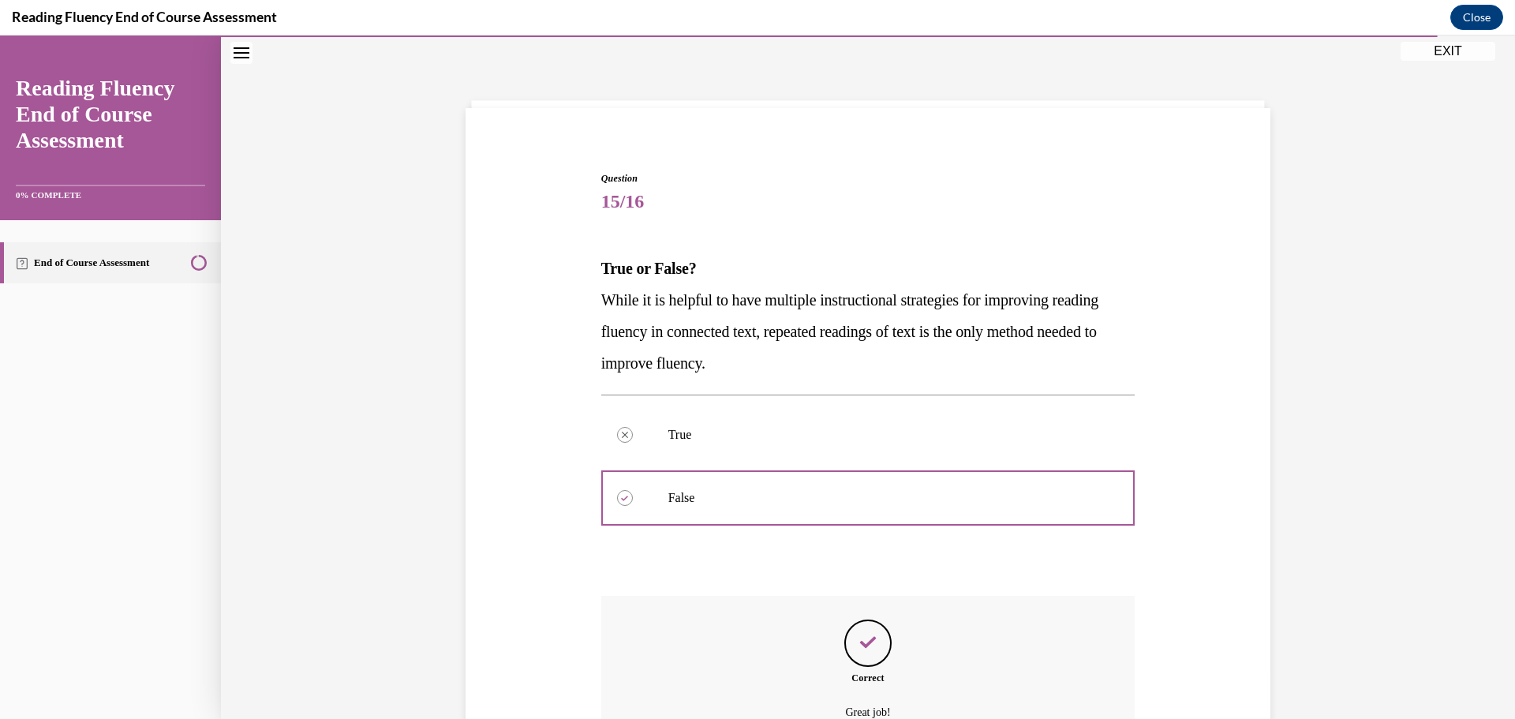
scroll to position [206, 0]
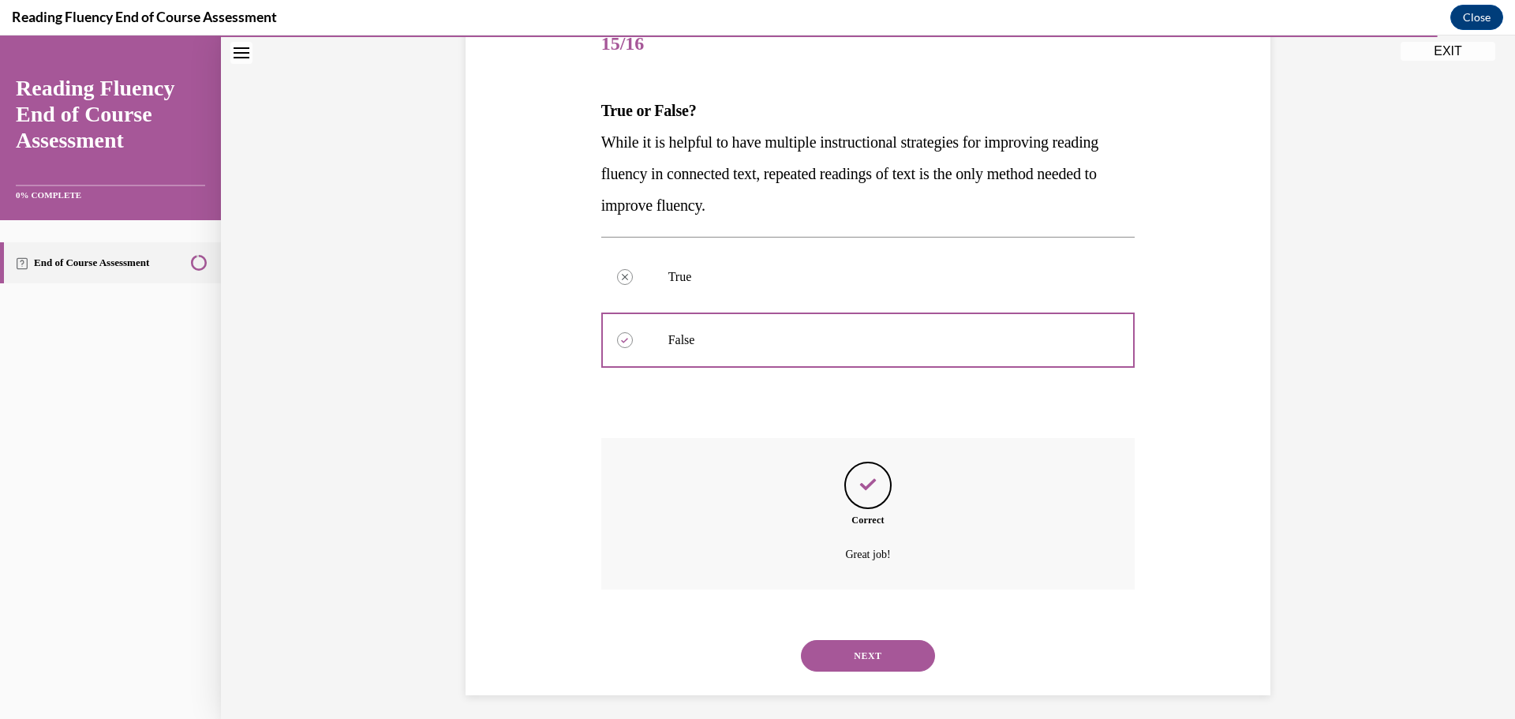
click at [842, 672] on div "NEXT" at bounding box center [868, 655] width 534 height 63
click at [825, 646] on button "NEXT" at bounding box center [868, 656] width 134 height 32
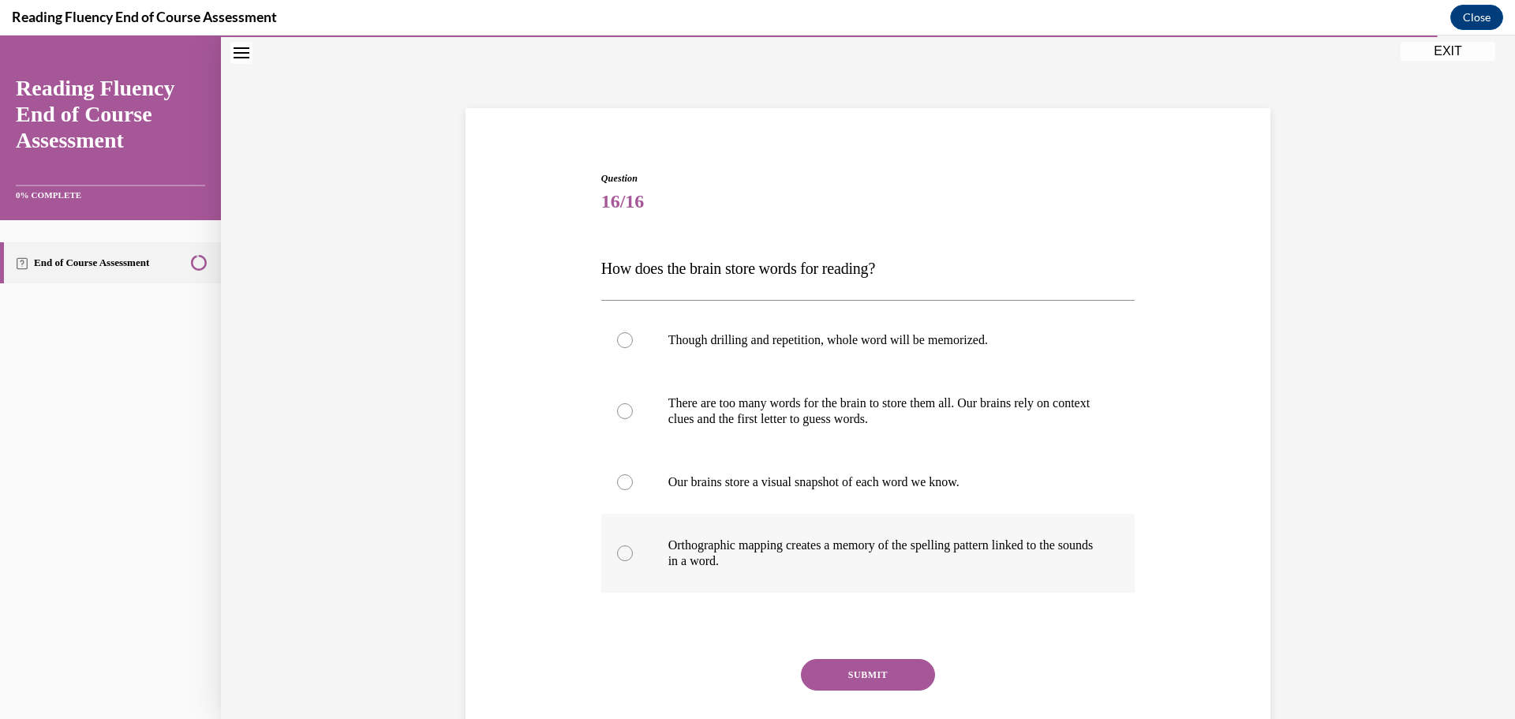
click at [625, 551] on div at bounding box center [625, 553] width 16 height 16
click at [625, 551] on input "Orthographic mapping creates a memory of the spelling pattern linked to the sou…" at bounding box center [625, 553] width 16 height 16
radio input "true"
click at [907, 666] on button "SUBMIT" at bounding box center [868, 675] width 134 height 32
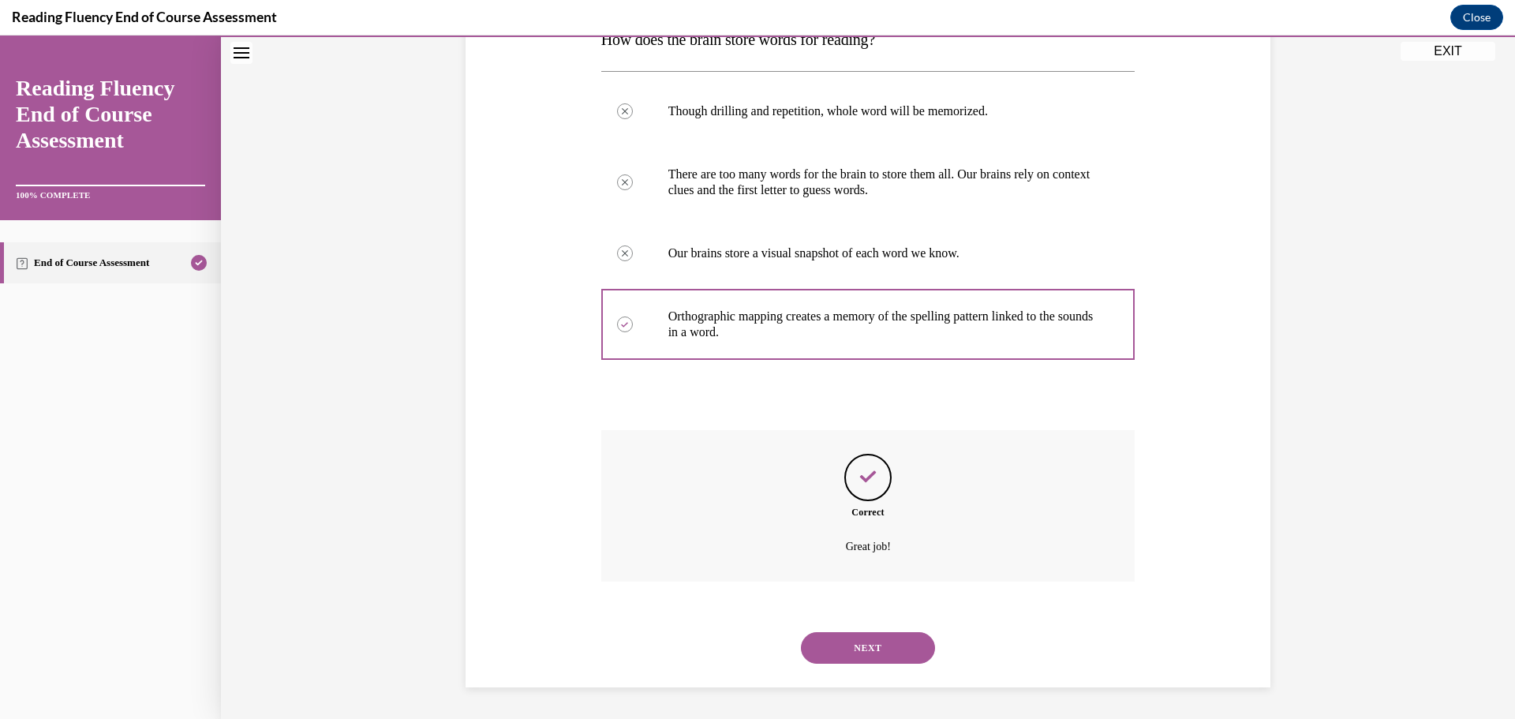
click at [897, 643] on button "NEXT" at bounding box center [868, 648] width 134 height 32
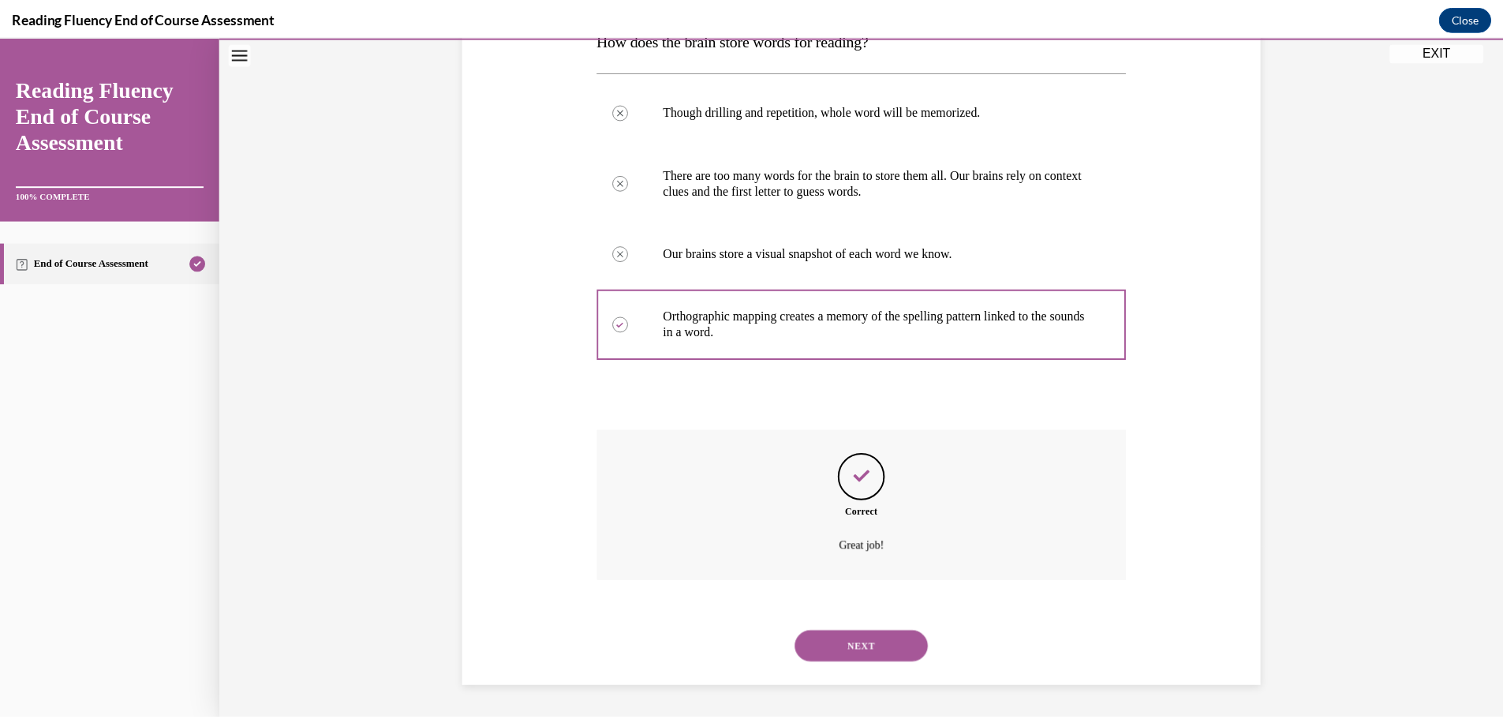
scroll to position [125, 0]
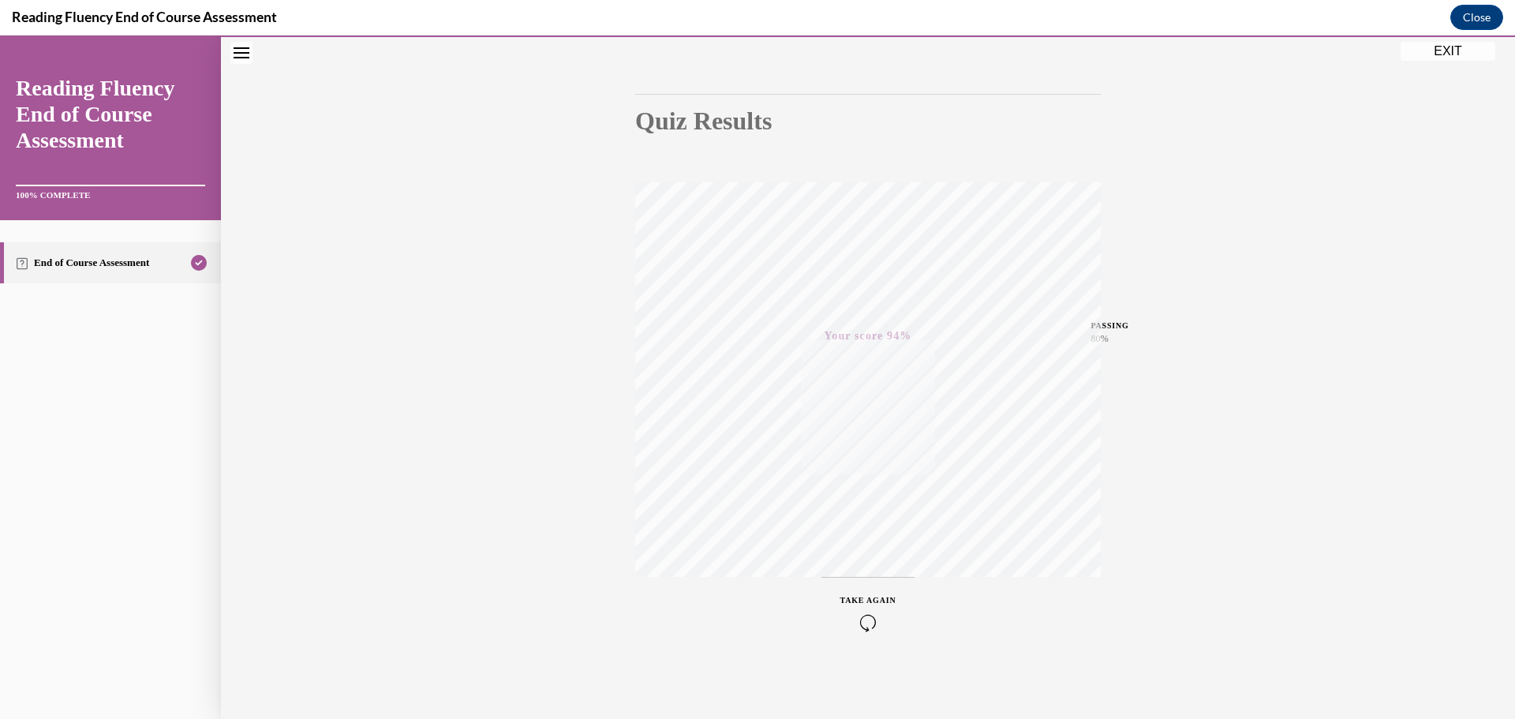
click at [1422, 55] on button "EXIT" at bounding box center [1448, 51] width 95 height 19
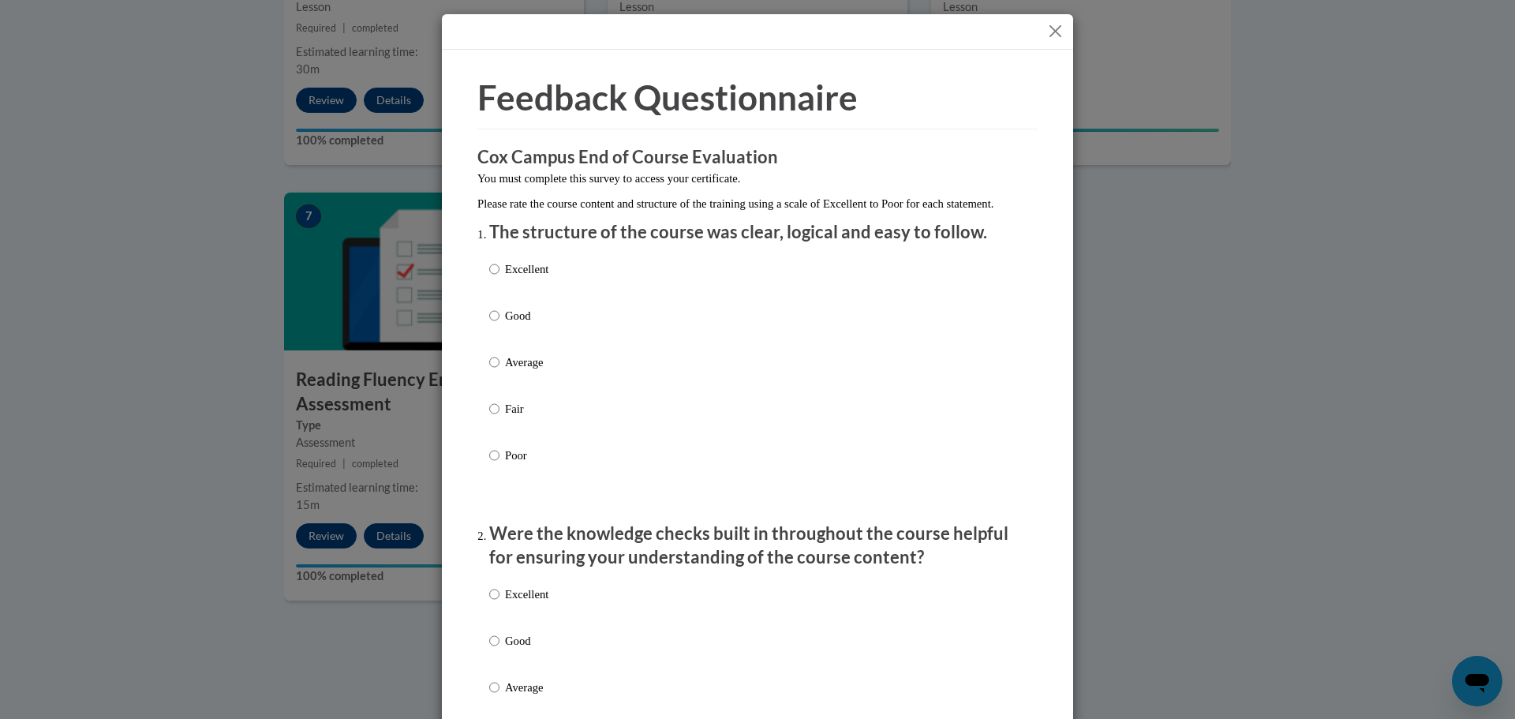
click at [1047, 34] on button "Close" at bounding box center [1056, 31] width 20 height 20
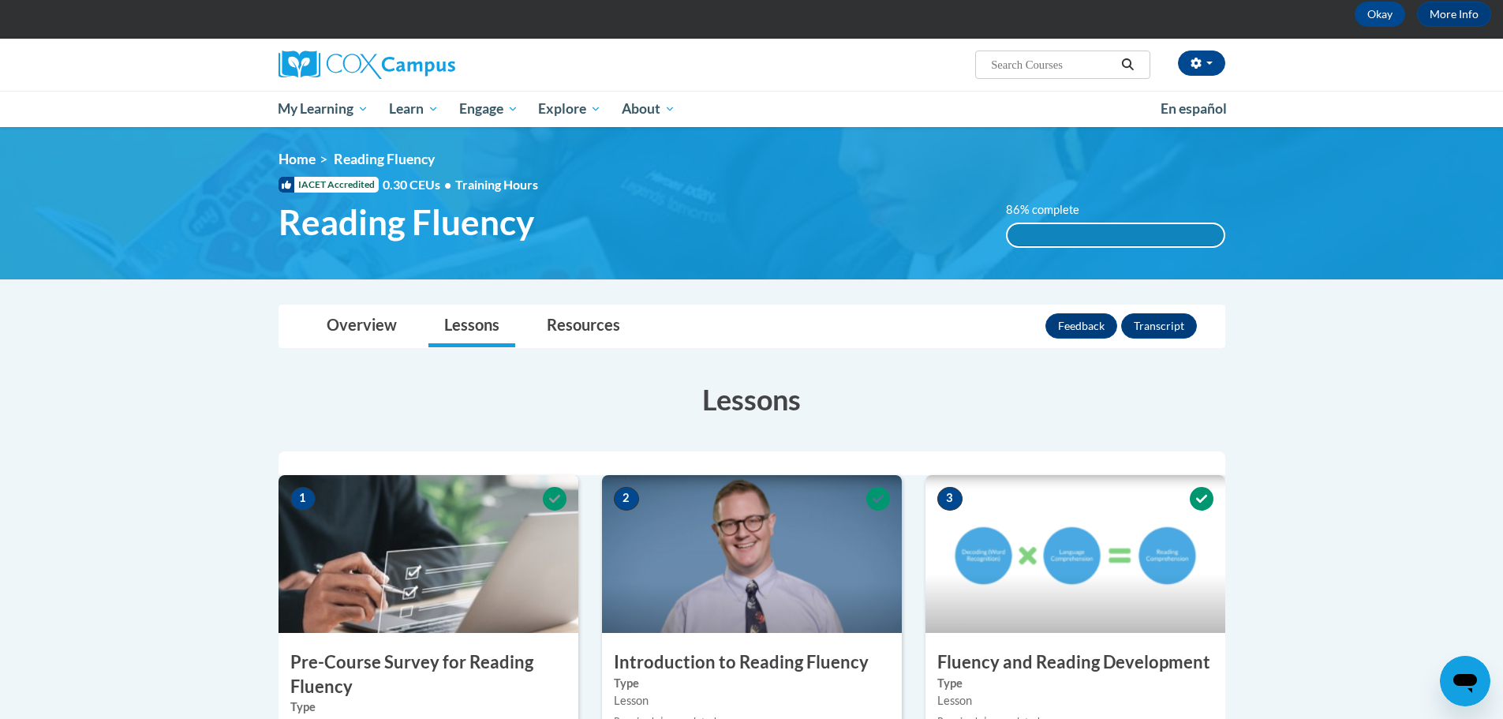
scroll to position [0, 0]
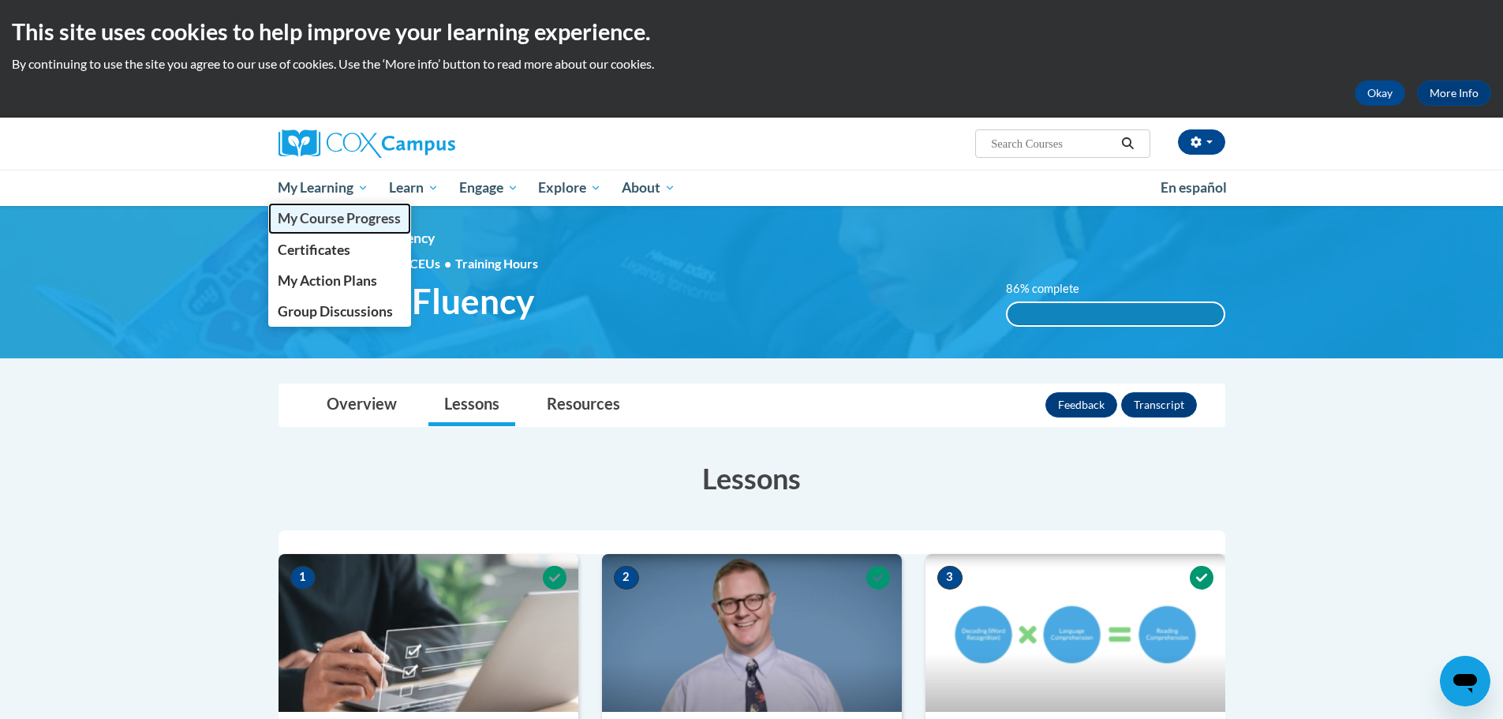
click at [319, 219] on span "My Course Progress" at bounding box center [339, 218] width 123 height 17
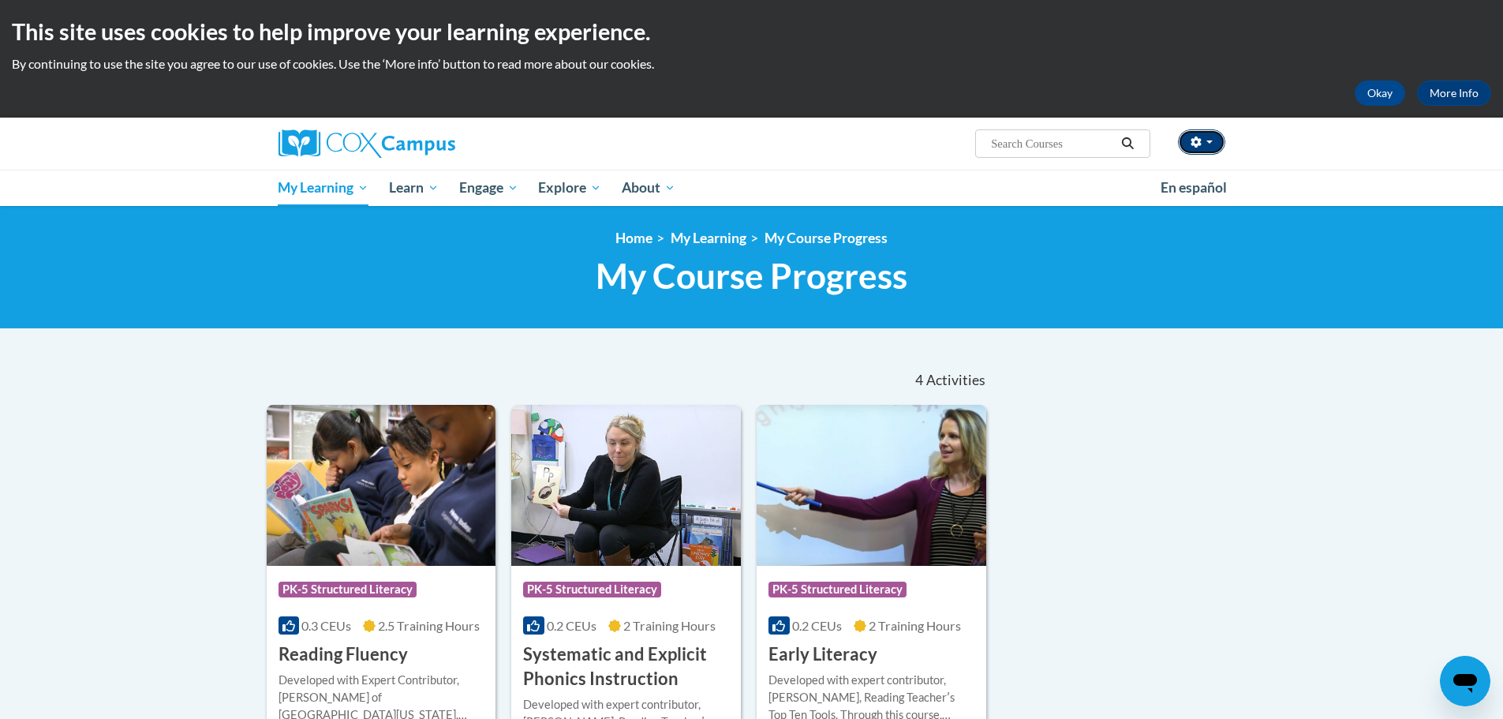
click at [1215, 141] on button "button" at bounding box center [1201, 141] width 47 height 25
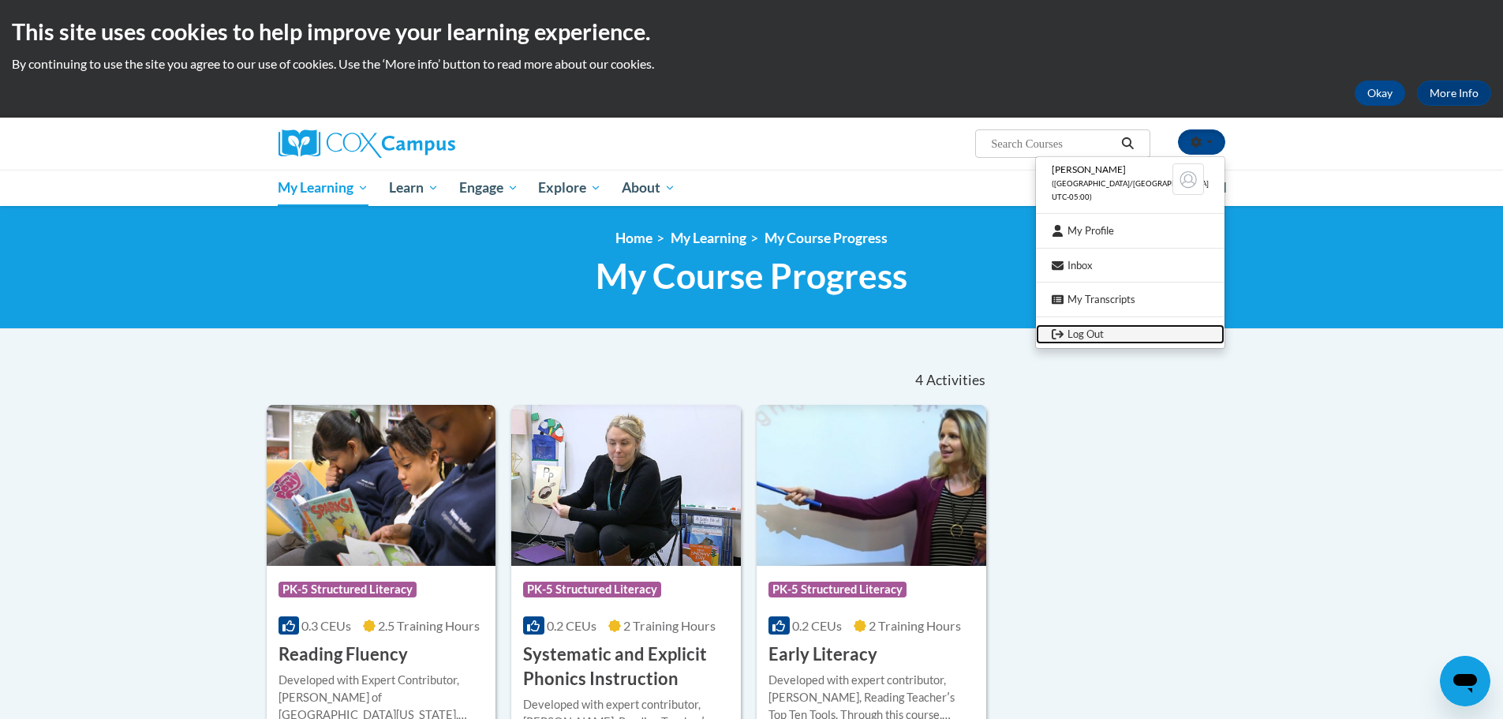
click at [1124, 333] on link "Log Out" at bounding box center [1130, 334] width 189 height 20
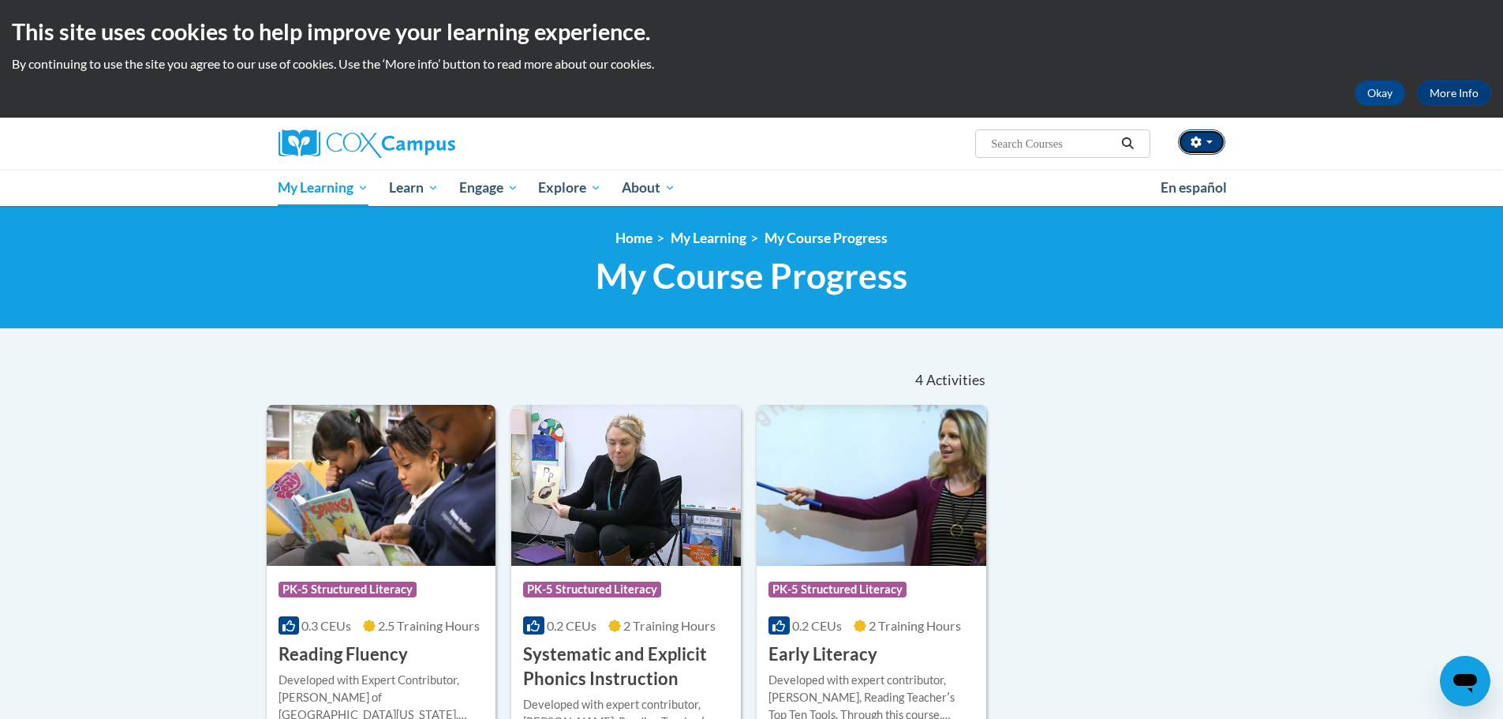
click at [1204, 149] on button "button" at bounding box center [1201, 141] width 47 height 25
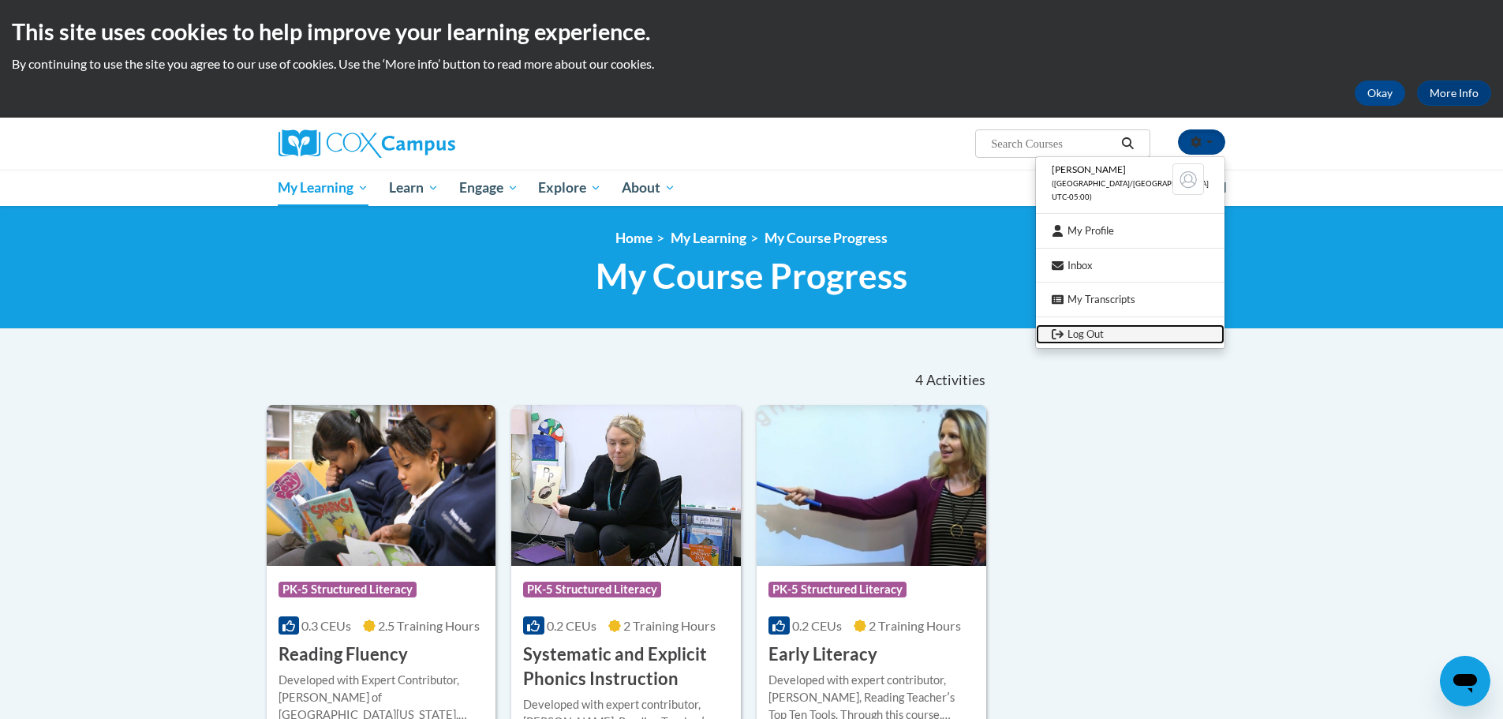
click at [1132, 329] on link "Log Out" at bounding box center [1130, 334] width 189 height 20
